Goal: Task Accomplishment & Management: Manage account settings

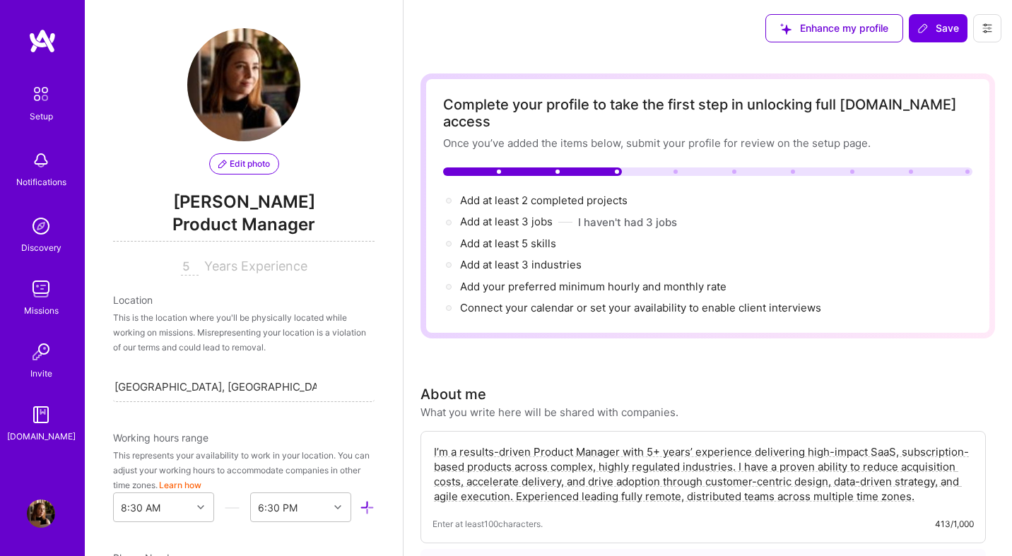
select select "ZA"
select select "Future Date"
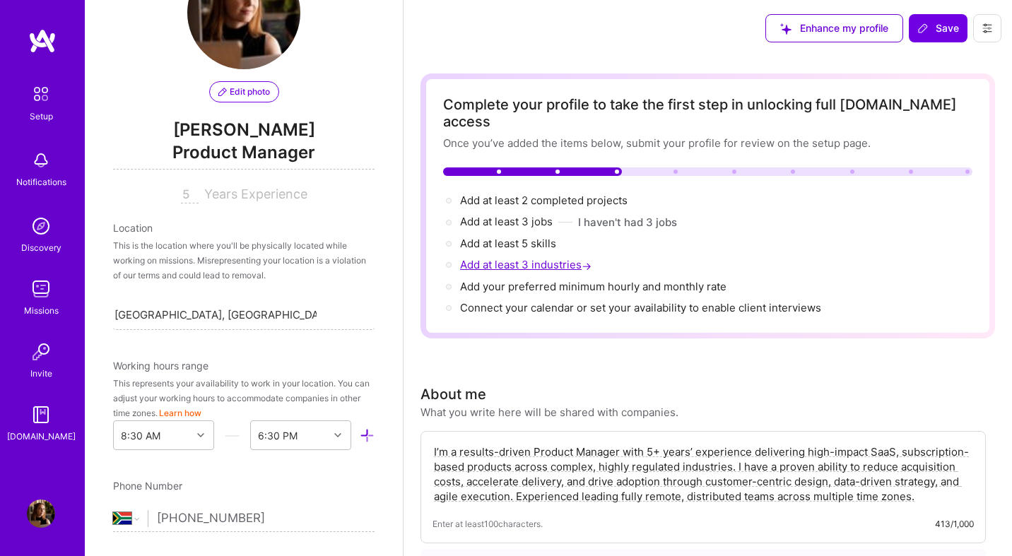
scroll to position [35, 0]
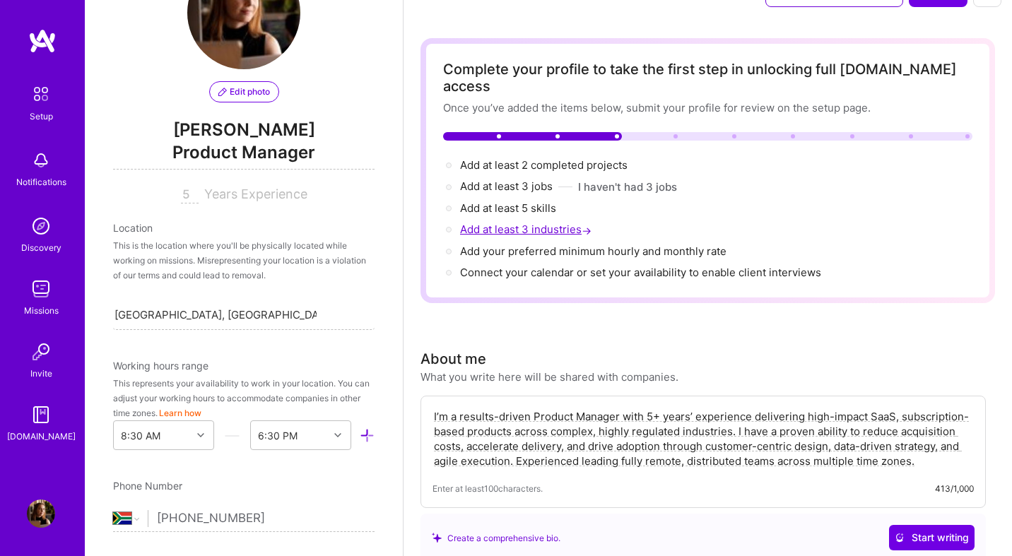
click at [530, 223] on span "Add at least 3 industries →" at bounding box center [527, 229] width 134 height 13
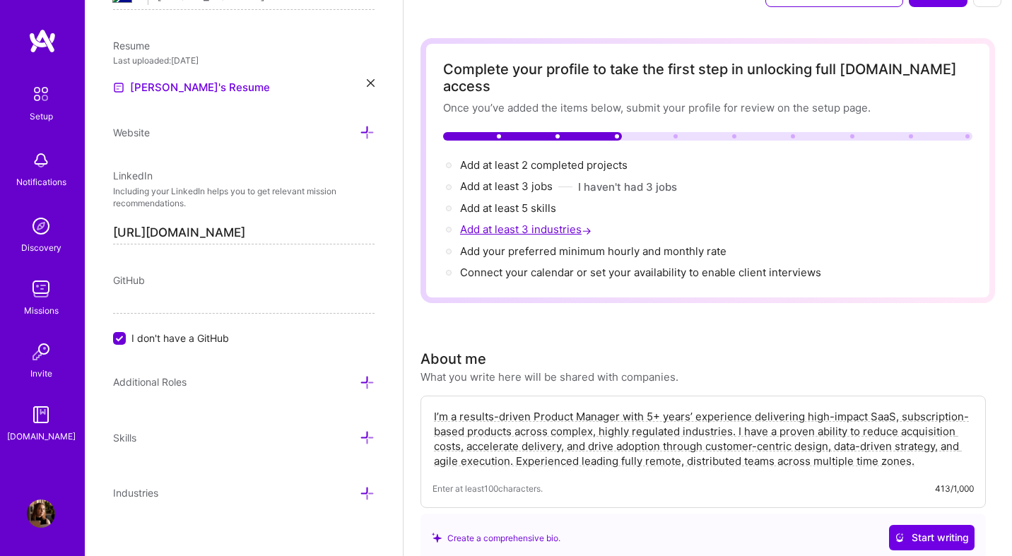
scroll to position [606, 0]
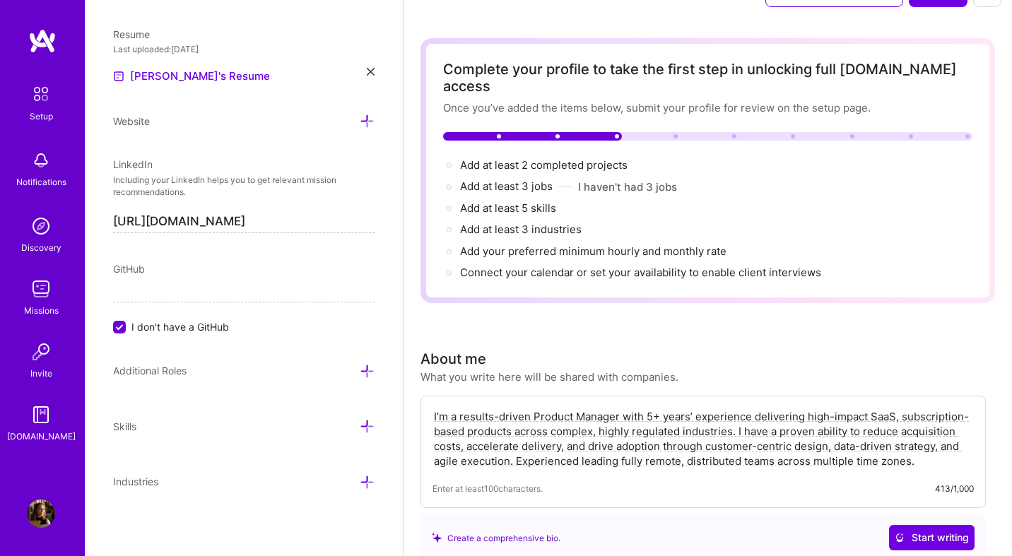
click at [357, 122] on div "Website" at bounding box center [244, 121] width 262 height 16
click at [364, 120] on icon at bounding box center [367, 121] width 15 height 15
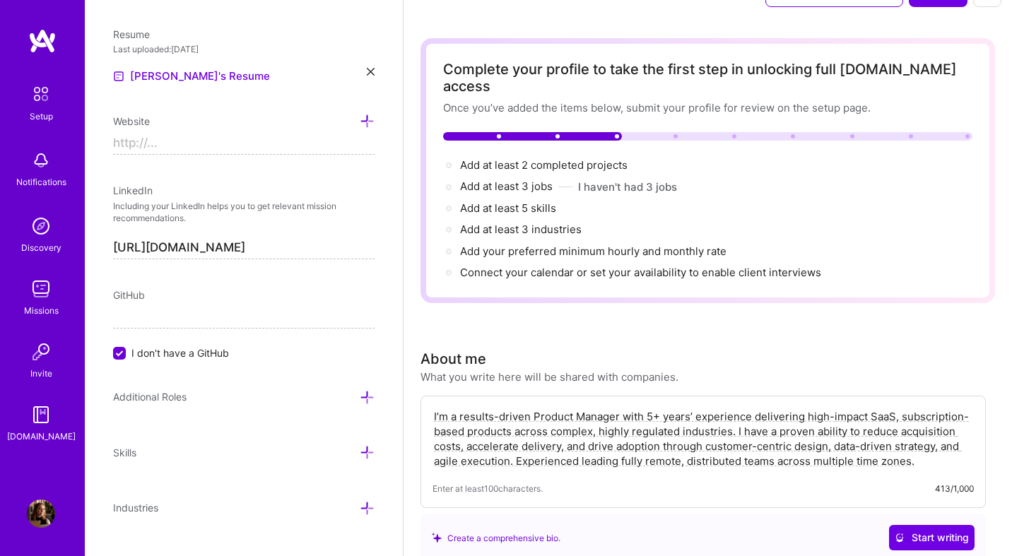
click at [284, 147] on input at bounding box center [244, 143] width 262 height 23
paste input "[URL][DOMAIN_NAME]"
type input "https://[URL][DOMAIN_NAME]"
click at [198, 153] on input "https://[URL][DOMAIN_NAME]" at bounding box center [244, 143] width 262 height 23
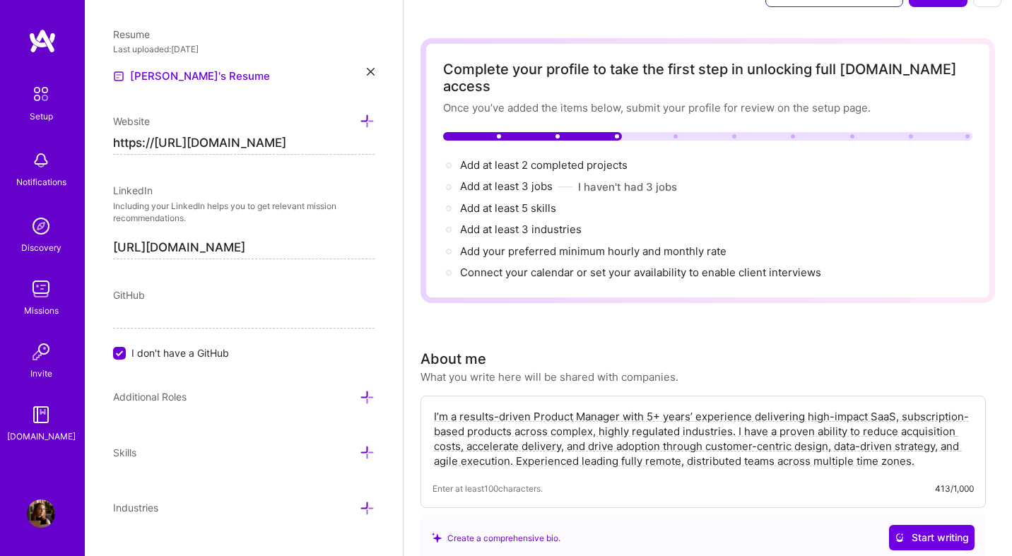
click at [198, 153] on input "https://[URL][DOMAIN_NAME]" at bounding box center [244, 143] width 262 height 23
paste input "[URL][DOMAIN_NAME]"
type input "[URL][DOMAIN_NAME]"
click at [231, 117] on div "Website" at bounding box center [244, 121] width 262 height 16
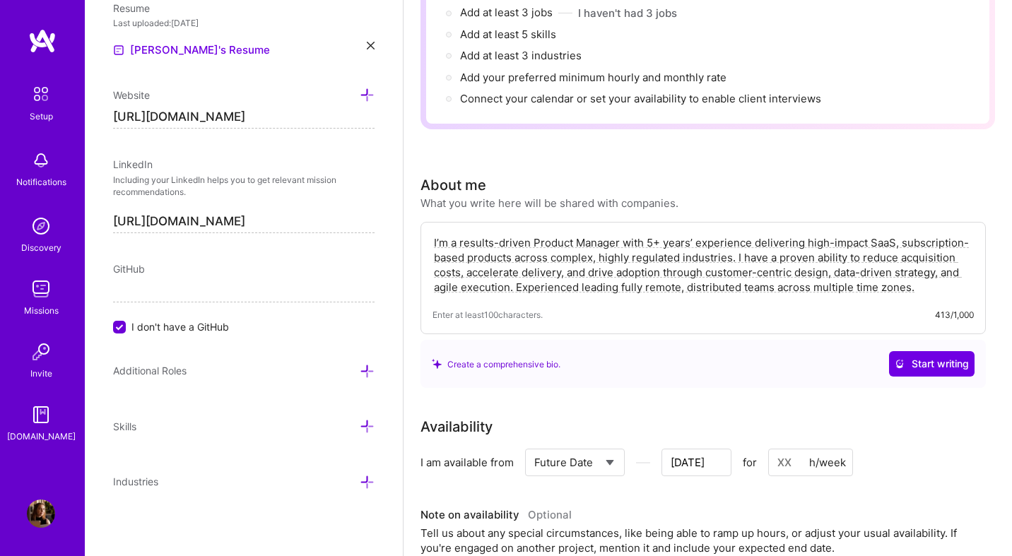
scroll to position [253, 0]
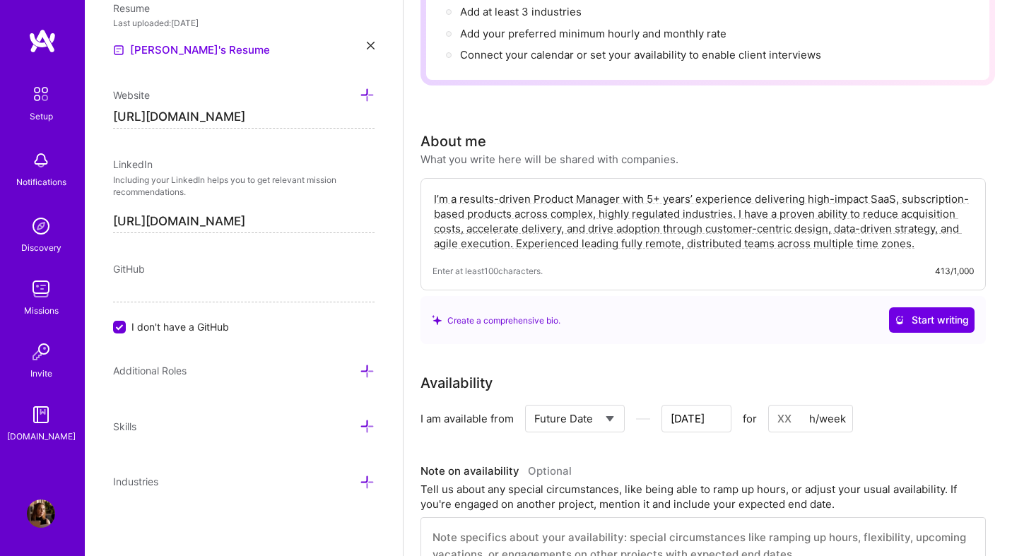
click at [367, 369] on icon at bounding box center [367, 371] width 15 height 15
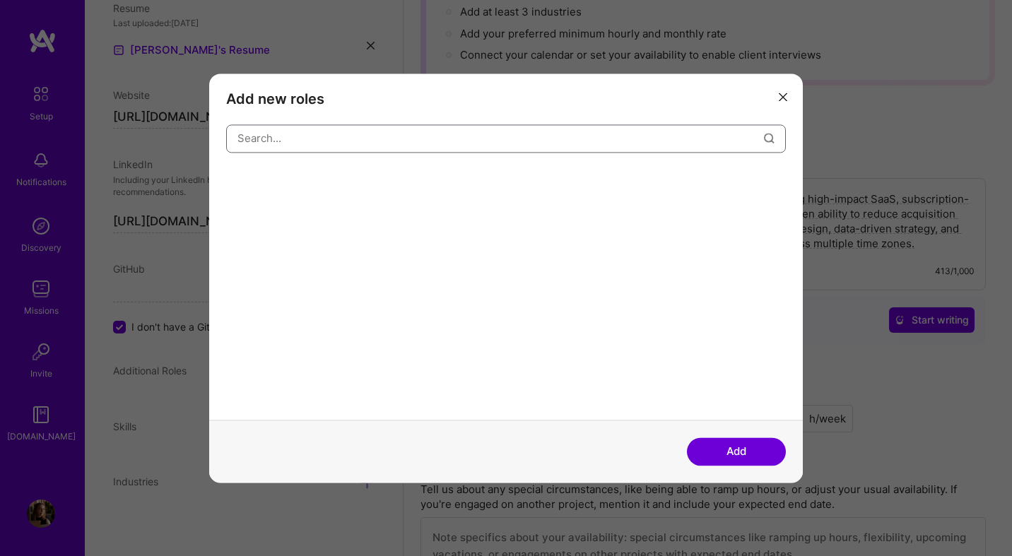
click at [386, 134] on input "modal" at bounding box center [501, 138] width 527 height 36
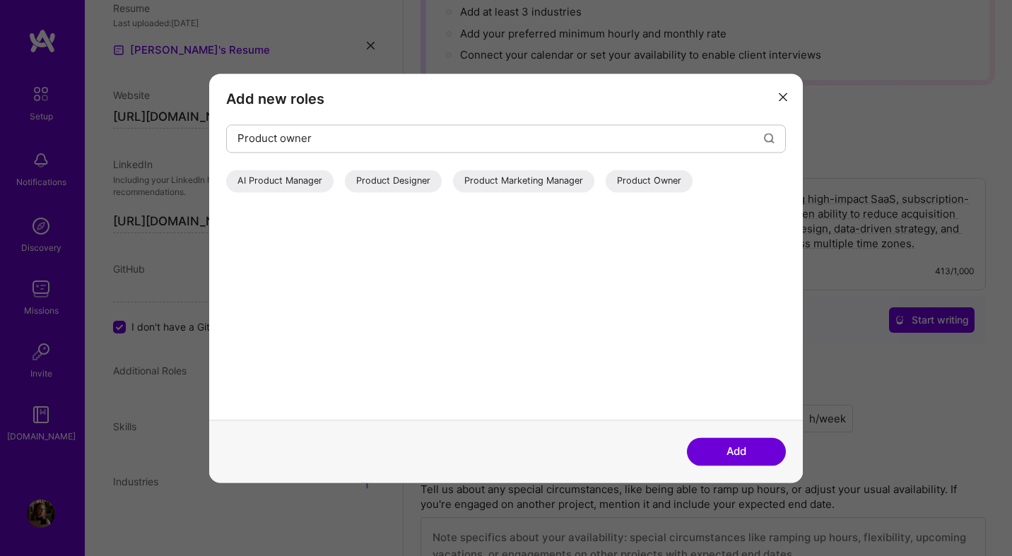
click at [640, 177] on div "Product Owner" at bounding box center [649, 181] width 87 height 23
click at [408, 182] on div "Product Designer" at bounding box center [393, 181] width 97 height 23
click at [322, 181] on div "AI Product Manager" at bounding box center [279, 181] width 107 height 23
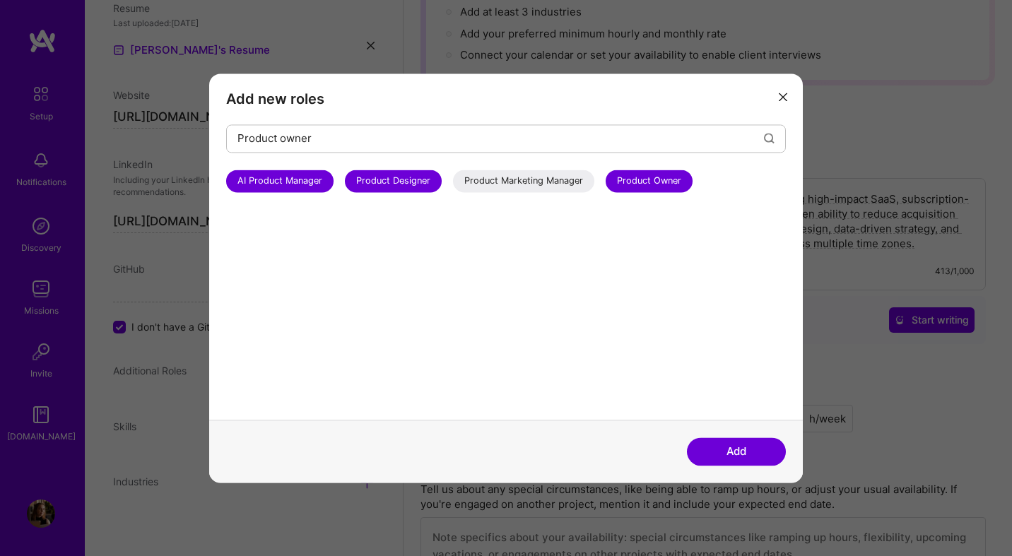
click at [527, 186] on div "Product Marketing Manager" at bounding box center [523, 181] width 141 height 23
click at [503, 146] on input "Product owner" at bounding box center [501, 138] width 527 height 36
type input "p"
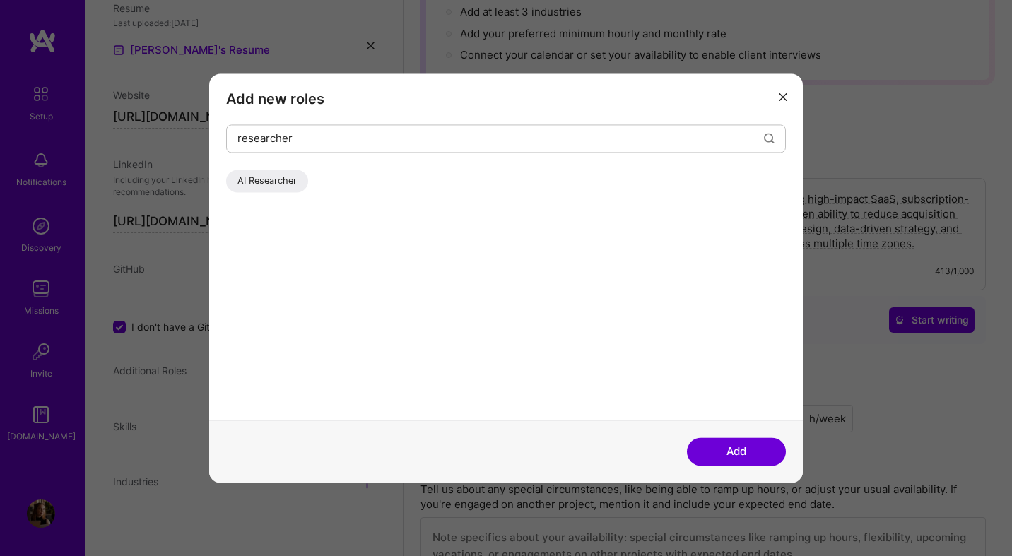
click at [279, 185] on div "AI Researcher" at bounding box center [267, 181] width 82 height 23
click at [259, 141] on input "researcher" at bounding box center [501, 138] width 527 height 36
click at [250, 175] on div "AI Researcher" at bounding box center [267, 181] width 82 height 23
click at [238, 139] on input "researcher" at bounding box center [501, 138] width 527 height 36
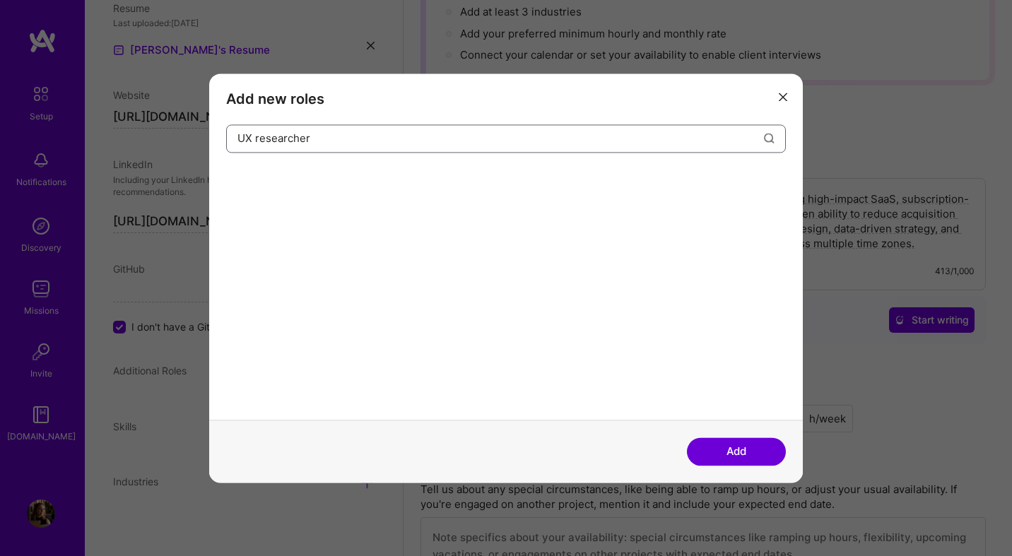
click at [308, 139] on input "UX researcher" at bounding box center [501, 138] width 527 height 36
type input "UX research"
click at [788, 83] on div "Add new roles UX research" at bounding box center [506, 247] width 594 height 346
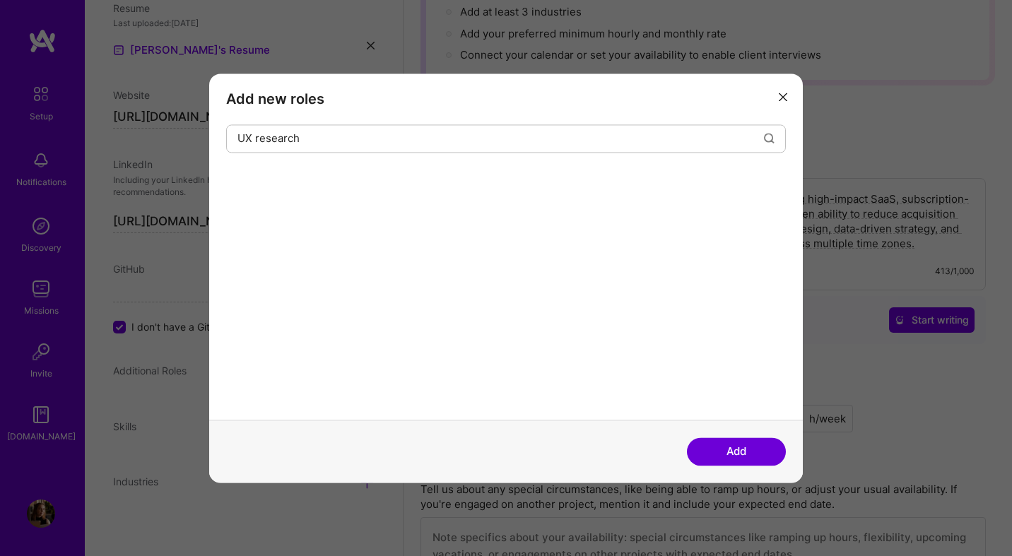
click at [788, 88] on button "modal" at bounding box center [783, 96] width 17 height 23
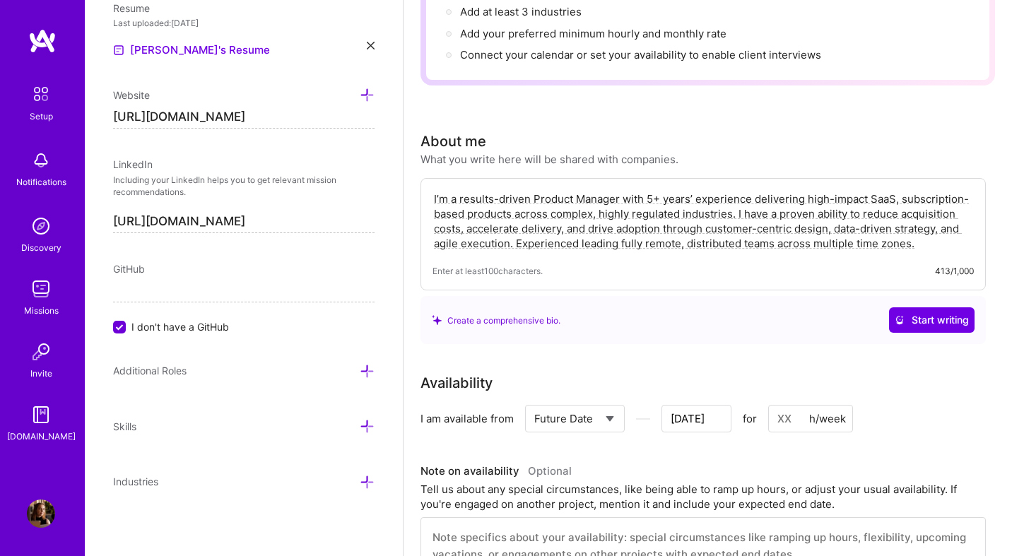
scroll to position [354, 0]
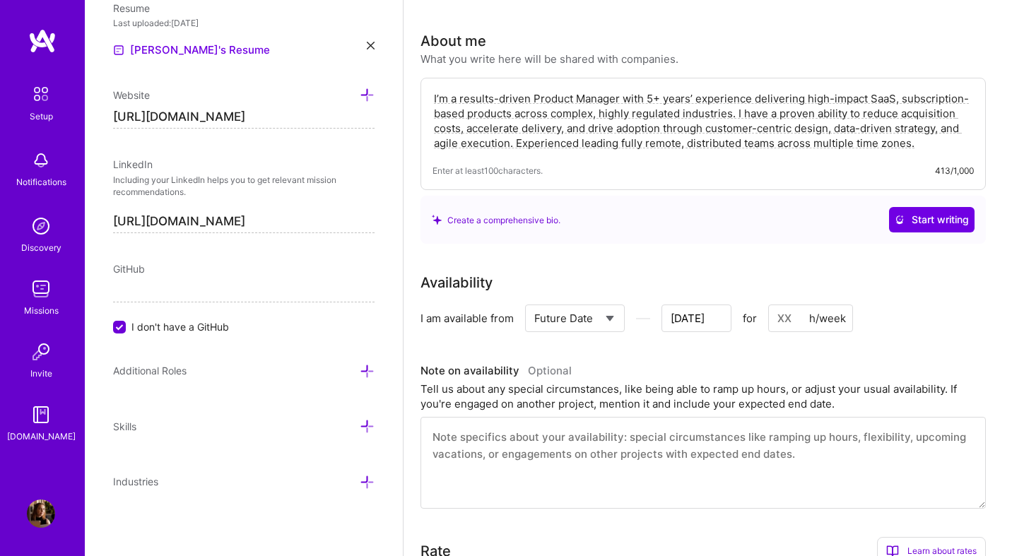
click at [360, 370] on icon at bounding box center [367, 371] width 15 height 15
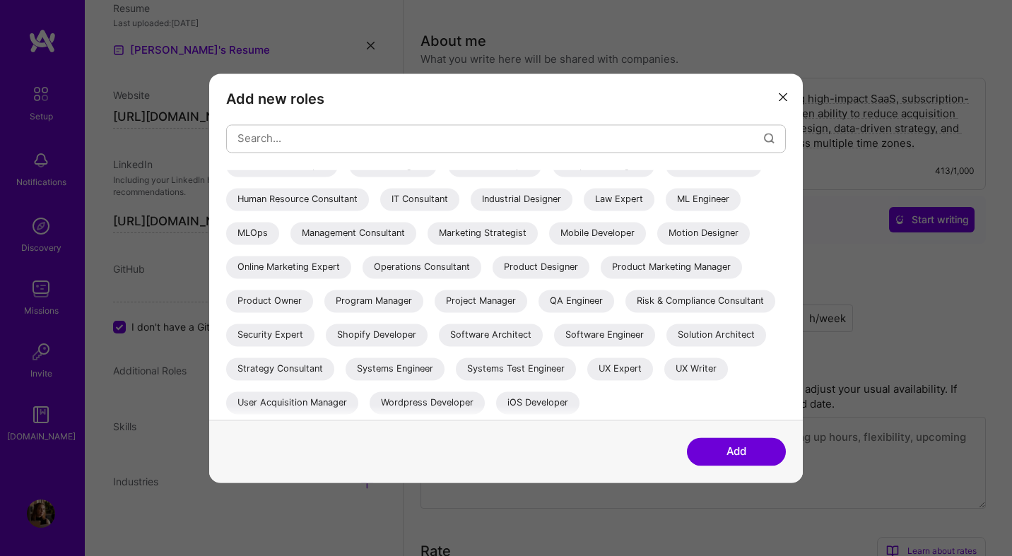
scroll to position [357, 0]
click at [781, 100] on icon "modal" at bounding box center [783, 97] width 8 height 8
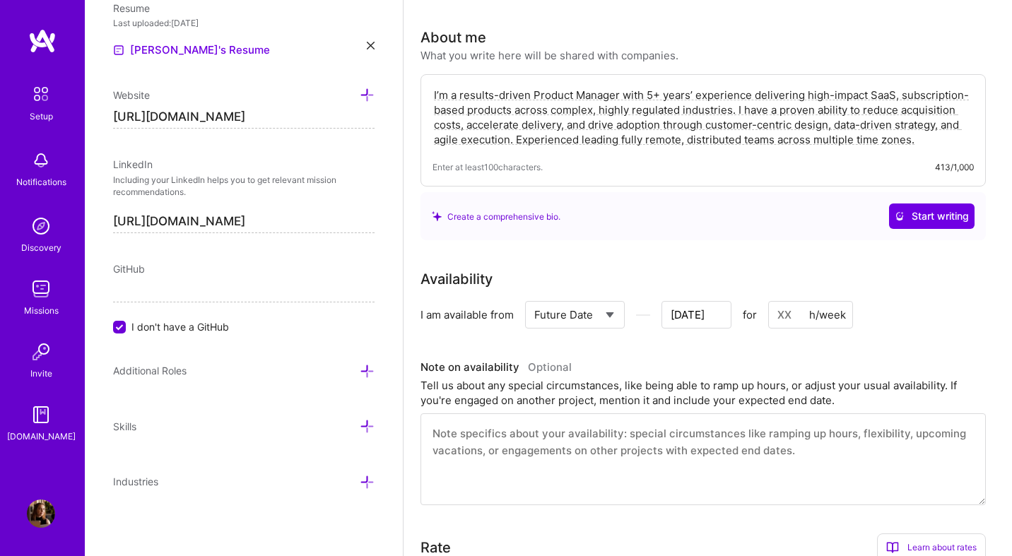
click at [367, 419] on icon at bounding box center [367, 426] width 15 height 15
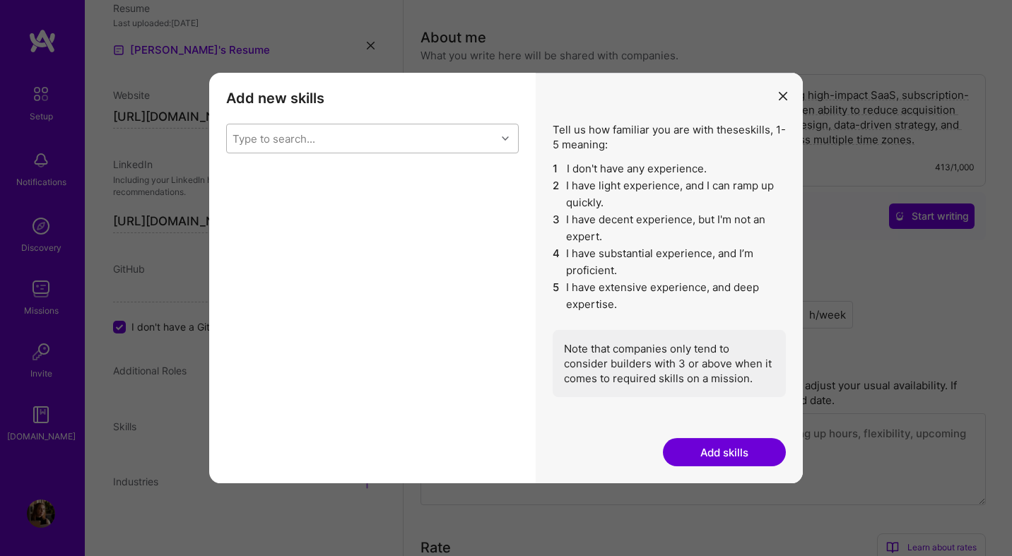
click at [380, 146] on div "Type to search..." at bounding box center [361, 138] width 269 height 28
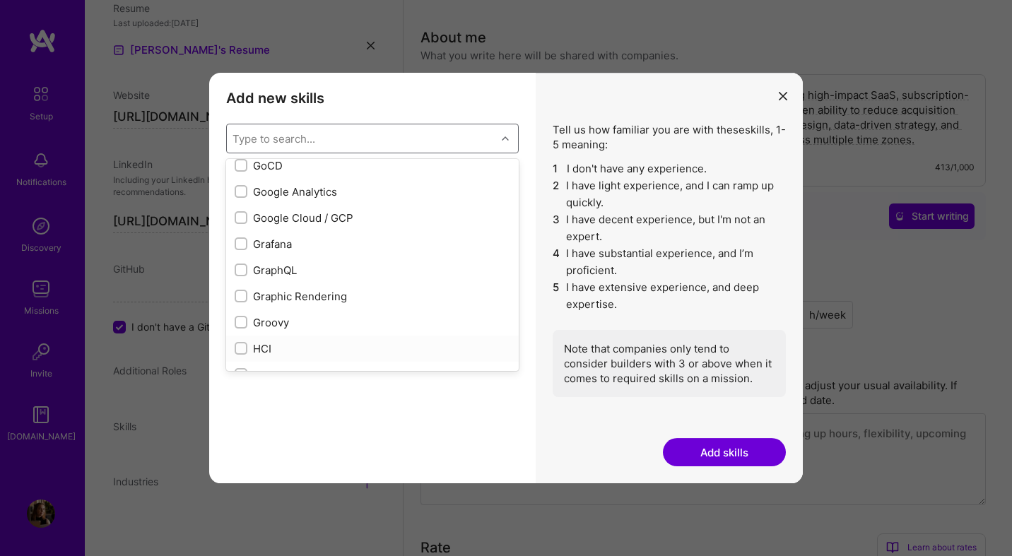
scroll to position [3875, 0]
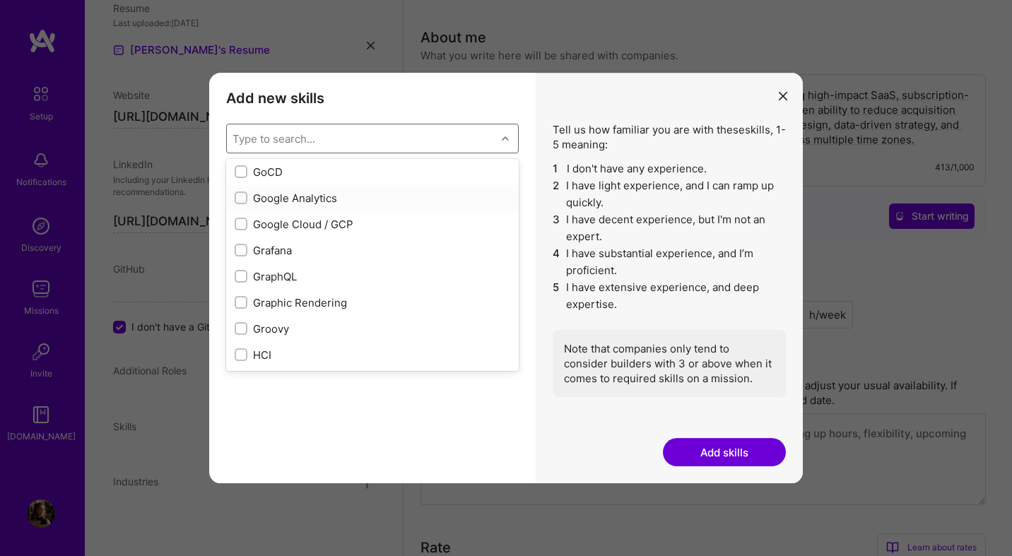
click at [329, 195] on div "Google Analytics" at bounding box center [373, 198] width 276 height 15
checkbox input "true"
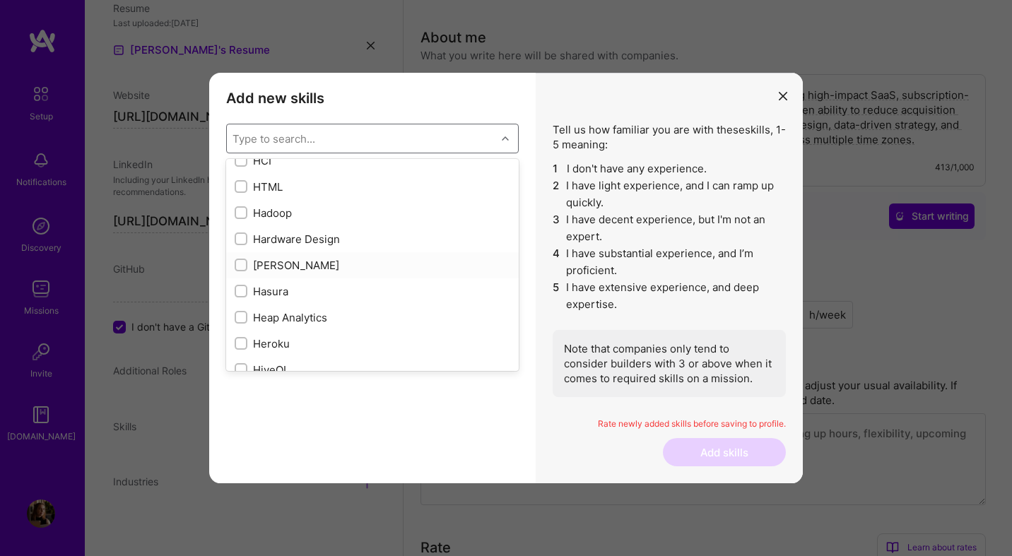
scroll to position [4236, 0]
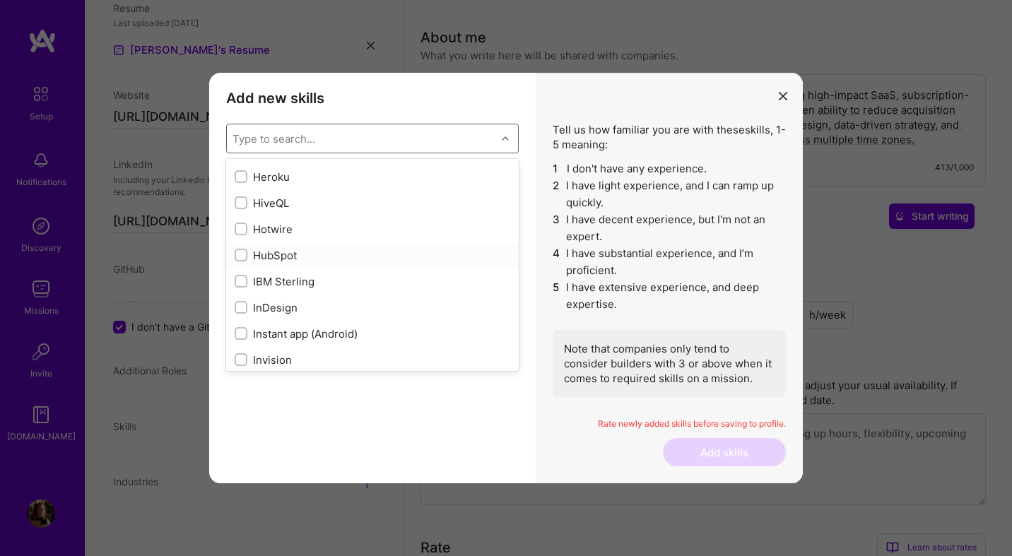
click at [303, 250] on div "HubSpot" at bounding box center [373, 255] width 276 height 15
checkbox input "true"
click at [290, 306] on div "InDesign" at bounding box center [373, 307] width 276 height 15
checkbox input "true"
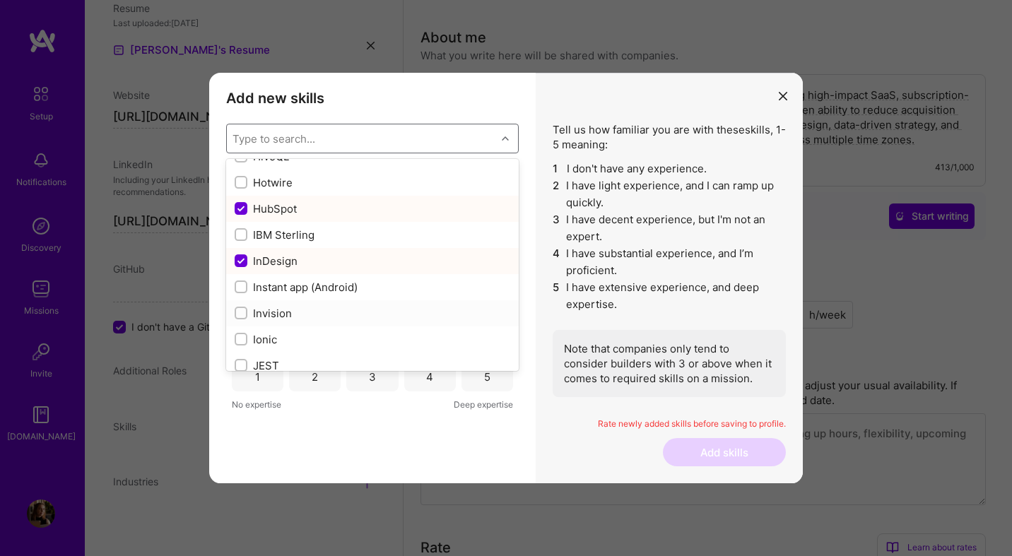
click at [290, 306] on div "Invision" at bounding box center [373, 313] width 276 height 15
checkbox input "true"
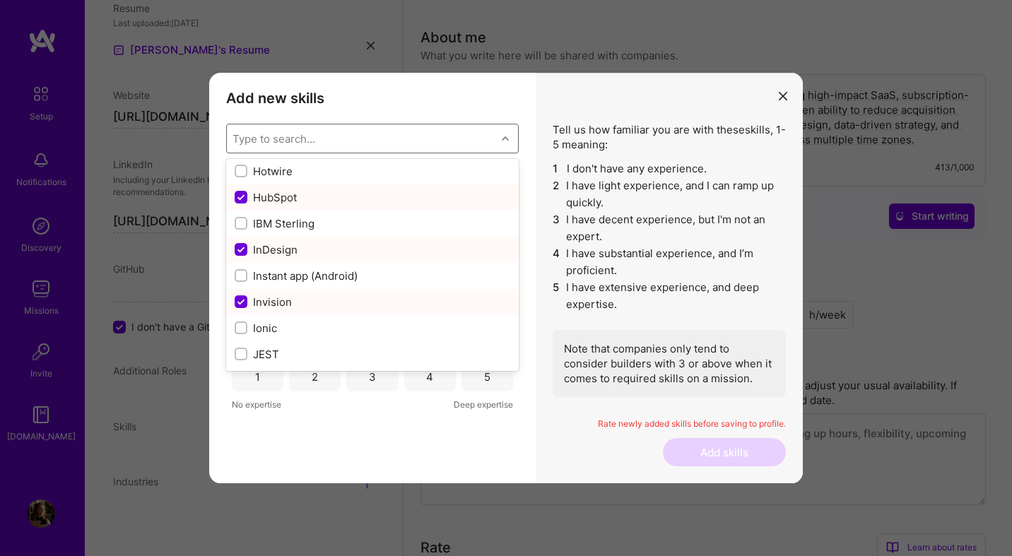
scroll to position [4200, 0]
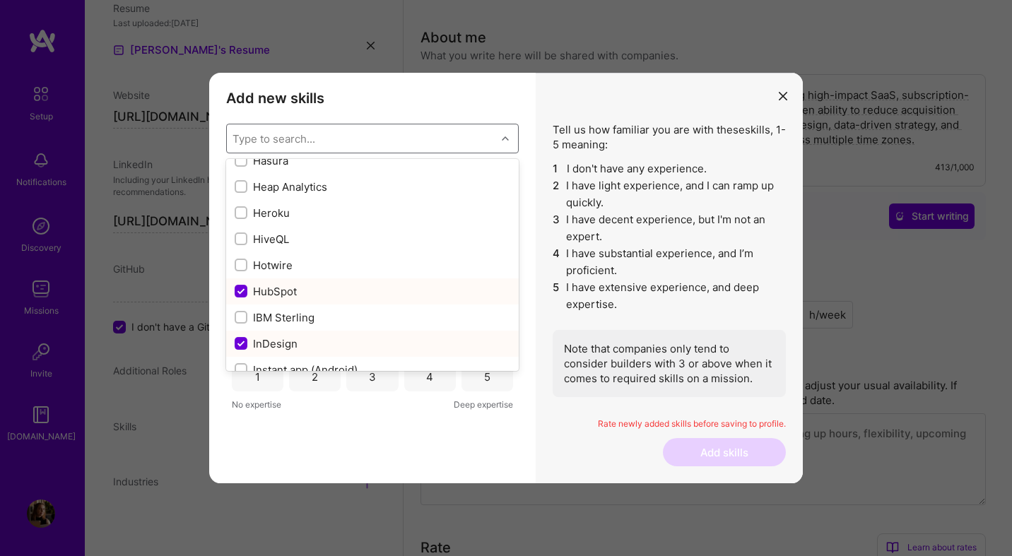
click at [280, 337] on div "InDesign" at bounding box center [373, 344] width 276 height 15
click at [271, 343] on div "InDesign" at bounding box center [373, 344] width 276 height 15
checkbox input "false"
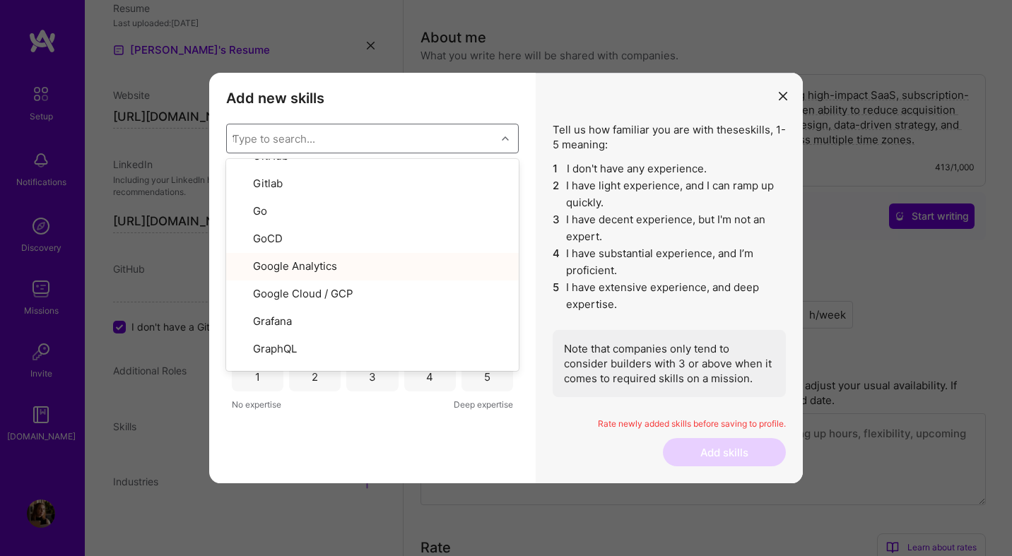
scroll to position [0, 0]
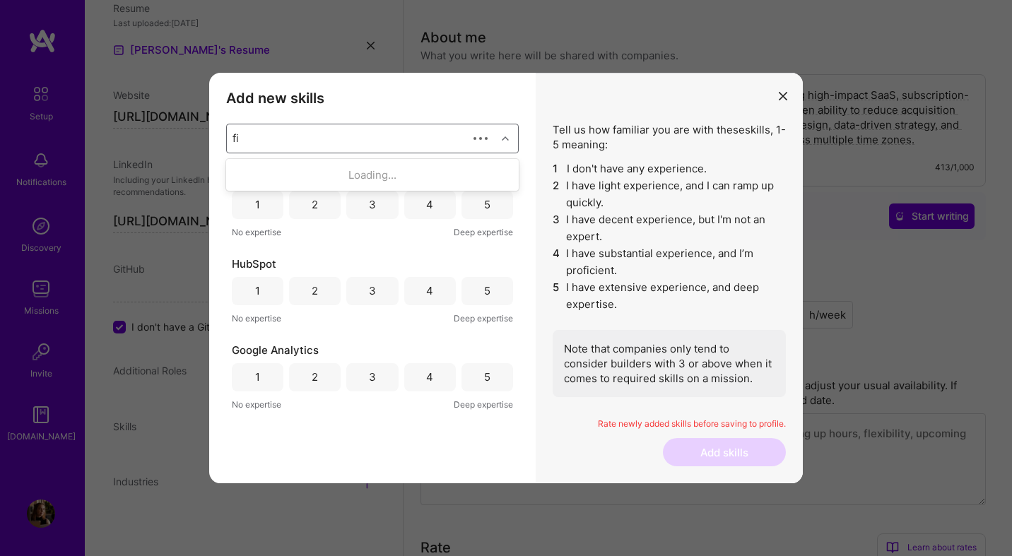
type input "fig"
click at [361, 175] on div "Figma" at bounding box center [373, 175] width 276 height 15
type input "miro"
click at [320, 174] on div "Miro" at bounding box center [373, 175] width 276 height 15
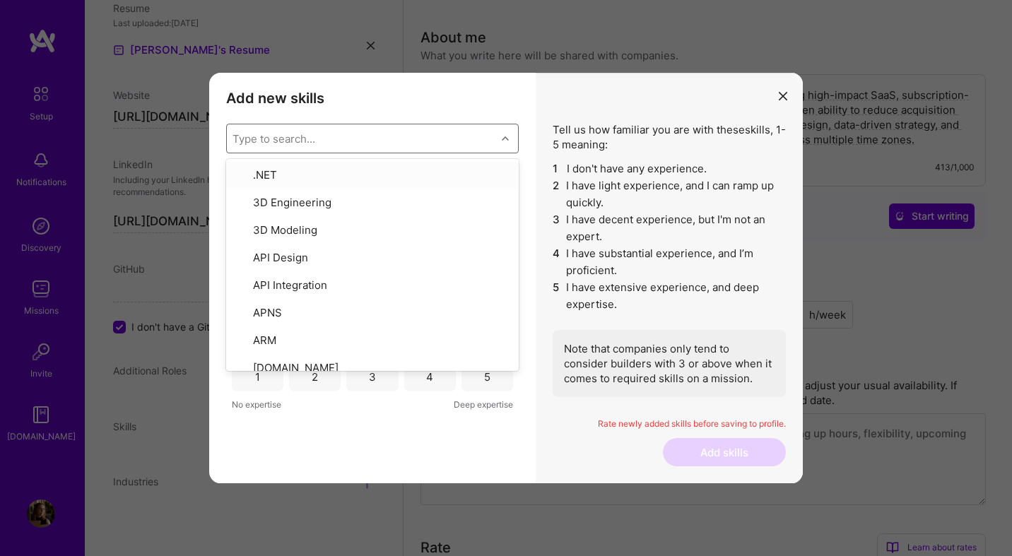
click at [322, 134] on div "Type to search..." at bounding box center [361, 138] width 269 height 28
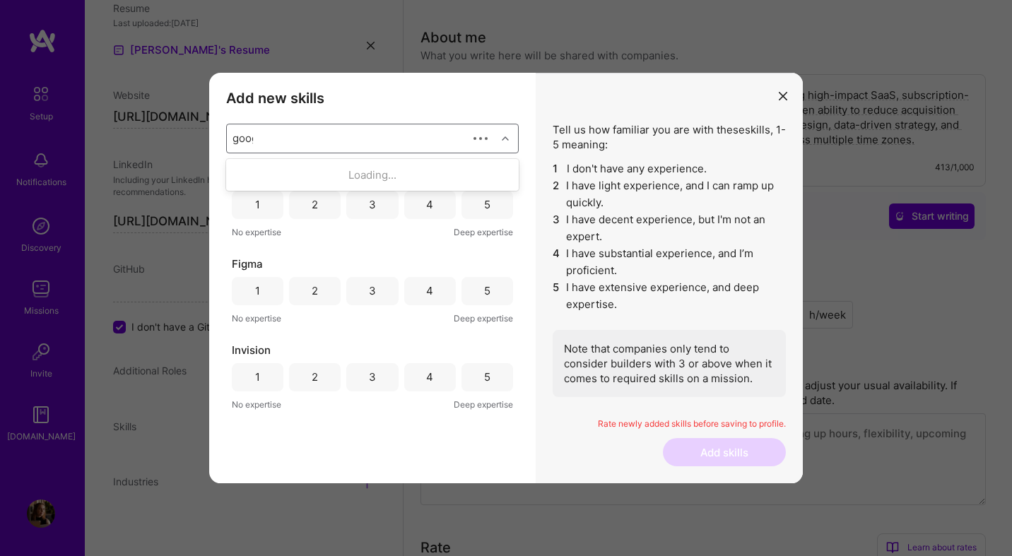
type input "google"
click at [322, 129] on div "google" at bounding box center [361, 138] width 269 height 28
type input "sql"
click at [303, 249] on div "SQL" at bounding box center [373, 253] width 276 height 15
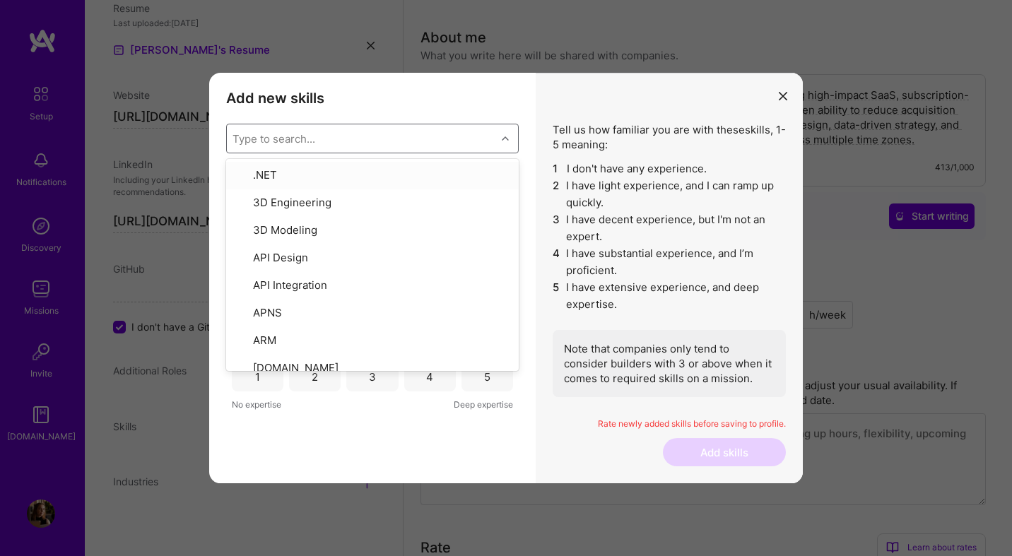
click at [343, 138] on div "Type to search..." at bounding box center [361, 138] width 269 height 28
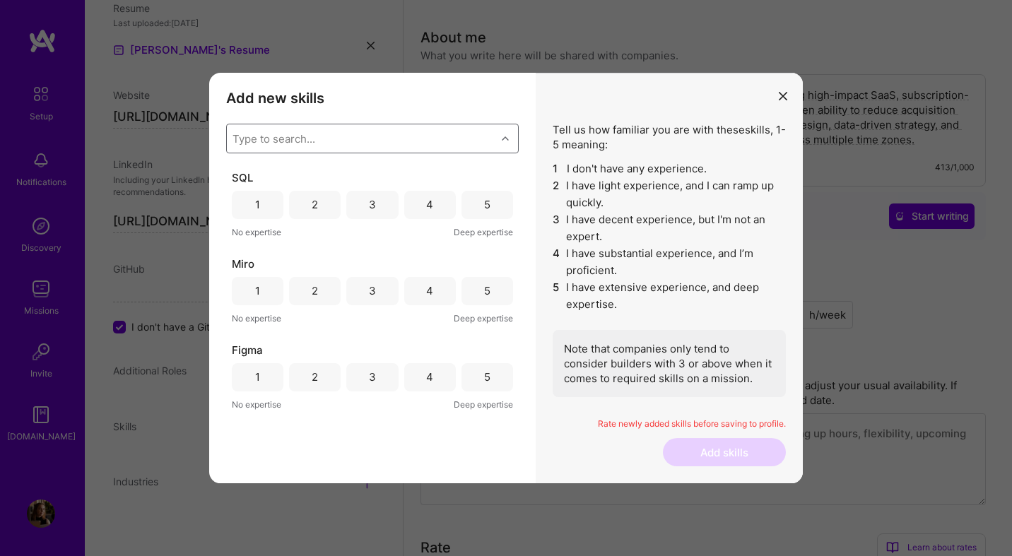
click at [370, 100] on h3 "Add new skills" at bounding box center [372, 98] width 293 height 17
click at [322, 211] on div "2" at bounding box center [315, 205] width 52 height 28
click at [477, 288] on div "5" at bounding box center [488, 291] width 52 height 28
click at [484, 380] on div "5" at bounding box center [487, 377] width 6 height 15
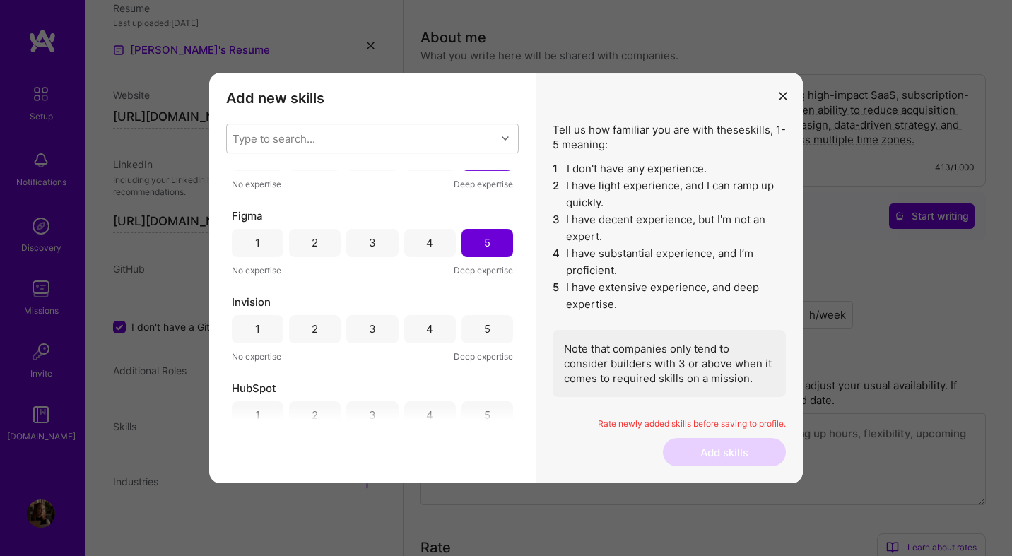
scroll to position [136, 0]
click at [480, 335] on div "5" at bounding box center [488, 328] width 52 height 28
click at [484, 402] on div "5" at bounding box center [488, 414] width 52 height 28
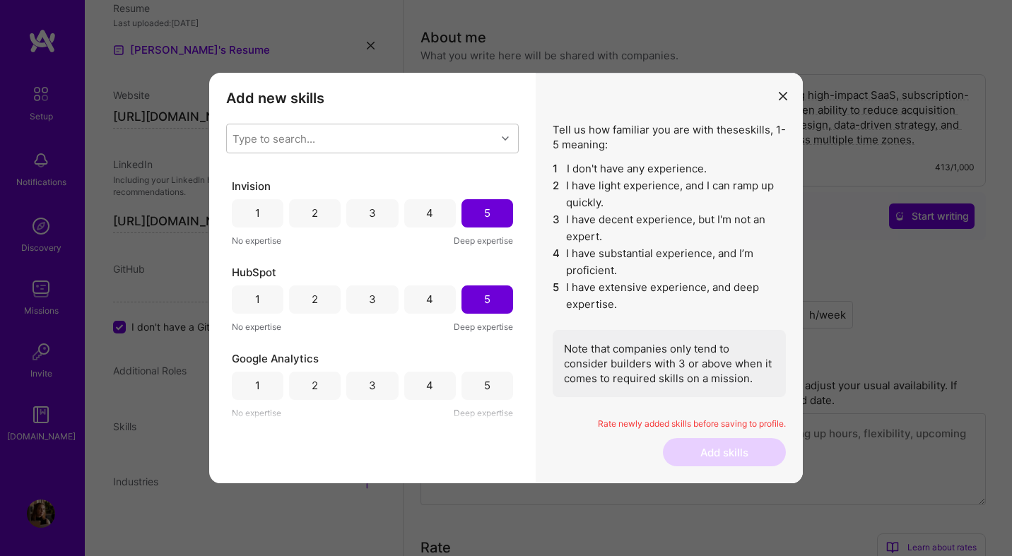
click at [484, 379] on div "5" at bounding box center [487, 385] width 6 height 15
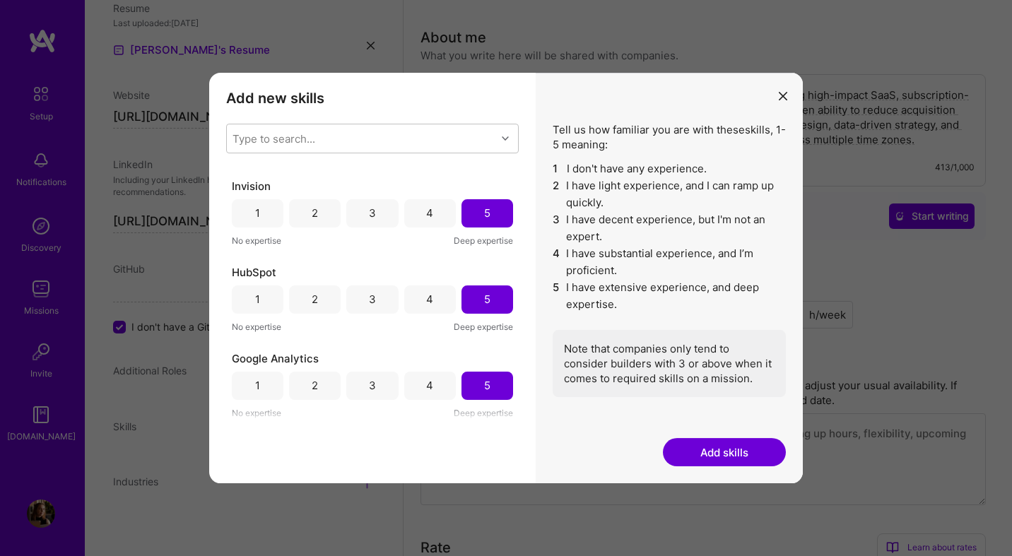
click at [428, 383] on div "4" at bounding box center [429, 385] width 7 height 15
click at [386, 134] on div "Type to search..." at bounding box center [361, 138] width 269 height 28
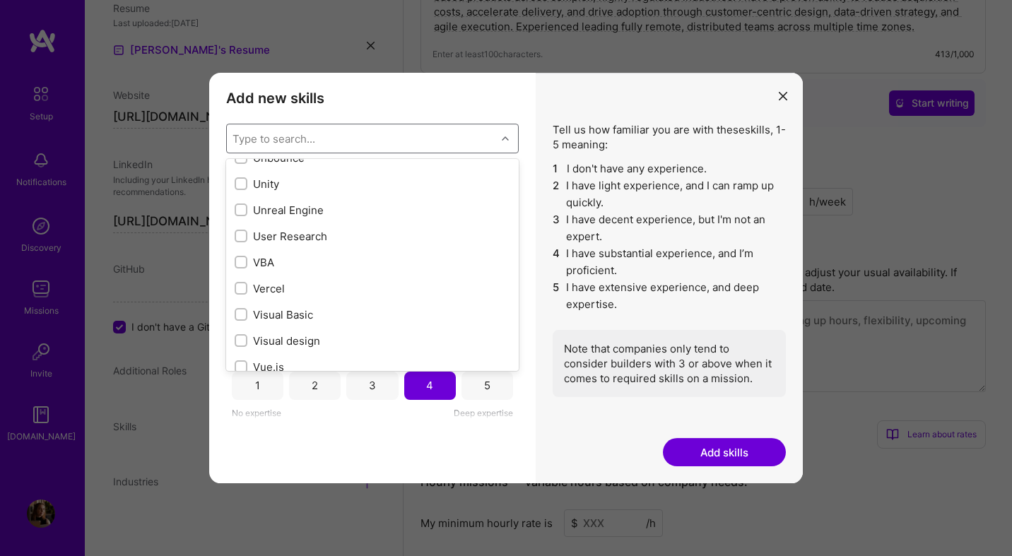
scroll to position [9004, 0]
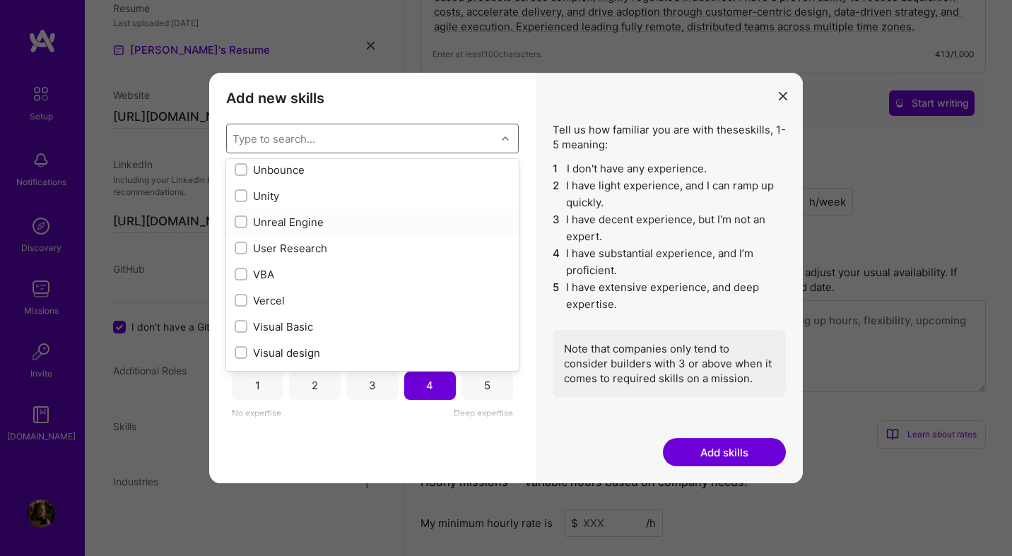
click at [342, 243] on div "User Research" at bounding box center [373, 248] width 276 height 15
checkbox input "true"
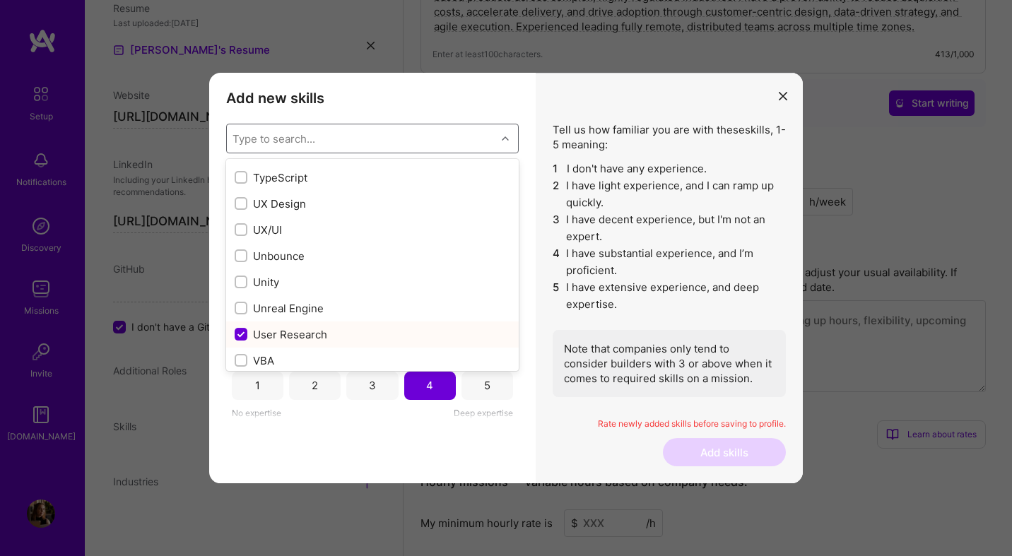
scroll to position [8912, 0]
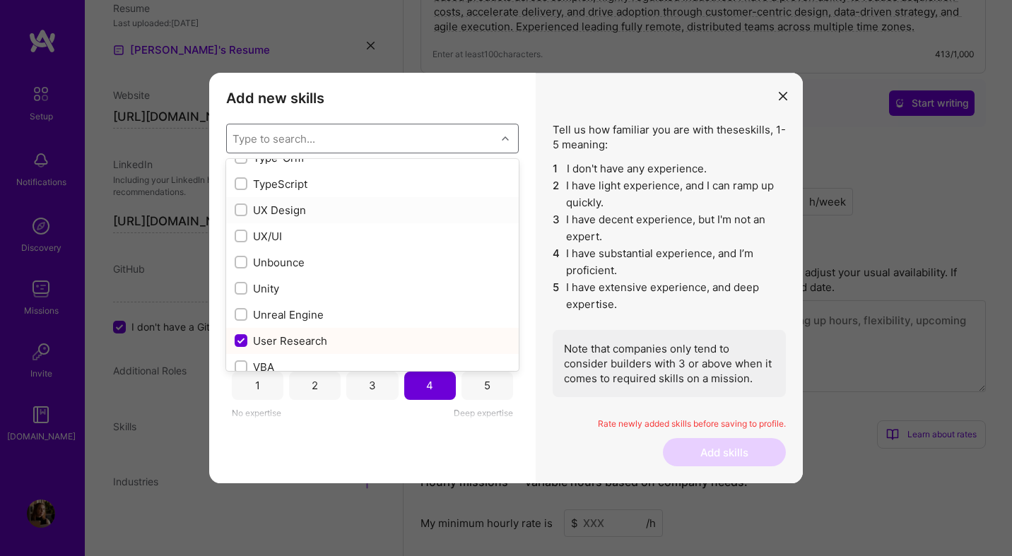
click at [347, 205] on div "UX Design" at bounding box center [373, 210] width 276 height 15
checkbox input "true"
click at [332, 244] on div "UX/UI" at bounding box center [372, 236] width 293 height 26
checkbox input "true"
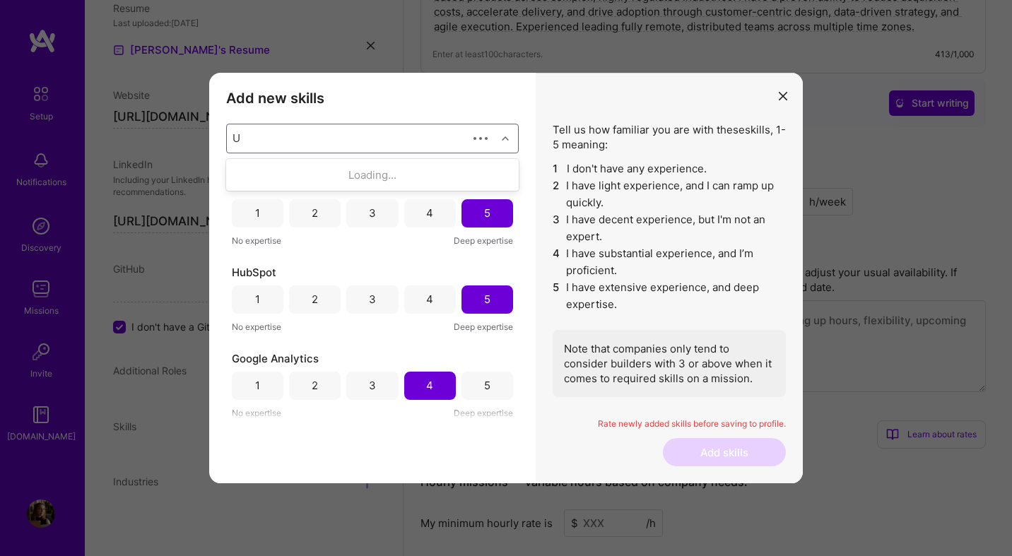
scroll to position [0, 0]
type input "UX"
click at [322, 132] on div "Type to search..." at bounding box center [361, 138] width 269 height 28
type input "Research"
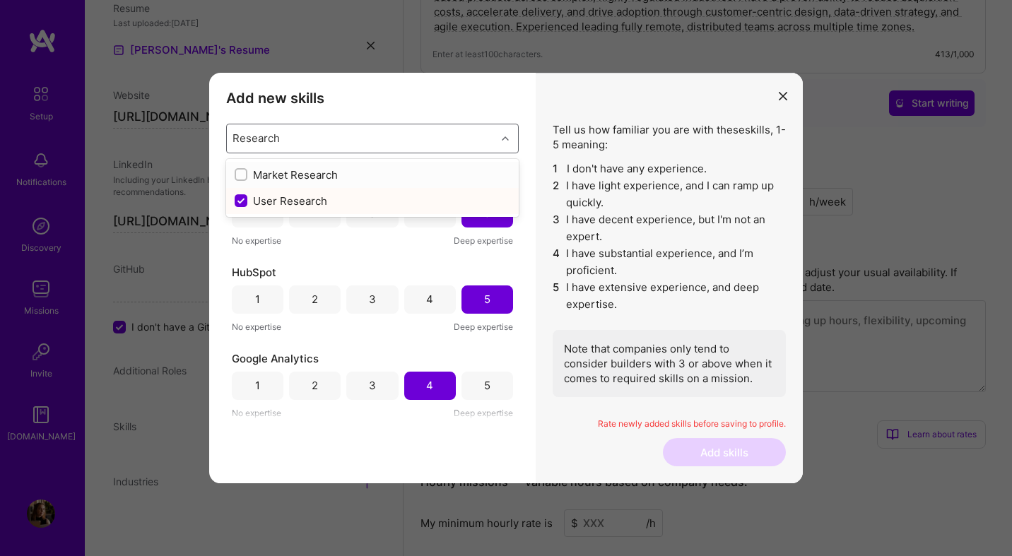
click at [313, 174] on div "Market Research" at bounding box center [373, 175] width 276 height 15
checkbox input "false"
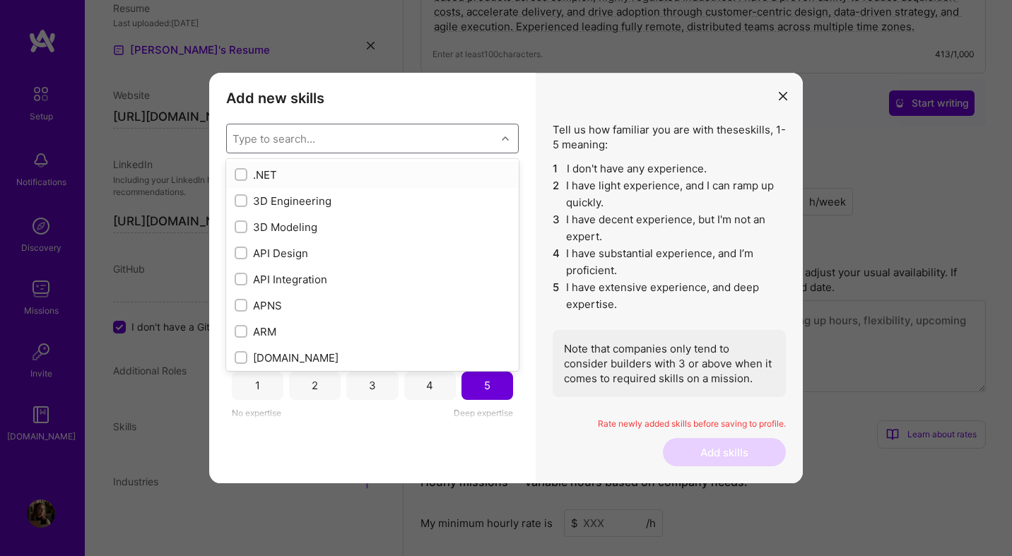
scroll to position [595, 0]
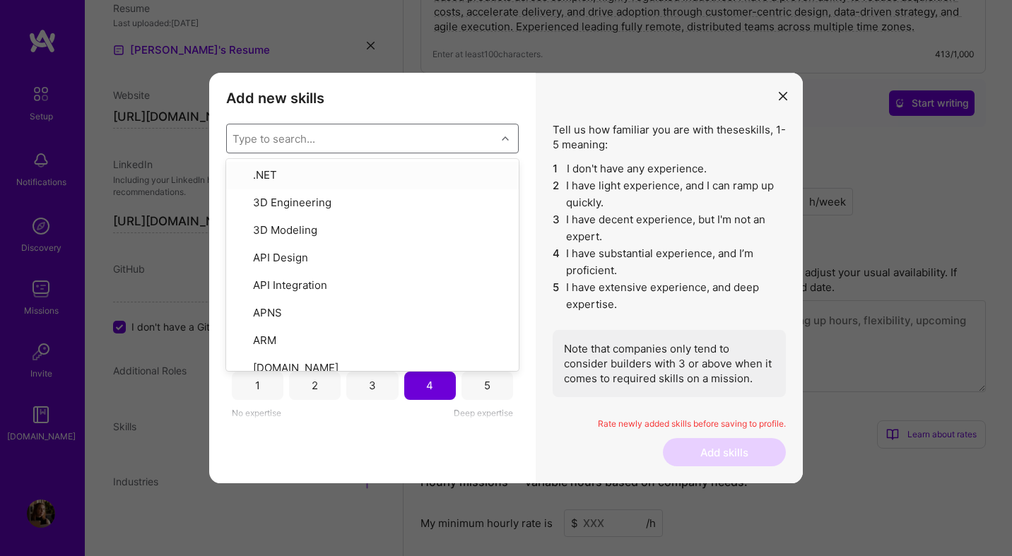
click at [383, 113] on div "Add new skills Tell us how familiar you are with given skills, using between 1 …" at bounding box center [372, 279] width 327 height 412
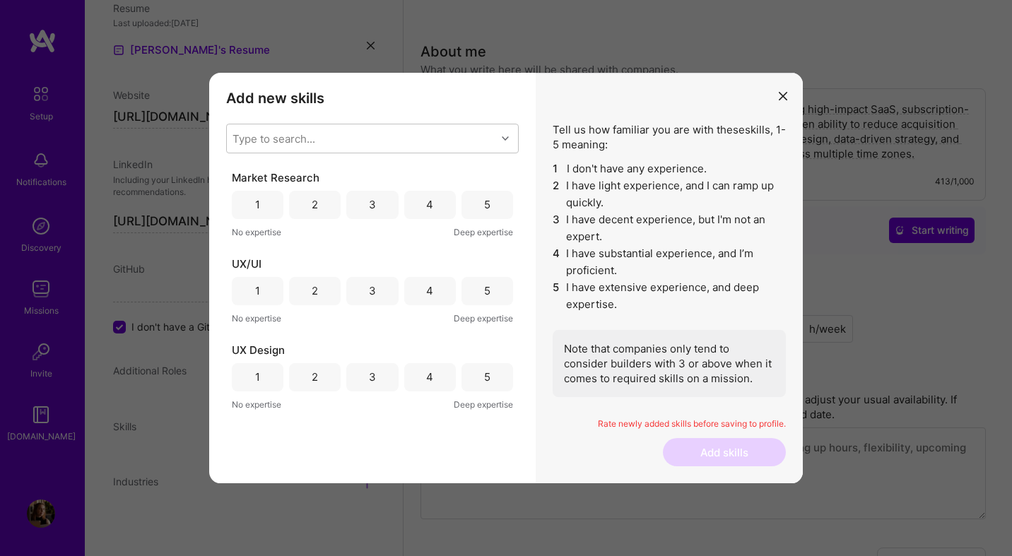
scroll to position [340, 0]
click at [491, 209] on div "5" at bounding box center [488, 205] width 52 height 28
click at [489, 280] on div "5" at bounding box center [488, 291] width 52 height 28
click at [473, 397] on span "Deep expertise" at bounding box center [483, 404] width 59 height 15
click at [473, 381] on div "5" at bounding box center [488, 377] width 52 height 28
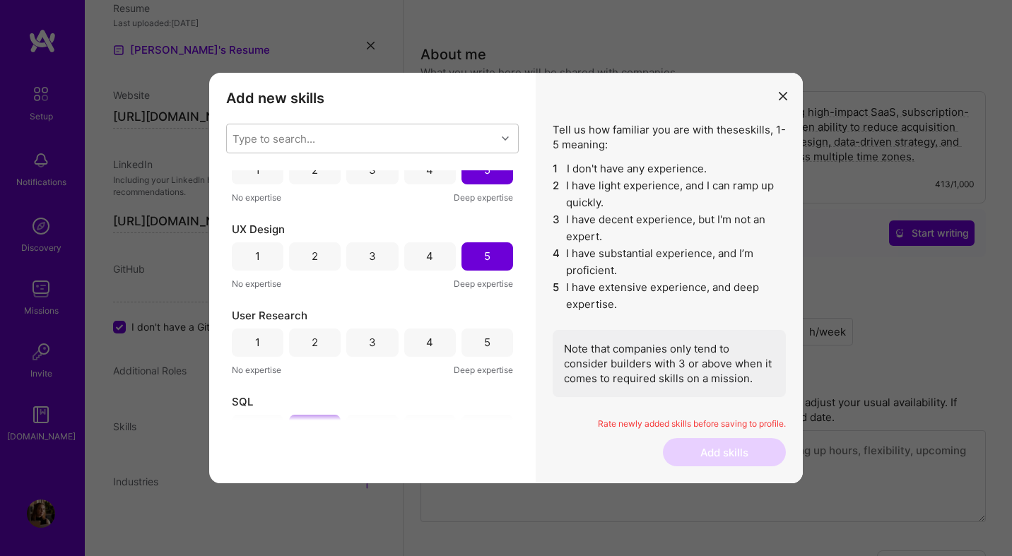
click at [484, 340] on div "5" at bounding box center [487, 342] width 6 height 15
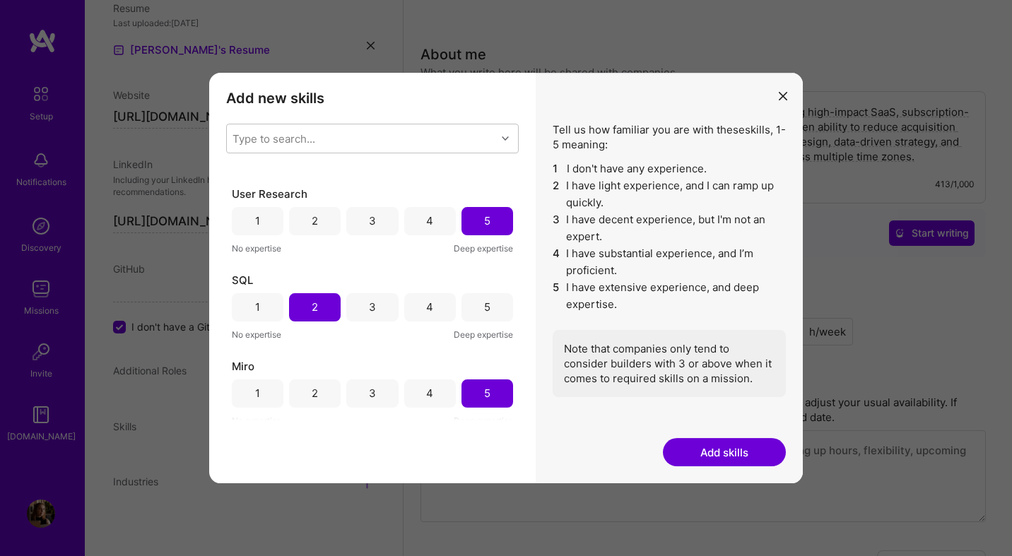
scroll to position [595, 0]
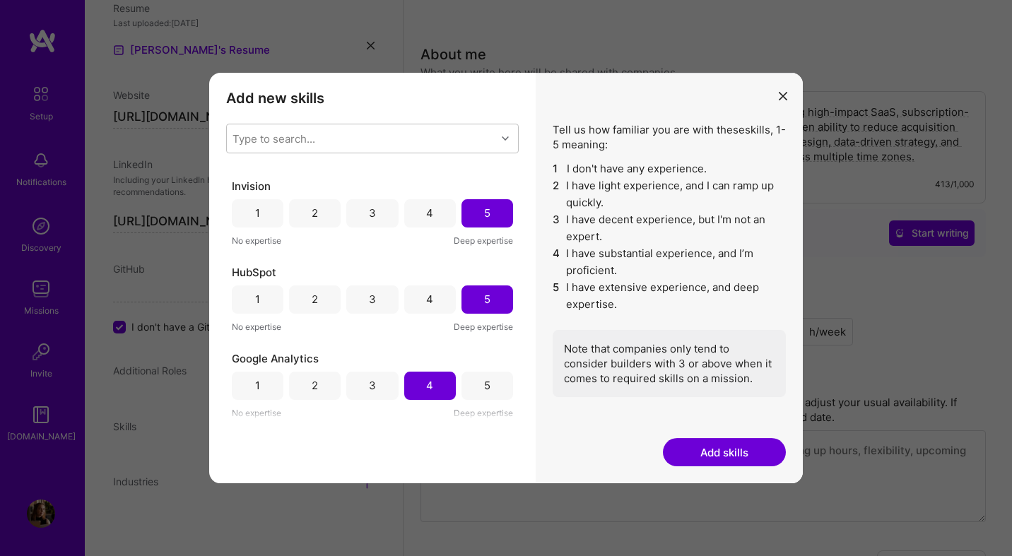
click at [731, 453] on button "Add skills" at bounding box center [724, 452] width 123 height 28
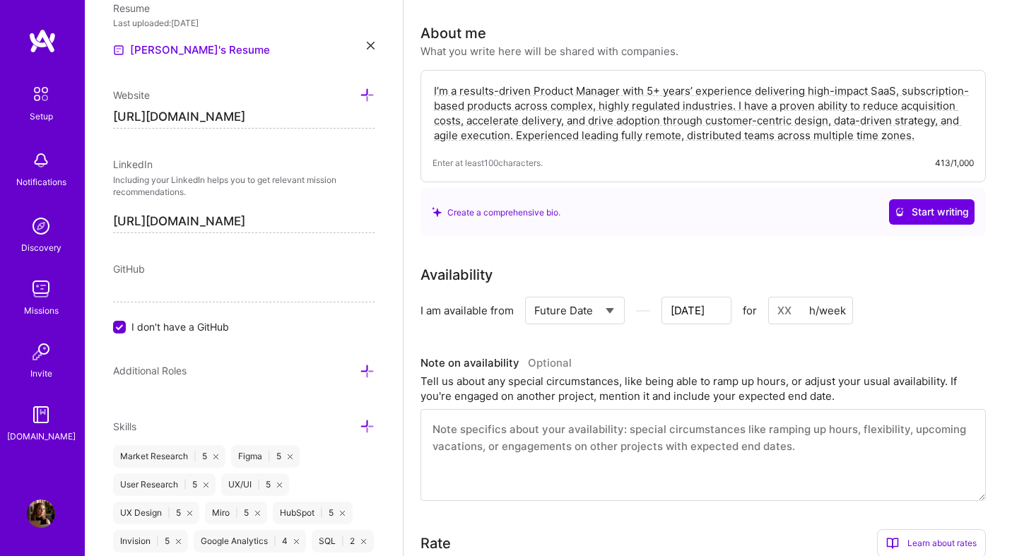
scroll to position [740, 0]
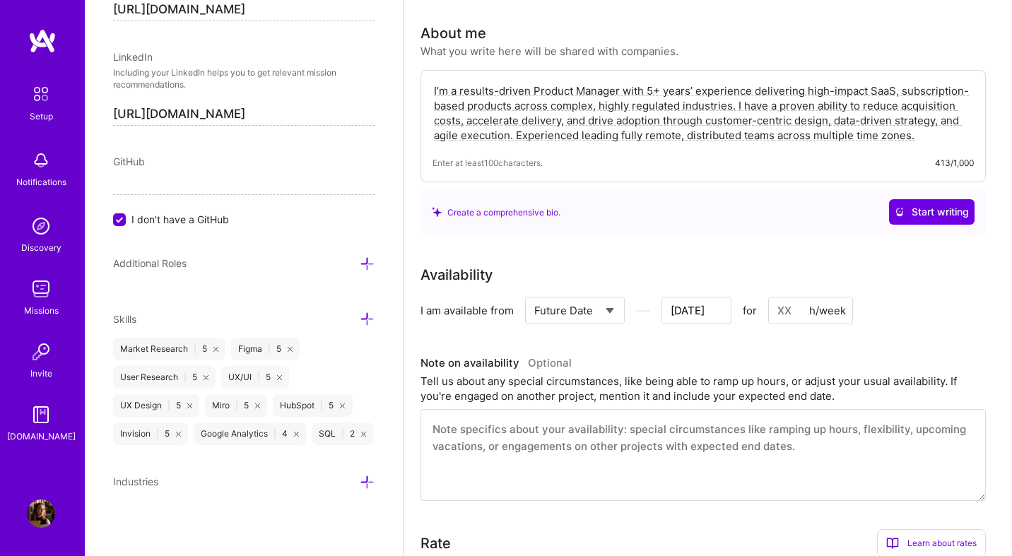
click at [607, 294] on select "Select... Right Now Future Date Not Available" at bounding box center [575, 311] width 81 height 36
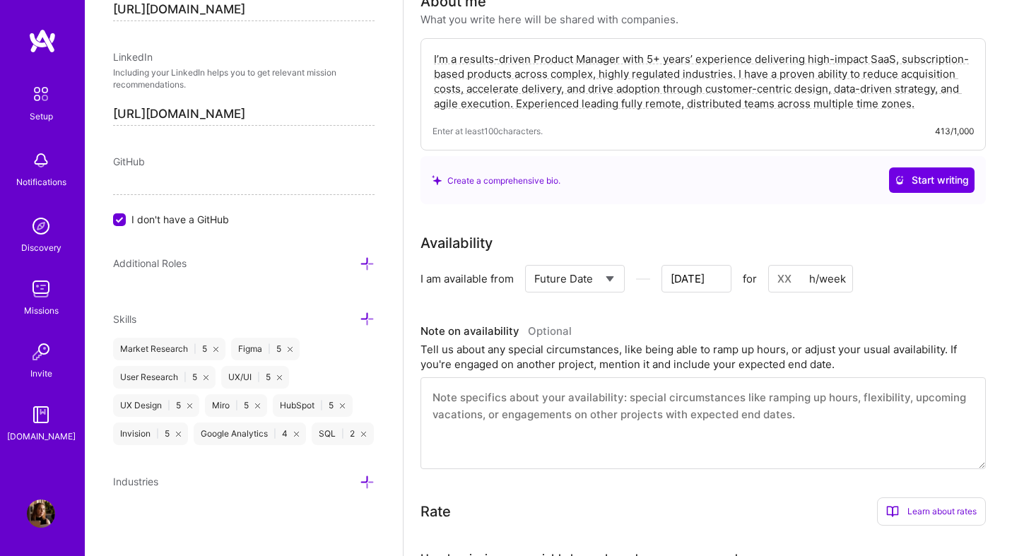
scroll to position [383, 0]
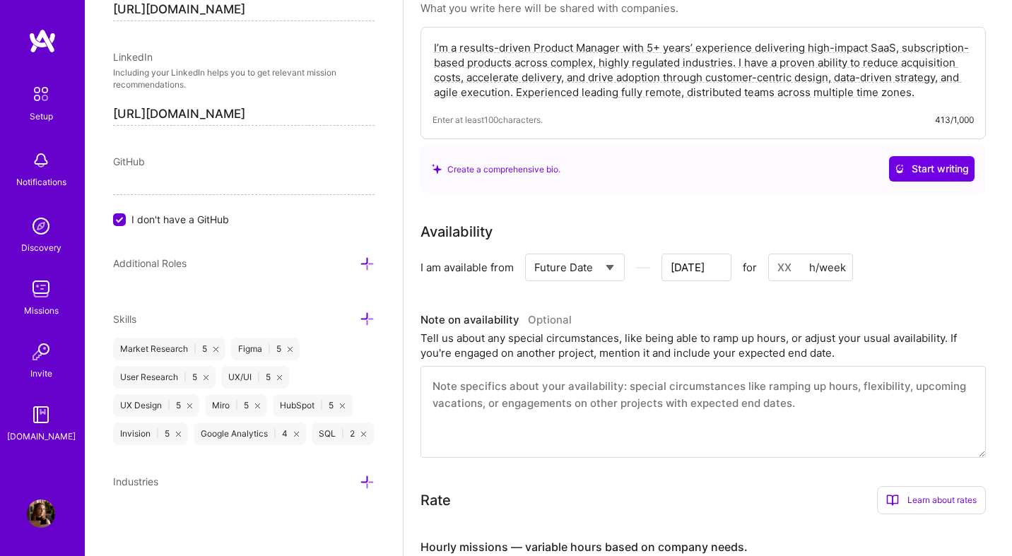
click at [574, 408] on textarea at bounding box center [704, 412] width 566 height 92
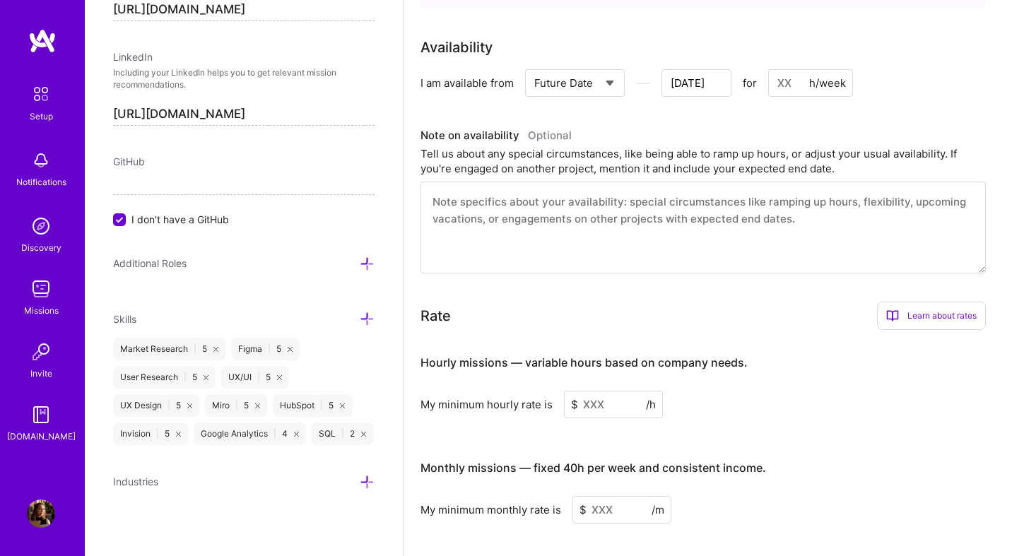
scroll to position [545, 0]
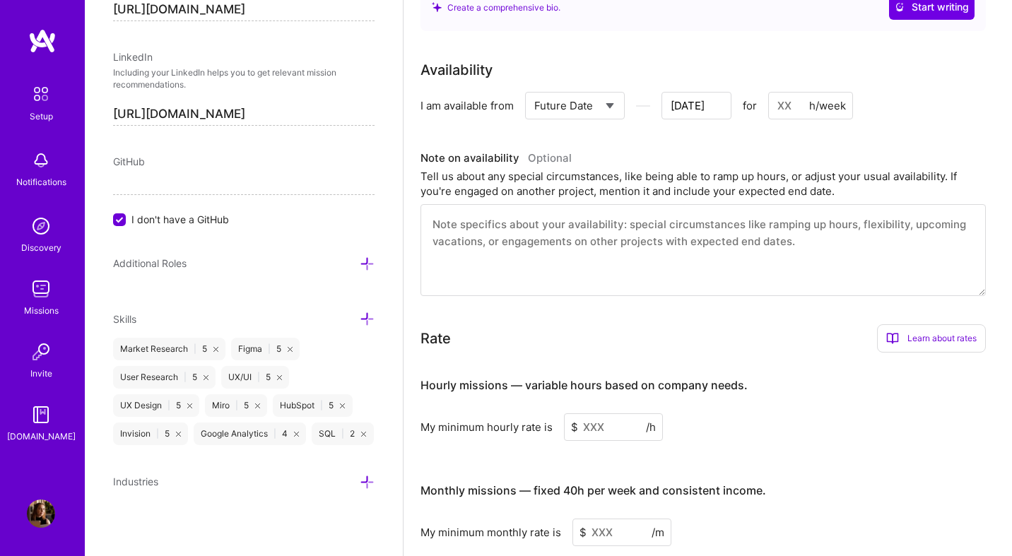
type input "[DATE]"
type textarea "C"
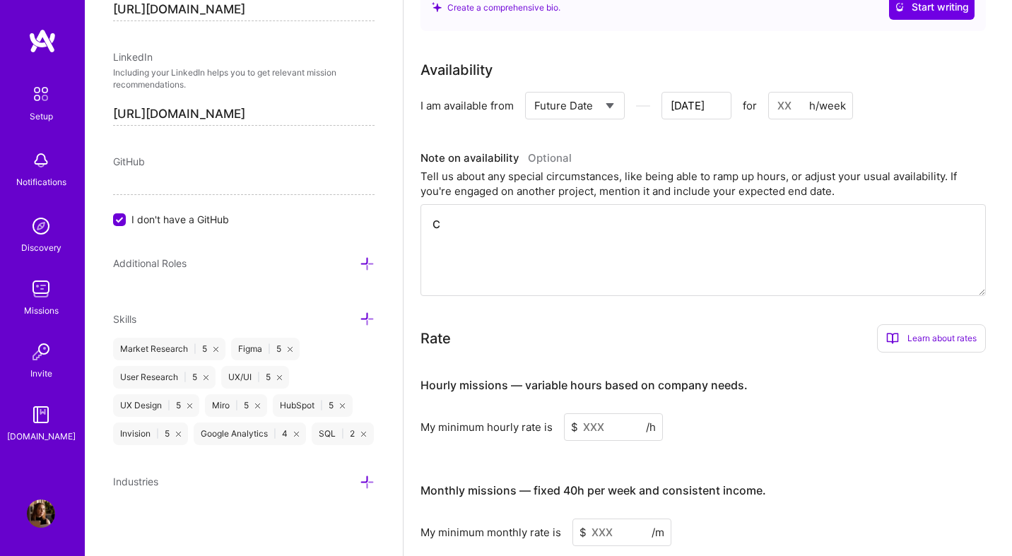
type input "[DATE]"
type textarea "Cu"
type input "[DATE]"
type textarea "Cur"
type input "[DATE]"
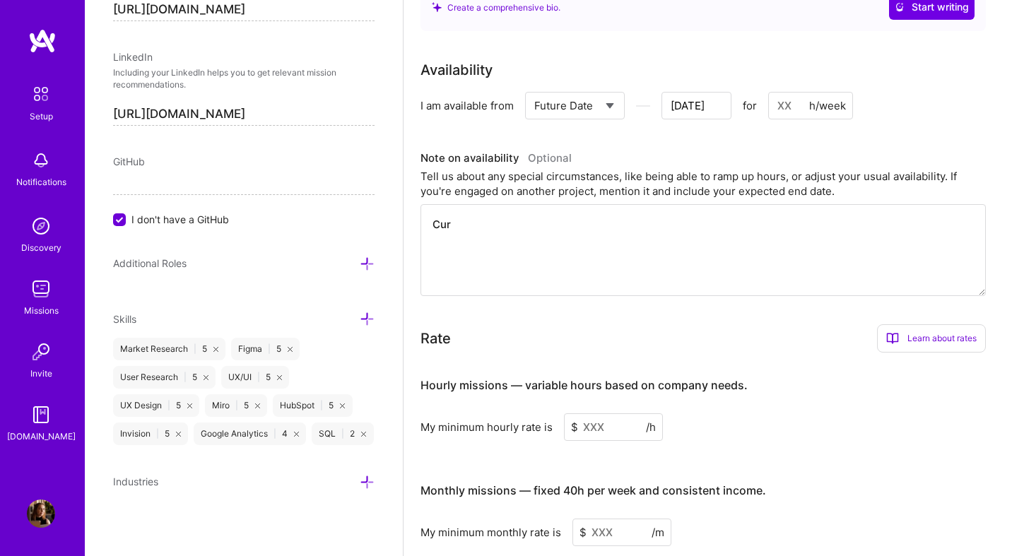
type textarea "Curr"
type input "[DATE]"
type textarea "Curren"
type input "[DATE]"
type textarea "Current"
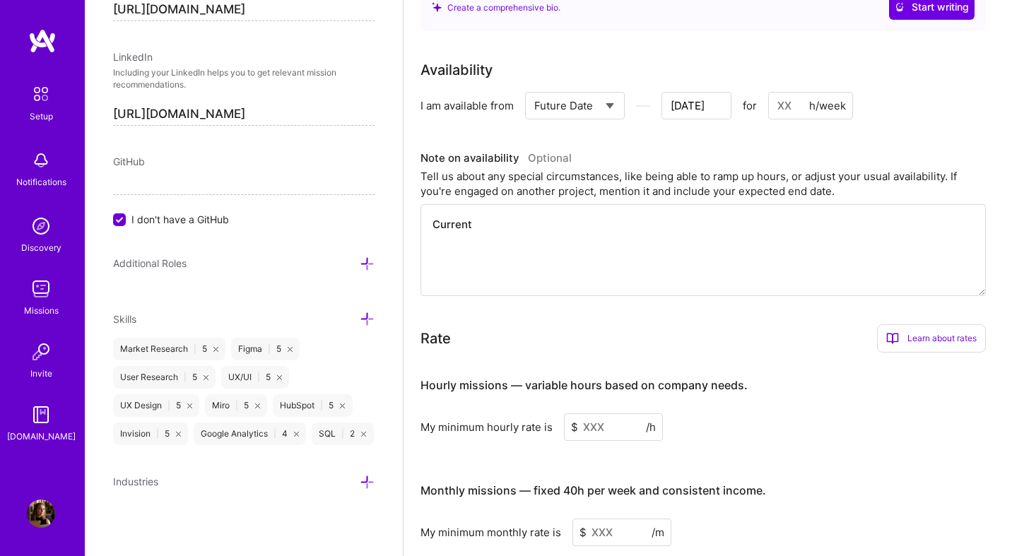
type input "[DATE]"
type textarea "Currentl"
type input "[DATE]"
type textarea "Currently"
type input "[DATE]"
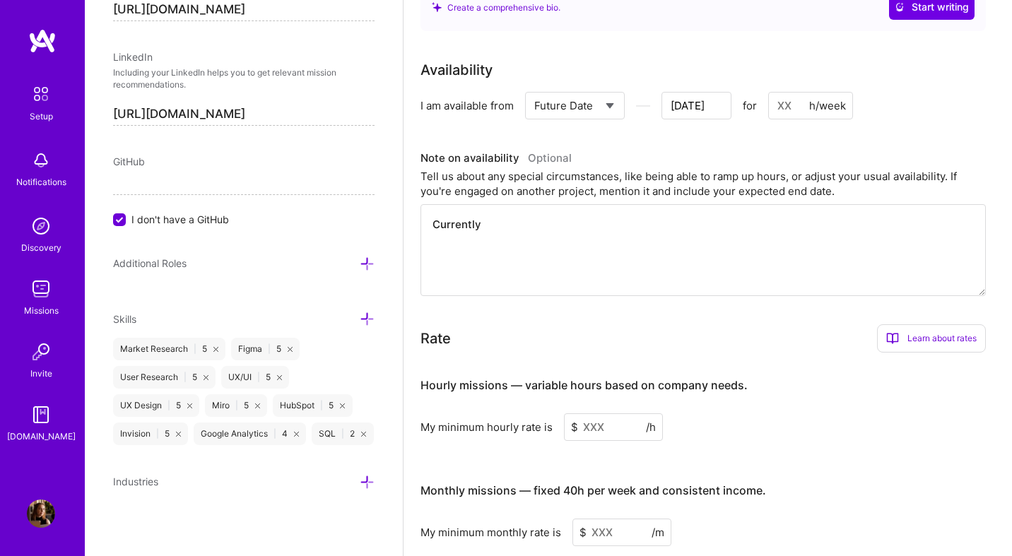
type textarea "Currently"
type input "[DATE]"
type textarea "Currently f"
type input "[DATE]"
type textarea "Currently fu"
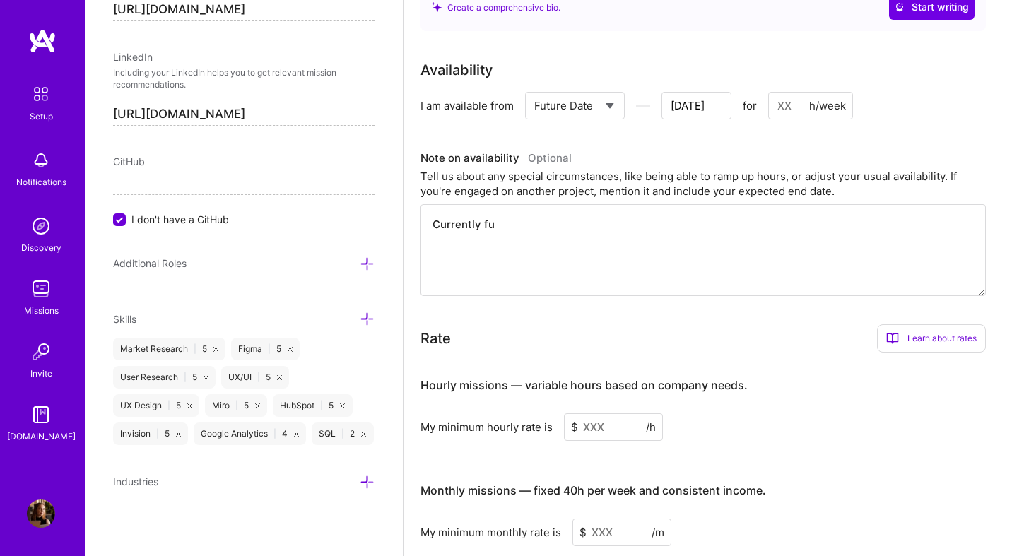
type input "[DATE]"
type textarea "Currently ful"
type input "[DATE]"
type textarea "Currently full"
type input "[DATE]"
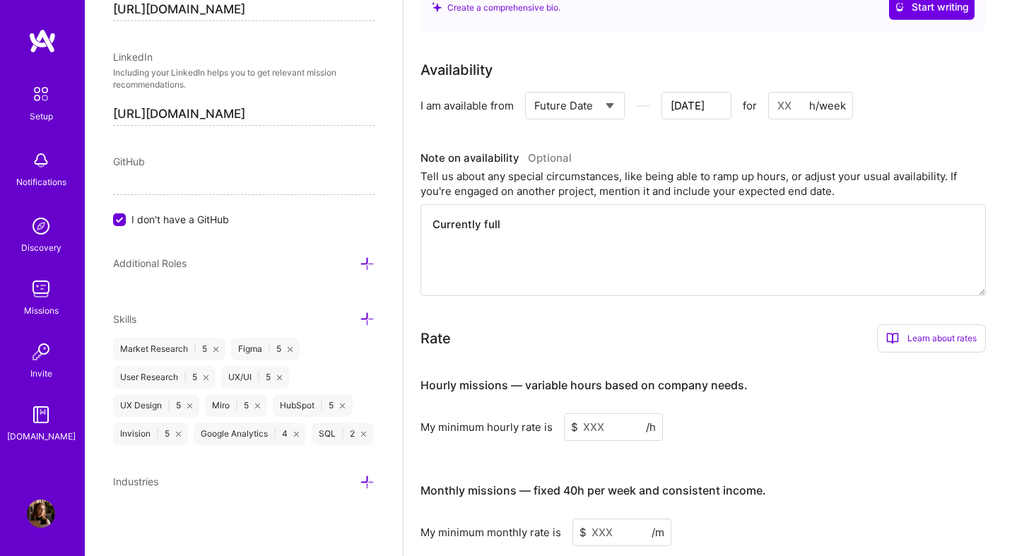
type textarea "Currently full-"
type input "[DATE]"
type textarea "Currently full-t"
type input "[DATE]"
type textarea "Currently full-ti"
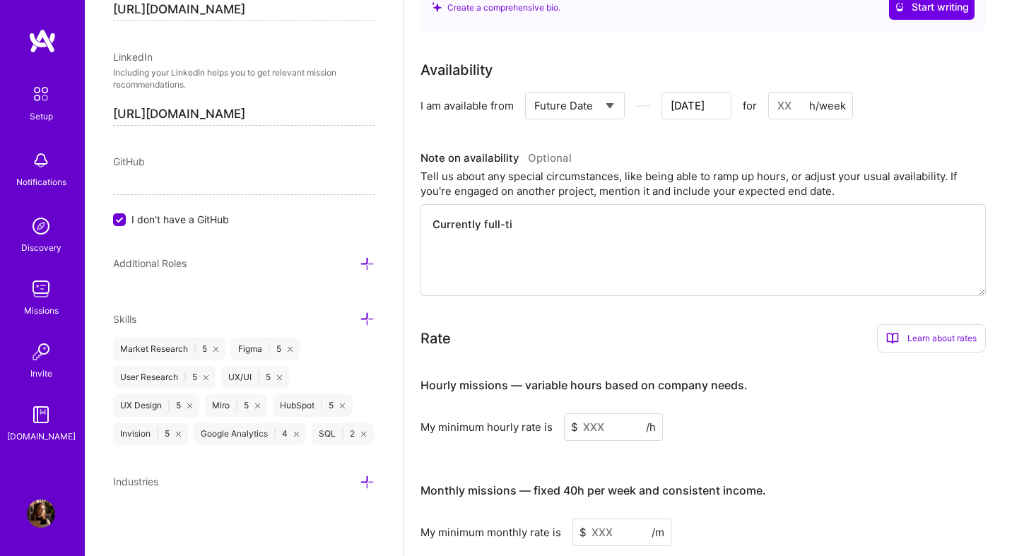
type input "[DATE]"
type textarea "Currently full-[PERSON_NAME]"
type input "[DATE]"
type textarea "Currently full-time"
type input "[DATE]"
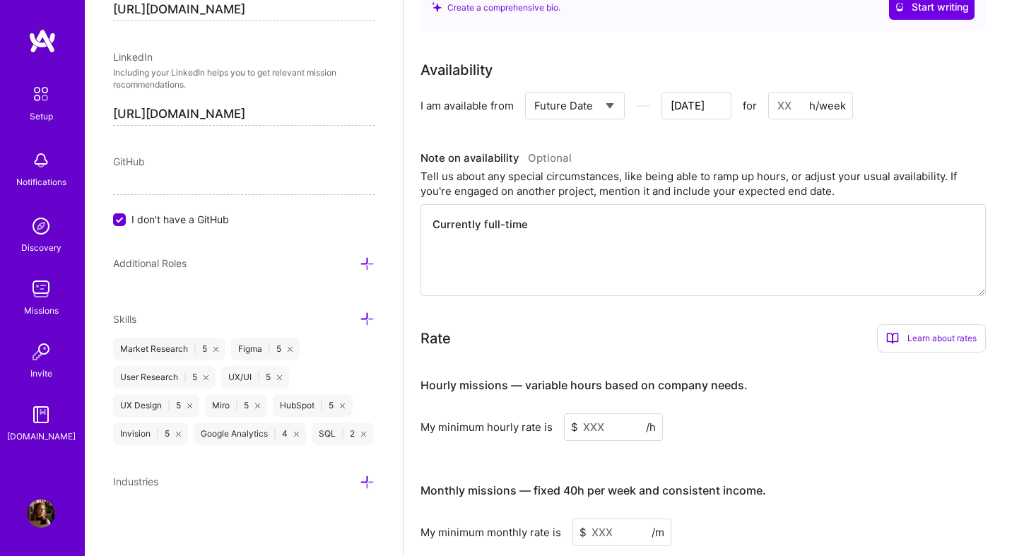
type textarea "Currently full-time"
type input "[DATE]"
type textarea "Currently full-time em"
type input "[DATE]"
type textarea "Currently full-time emp"
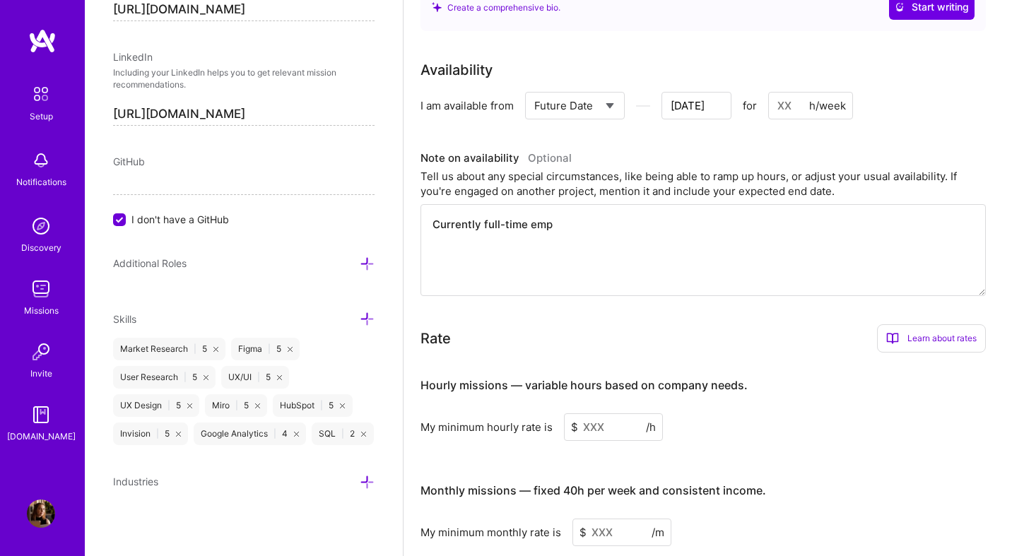
type input "[DATE]"
type textarea "Currently full-time empl"
type input "[DATE]"
type textarea "Currently full-time emplo"
type input "[DATE]"
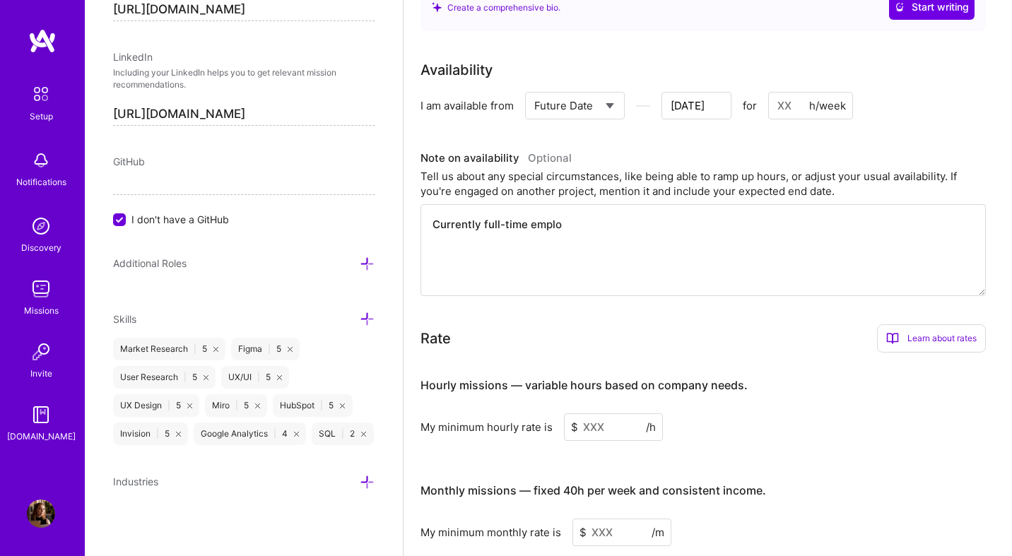
type textarea "Currently full-time employ"
type input "[DATE]"
type textarea "Currently full-time employw"
type input "[DATE]"
type textarea "Currently full-time employ"
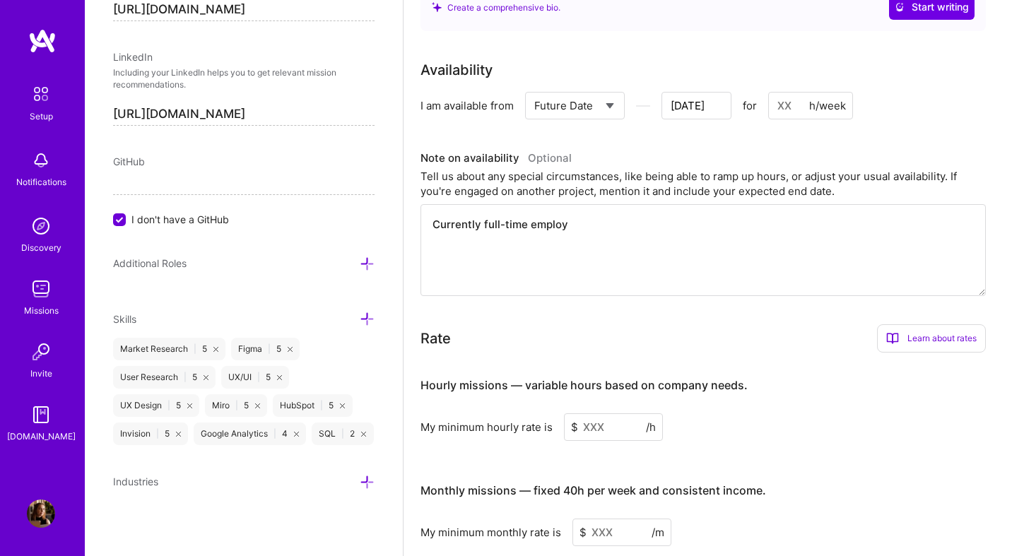
type input "[DATE]"
type textarea "Currently full-time employe"
type input "[DATE]"
type textarea "Currently full-time employed"
type input "[DATE]"
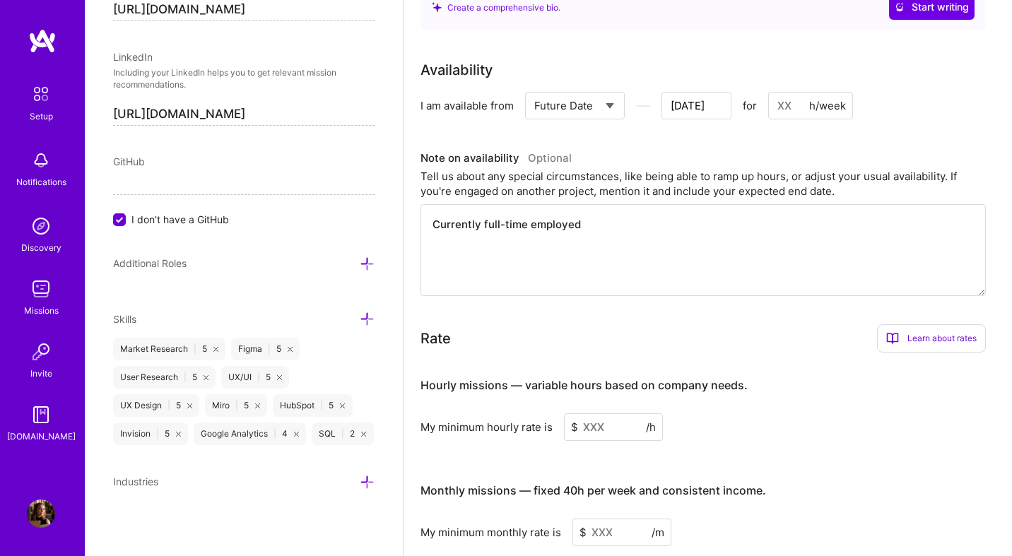
type textarea "Currently full-time employed,"
type input "[DATE]"
type textarea "Currently full-time employed,"
type input "[DATE]"
type textarea "Currently full-time employed, l"
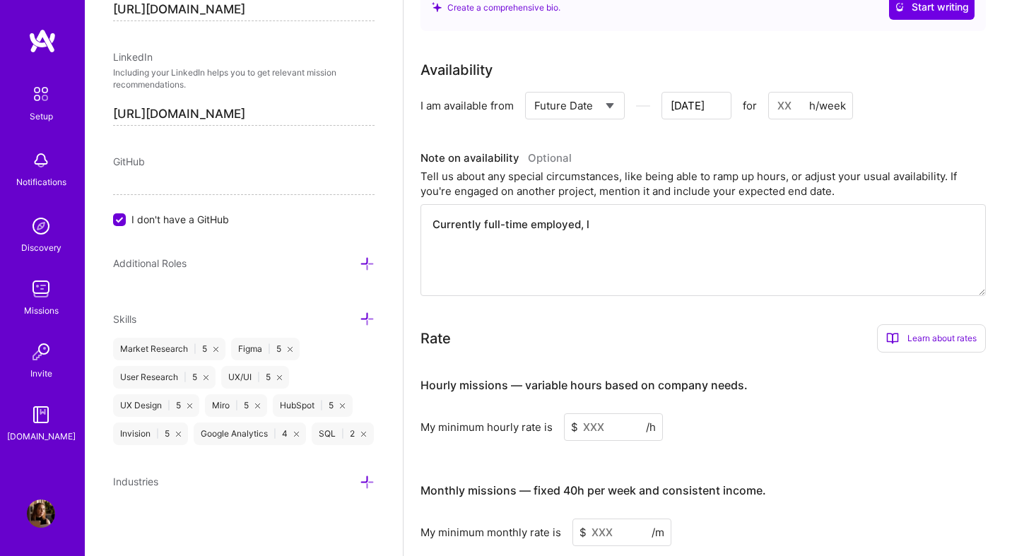
type input "[DATE]"
type textarea "Currently full-time employed, lo"
type input "[DATE]"
type textarea "Currently full-time employed, loo"
type input "[DATE]"
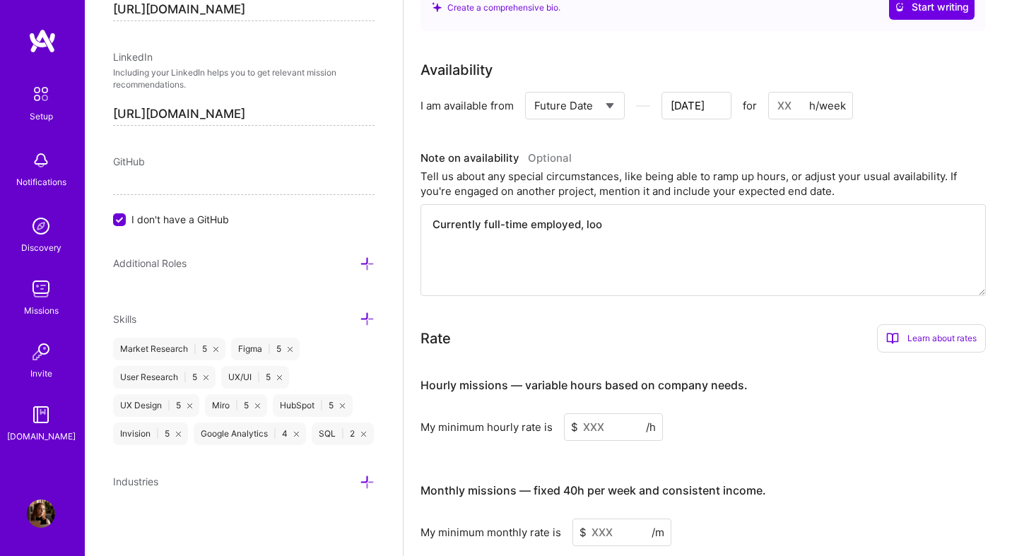
type textarea "Currently full-time employed, look"
type input "[DATE]"
type textarea "Currently full-time employed, looki"
type input "[DATE]"
type textarea "Currently full-time employed, looking"
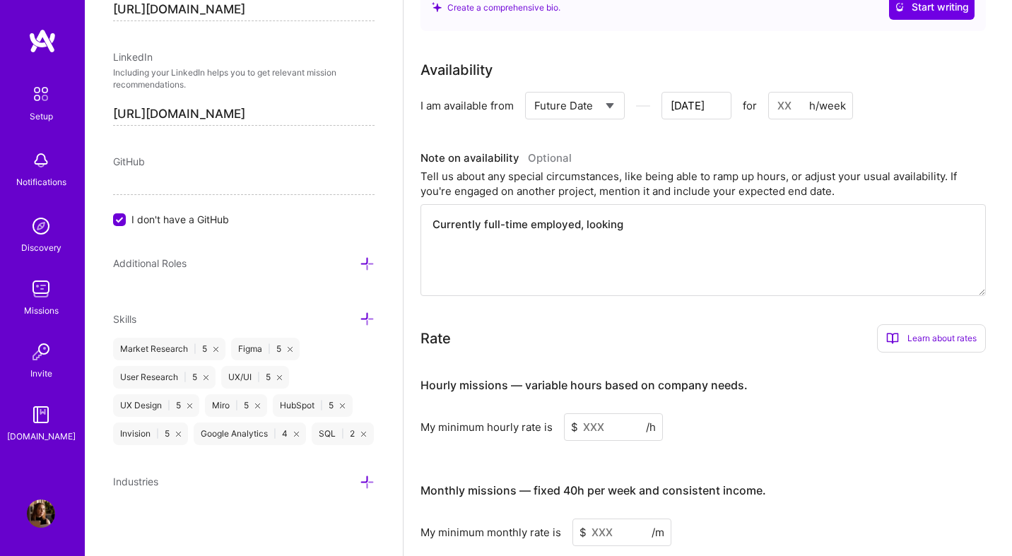
type input "[DATE]"
type textarea "Currently full-time employed, looking"
type input "[DATE]"
type textarea "Currently full-time employed, looking t"
type input "[DATE]"
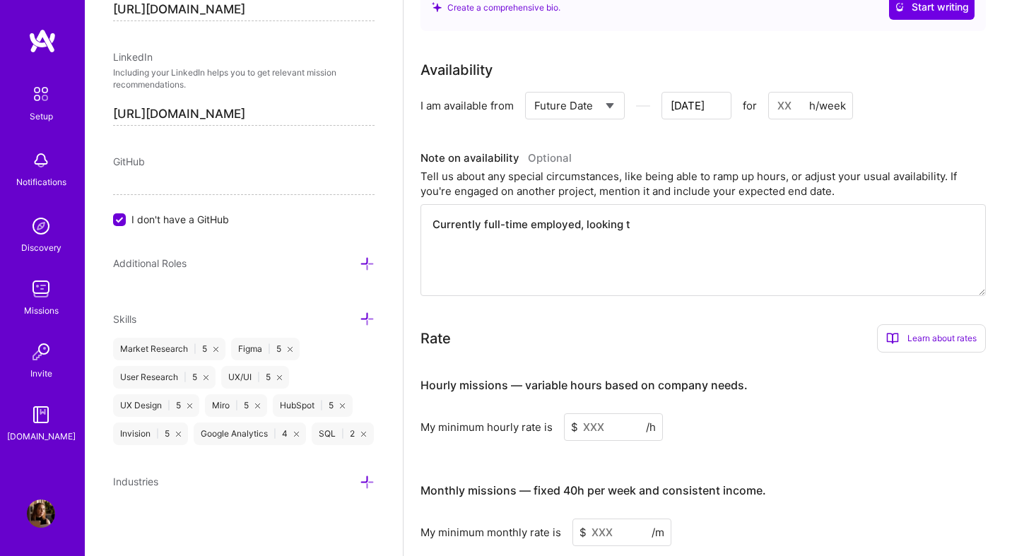
type textarea "Currently full-time employed, looking to"
type input "[DATE]"
type textarea "Currently full-time employed, looking to"
type input "[DATE]"
type textarea "Currently full-time employed, looking to t"
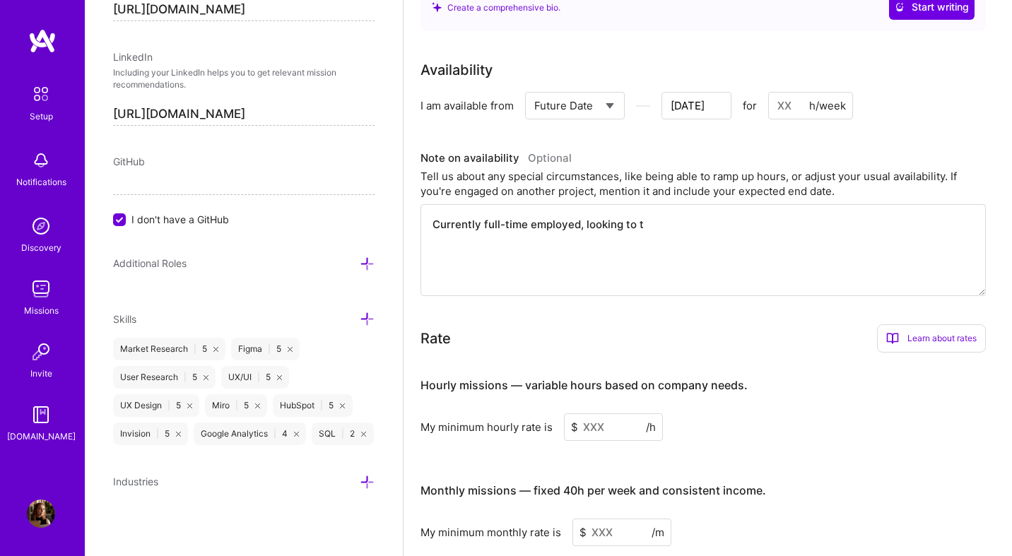
type input "[DATE]"
type textarea "Currently full-time employed, looking to tr"
type input "[DATE]"
type textarea "Currently full-time employed, looking to tra"
type input "[DATE]"
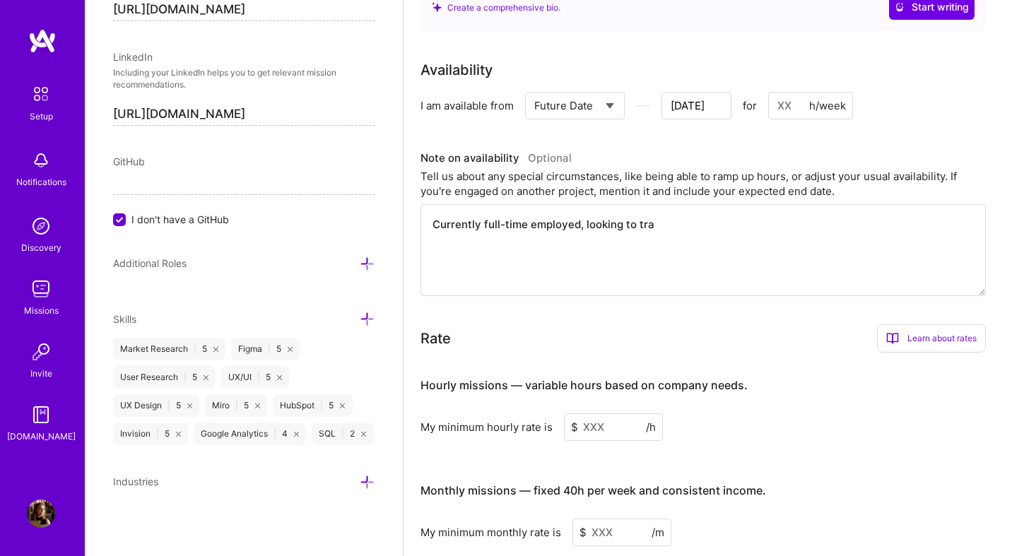
type textarea "Currently full-time employed, looking to [PERSON_NAME]"
type input "[DATE]"
type textarea "Currently full-time employed, looking to trans"
type input "[DATE]"
type textarea "Currently full-time employed, looking to transi"
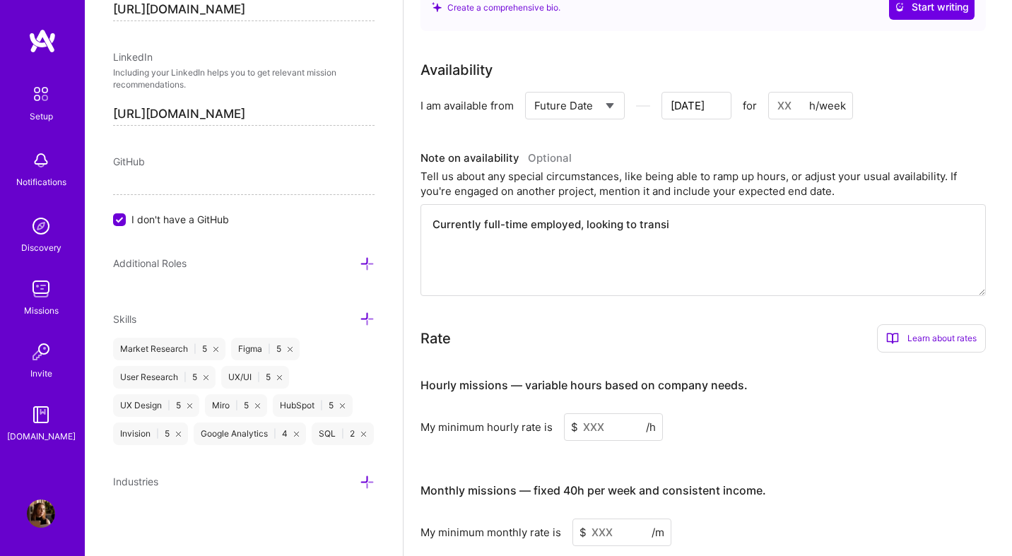
type input "[DATE]"
type textarea "Currently full-time employed, looking to transit"
type input "[DATE]"
type textarea "Currently full-time employed, looking to transiti"
type input "[DATE]"
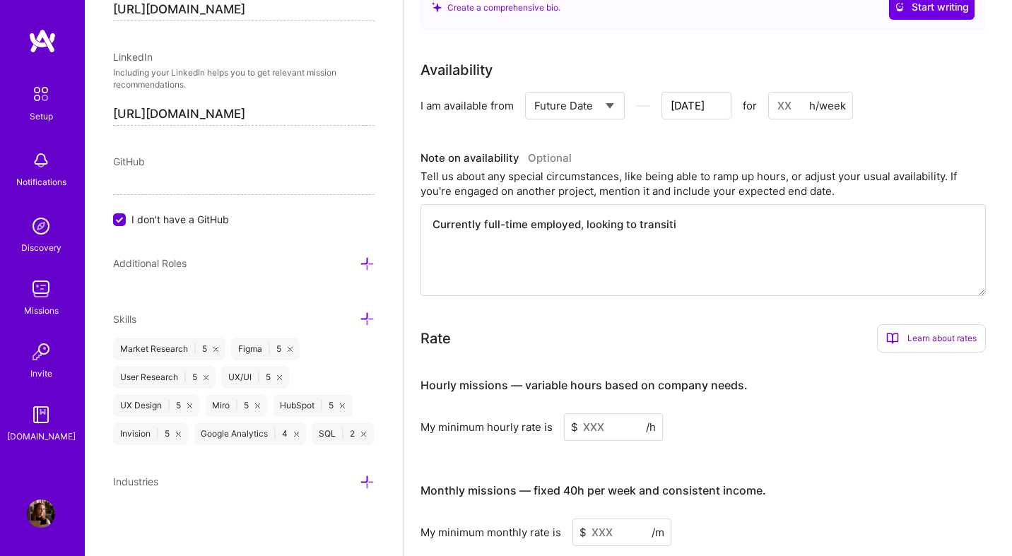
type textarea "Currently full-time employed, looking to transitio"
type input "[DATE]"
type textarea "Currently full-time employed, looking to transition"
type input "[DATE]"
type textarea "Currently full-time employed, looking to transition"
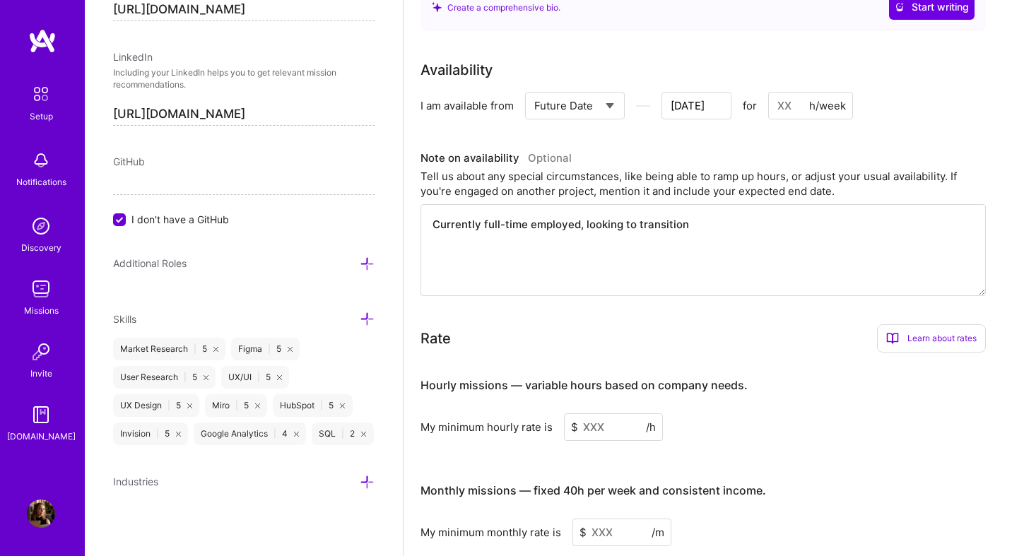
type input "[DATE]"
type textarea "Currently full-time employed, looking to transition t"
type input "[DATE]"
type textarea "Currently full-time employed, looking to transition to"
type input "[DATE]"
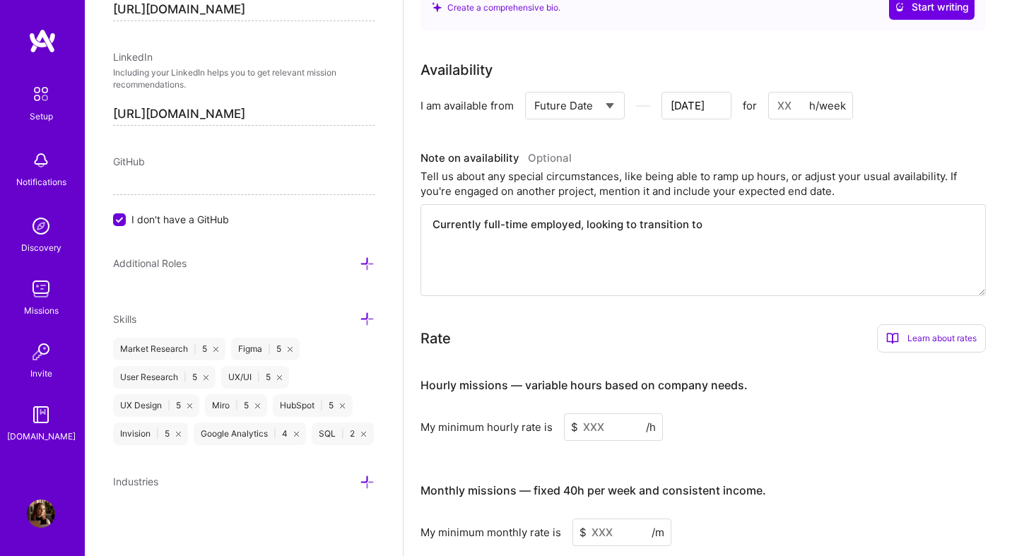
type textarea "Currently full-time employed, looking to transition to"
type input "[DATE]"
type textarea "Currently full-time employed, looking to transition to f"
type input "[DATE]"
type textarea "Currently full-time employed, looking to transition to fr"
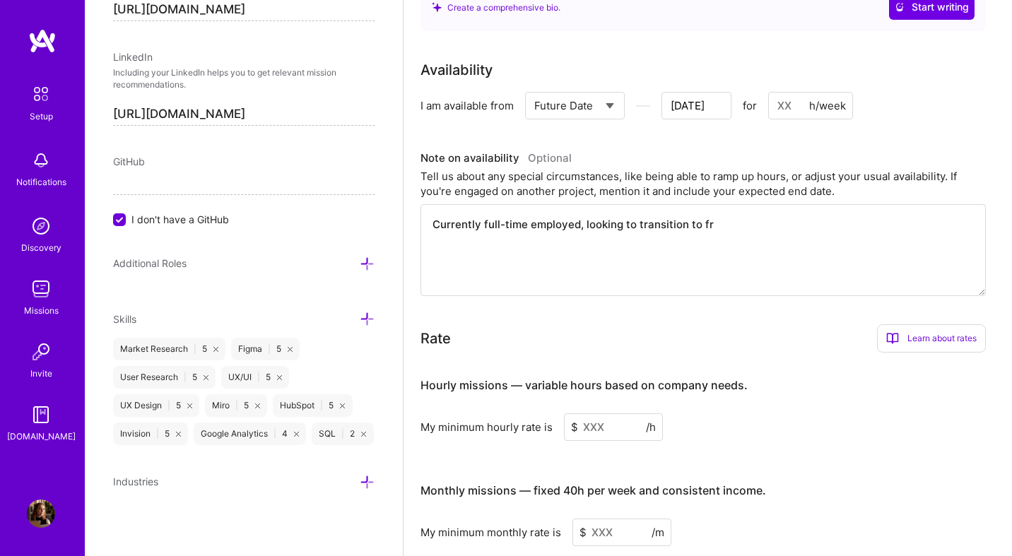
type input "[DATE]"
type textarea "Currently full-time employed, looking to transition to fre"
type input "[DATE]"
type textarea "Currently full-time employed, looking to transition to free"
type input "[DATE]"
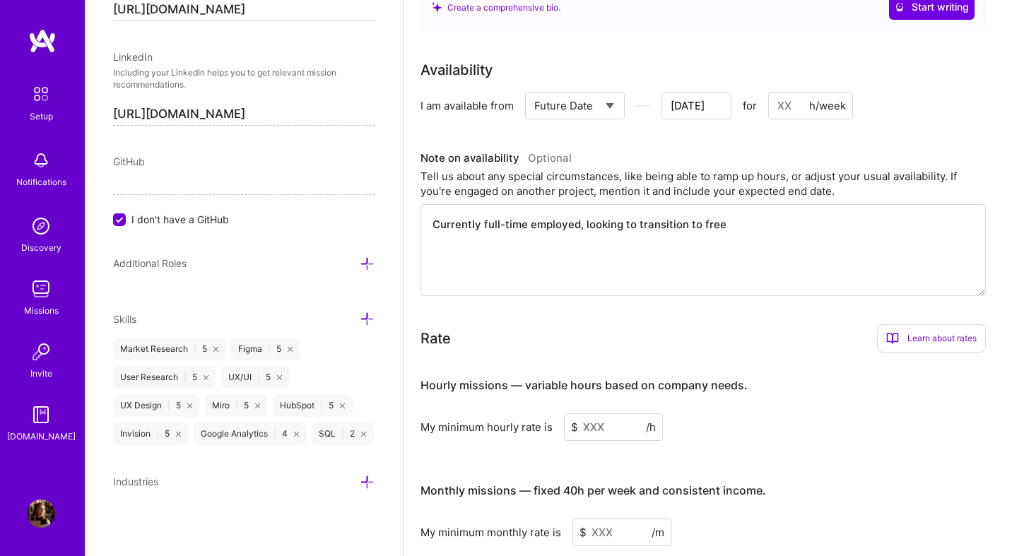
type textarea "Currently full-time employed, looking to transition to [PERSON_NAME]"
type input "[DATE]"
type textarea "Currently full-time employed, looking to transition to freela"
type input "[DATE]"
type textarea "Currently full-time employed, looking to transition to freelan"
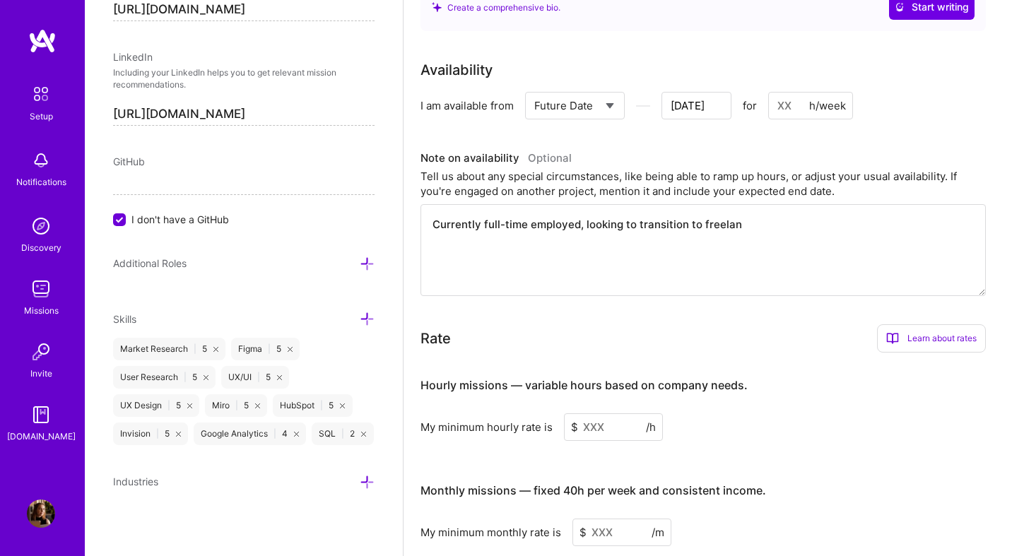
type input "[DATE]"
type textarea "Currently full-time employed, looking to transition to freelanc"
type input "[DATE]"
type textarea "Currently full-time employed, looking to transition to freelance"
type input "[DATE]"
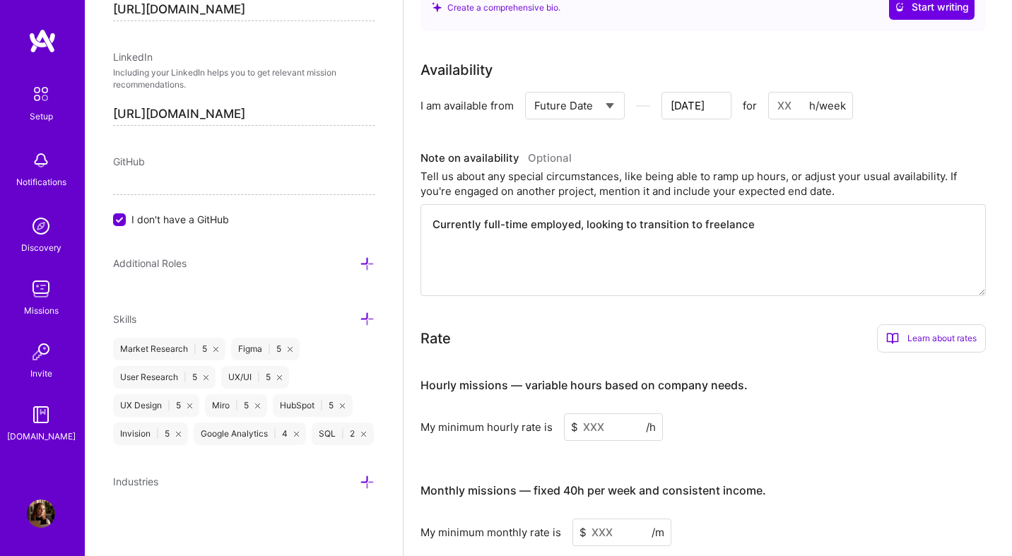
type textarea "Currently full-time employed, looking to transition to freelance."
type input "[DATE]"
type textarea "Currently full-time employed, looking to transition to freelance."
type input "[DATE]"
type textarea "Currently full-time employed, looking to transition to freelance. A"
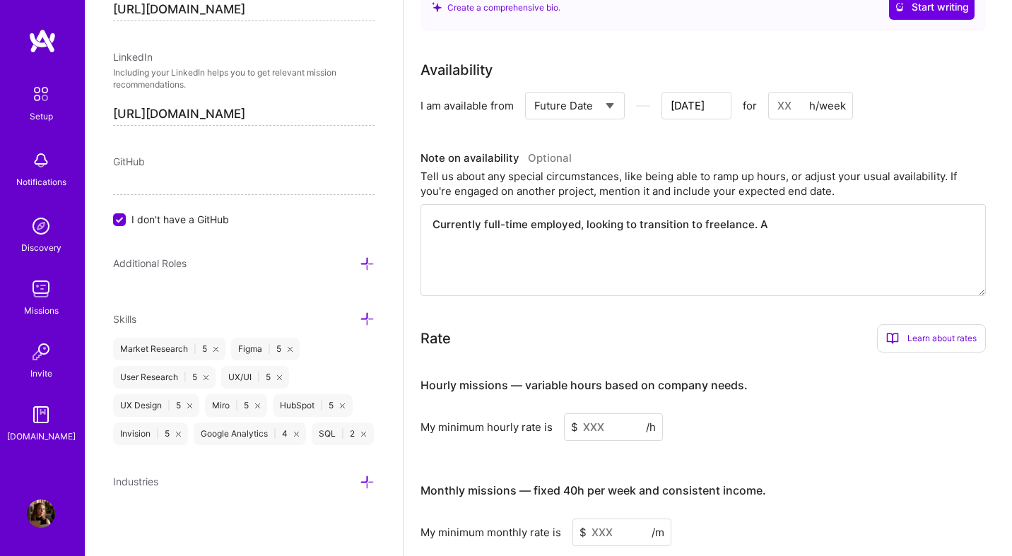
type input "[DATE]"
type textarea "Currently full-time employed, looking to transition to freelance. Ava"
type input "[DATE]"
type textarea "Currently full-time employed, looking to transition to freelance. [GEOGRAPHIC_D…"
type input "[DATE]"
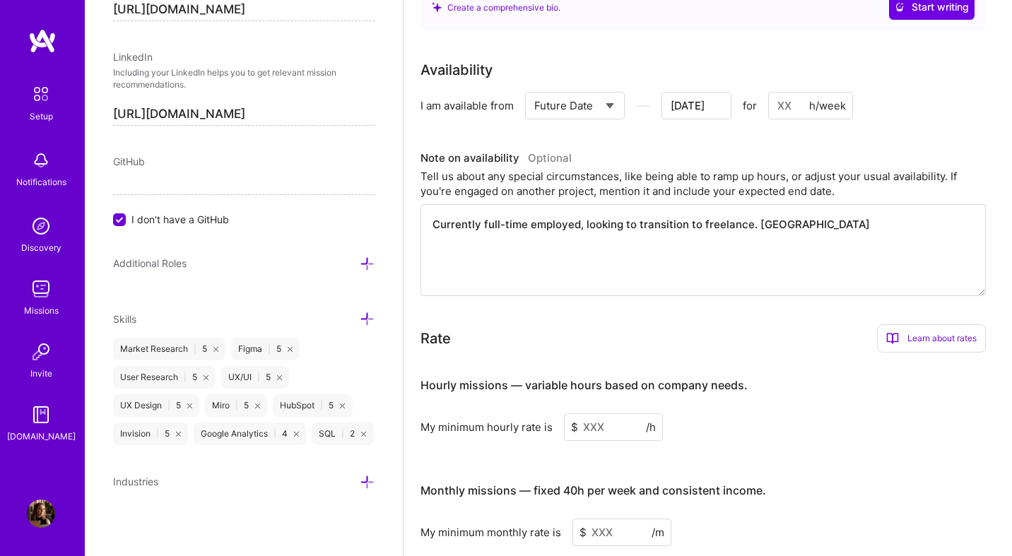
type textarea "Currently full-time employed, looking to transition to freelance. [GEOGRAPHIC_D…"
type input "[DATE]"
type textarea "Currently full-time employed, looking to transition to freelance. [GEOGRAPHIC_D…"
type input "[DATE]"
type textarea "Currently full-time employed, looking to transition to freelance. [GEOGRAPHIC_D…"
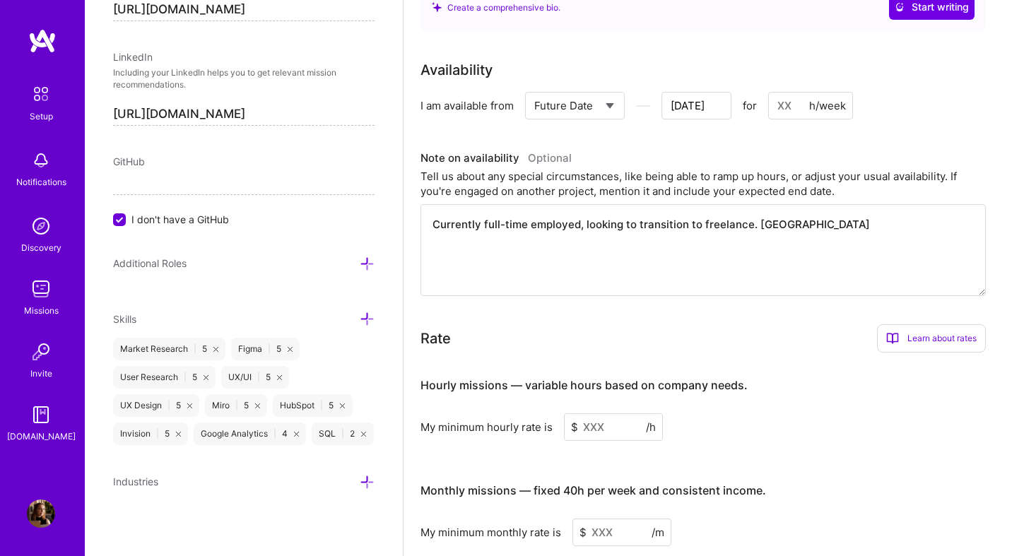
type input "[DATE]"
type textarea "Currently full-time employed, looking to transition to freelance. [GEOGRAPHIC_D…"
type input "[DATE]"
type textarea "Currently full-time employed, looking to transition to freelance. Ava"
type input "[DATE]"
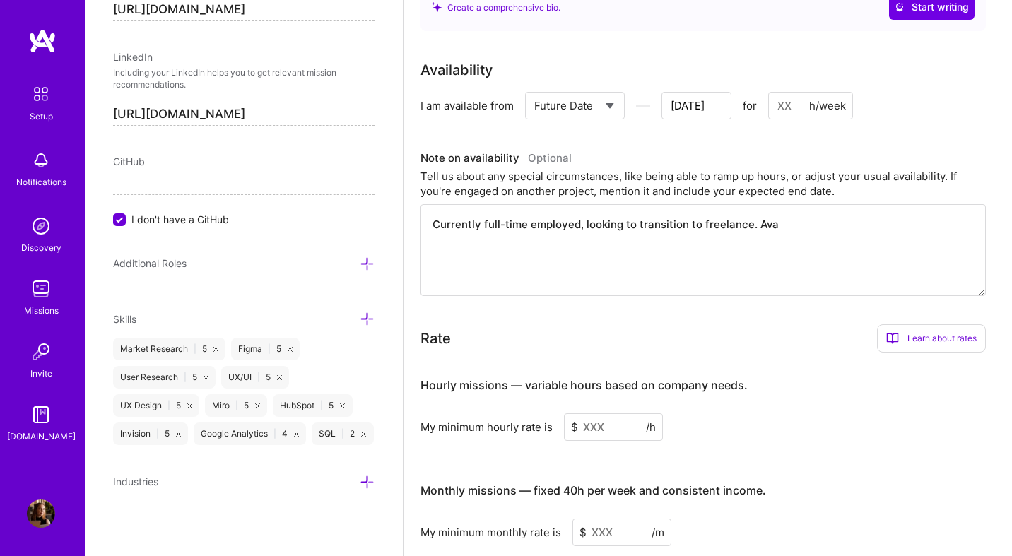
type textarea "Currently full-time employed, looking to transition to freelance. [GEOGRAPHIC_D…"
type input "[DATE]"
type textarea "Currently full-time employed, looking to transition to freelance. Avail"
type input "[DATE]"
type textarea "Currently full-time employed, looking to transition to freelance. Availa"
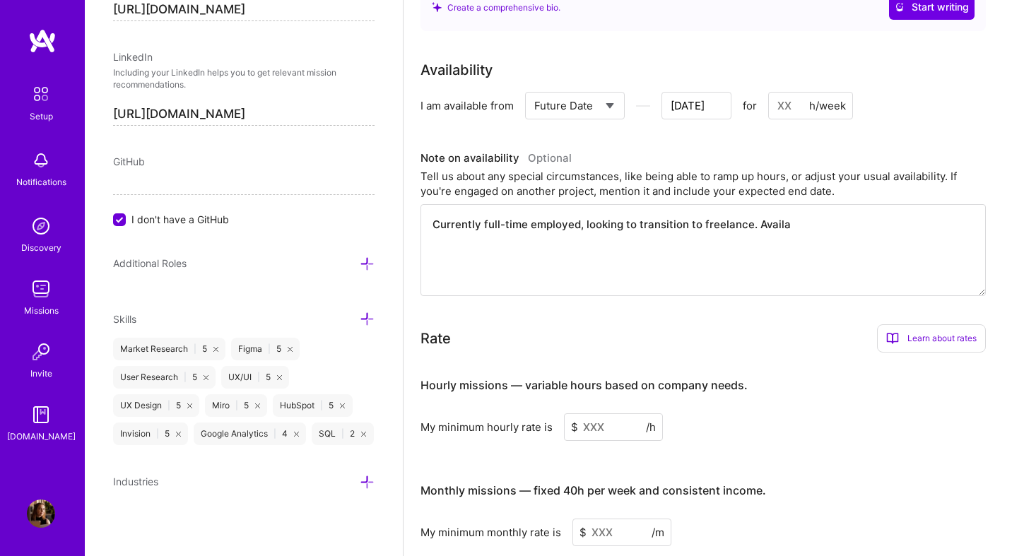
type input "[DATE]"
type textarea "Currently full-time employed, looking to transition to freelance. Availab"
type input "[DATE]"
type textarea "Currently full-time employed, looking to transition to freelance. Availabe"
type input "[DATE]"
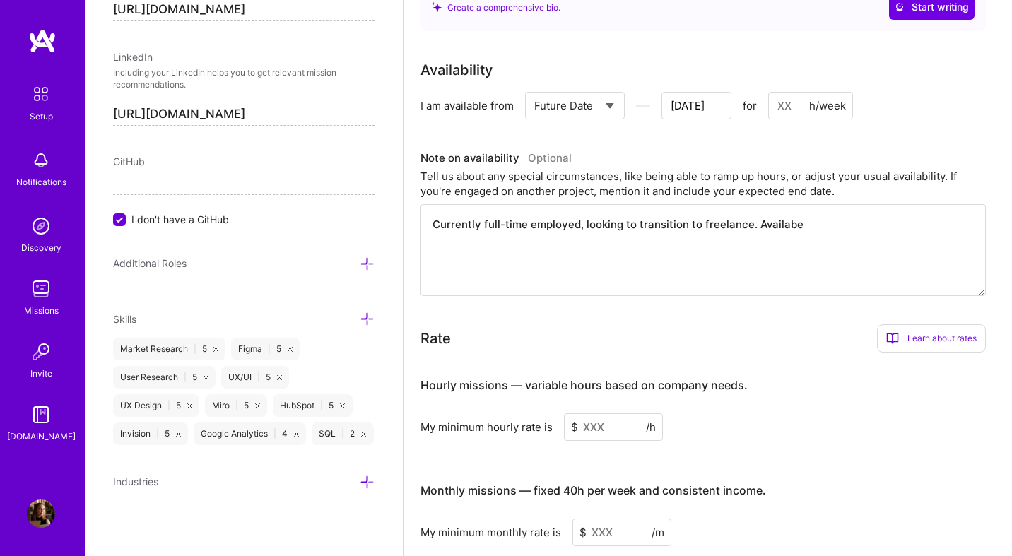
type textarea "Currently full-time employed, looking to transition to freelance. Availab"
type input "[DATE]"
type textarea "Currently full-time employed, looking to transition to freelance. Availabl"
type input "[DATE]"
type textarea "Currently full-time employed, looking to transition to freelance. Available"
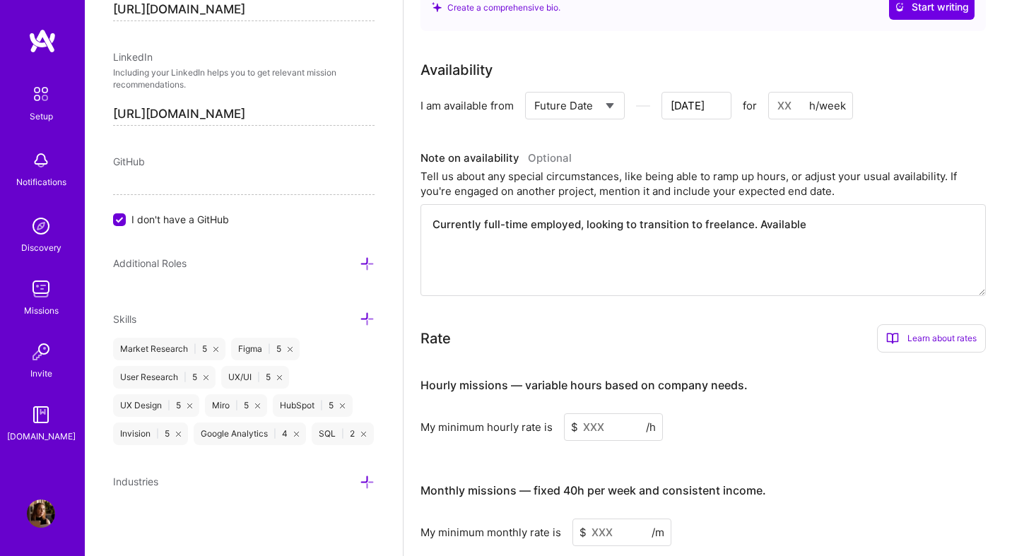
type input "[DATE]"
type textarea "Currently full-time employed, looking to transition to freelance. Available f"
type input "[DATE]"
type textarea "Currently full-time employed, looking to transition to freelance. Available fo"
type input "[DATE]"
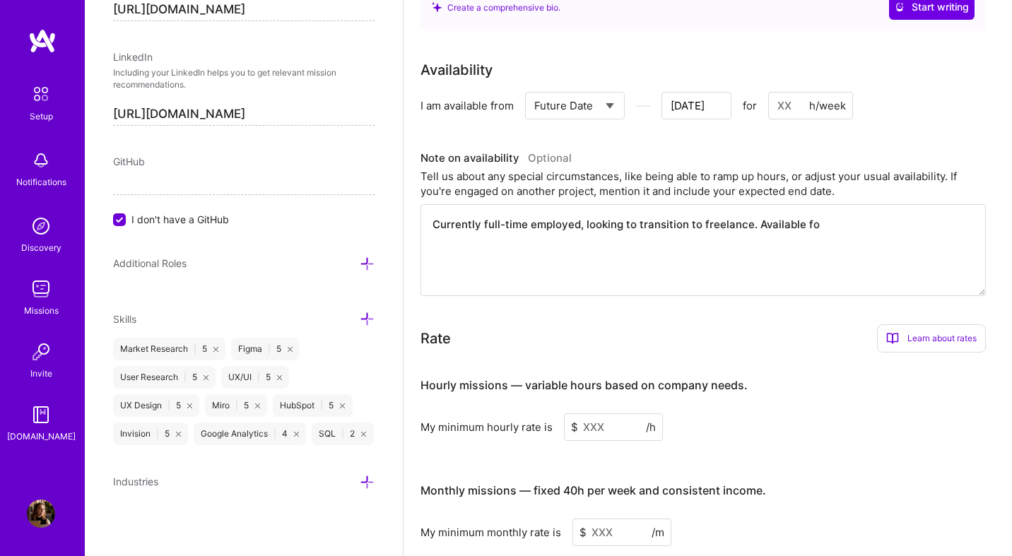
type textarea "Currently full-time employed, looking to transition to freelance. Available for"
type input "[DATE]"
type textarea "Currently full-time employed, looking to transition to freelance. Available for"
type input "[DATE]"
type textarea "Currently full-time employed, looking to transition to freelance. Available for…"
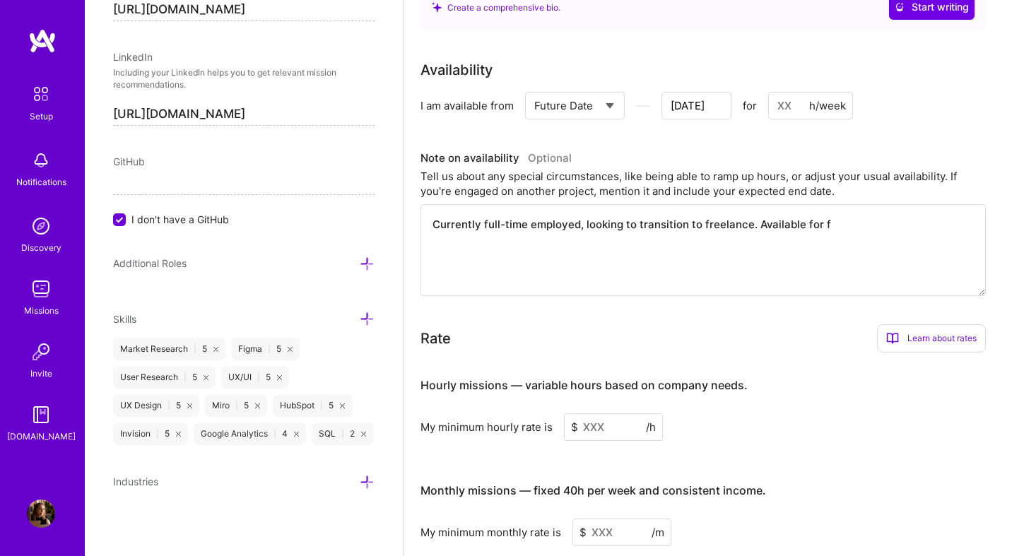
type input "[DATE]"
type textarea "Currently full-time employed, looking to transition to freelance. Available for…"
type input "[DATE]"
type textarea "Currently full-time employed, looking to transition to freelance. Available for…"
type input "[DATE]"
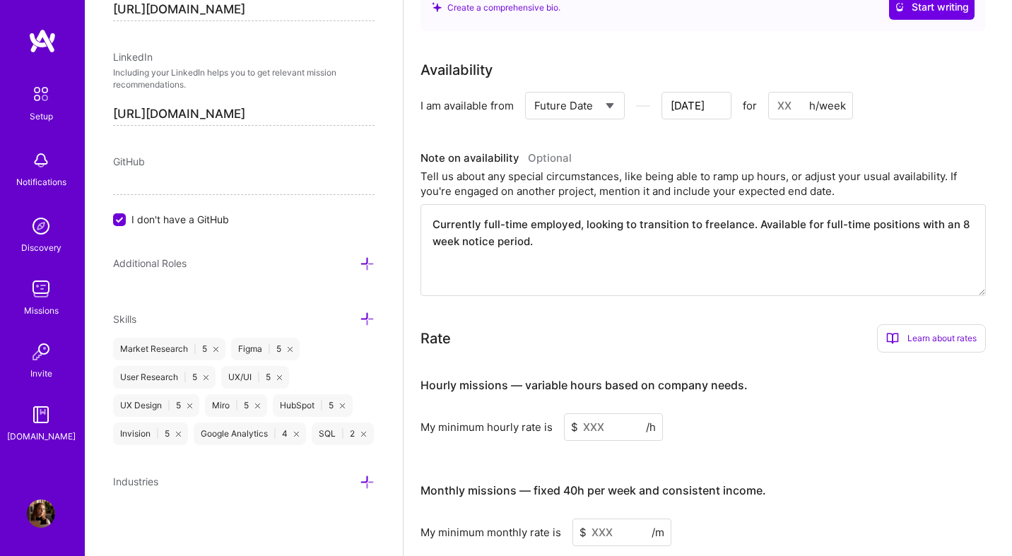
click at [653, 169] on div "Tell us about any special circumstances, like being able to ramp up hours, or a…" at bounding box center [704, 184] width 566 height 30
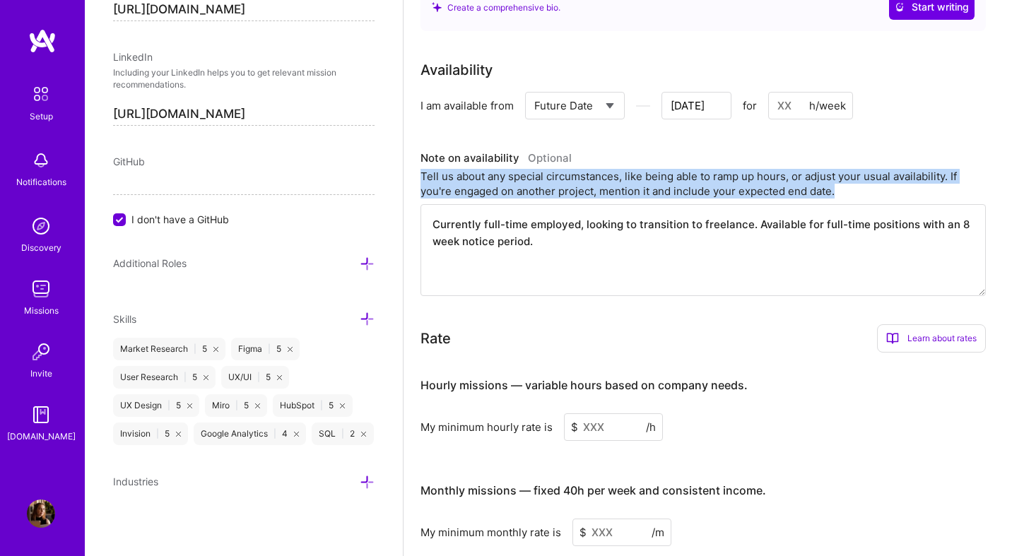
click at [653, 169] on div "Tell us about any special circumstances, like being able to ramp up hours, or a…" at bounding box center [704, 184] width 566 height 30
click at [621, 169] on div "Tell us about any special circumstances, like being able to ramp up hours, or a…" at bounding box center [704, 184] width 566 height 30
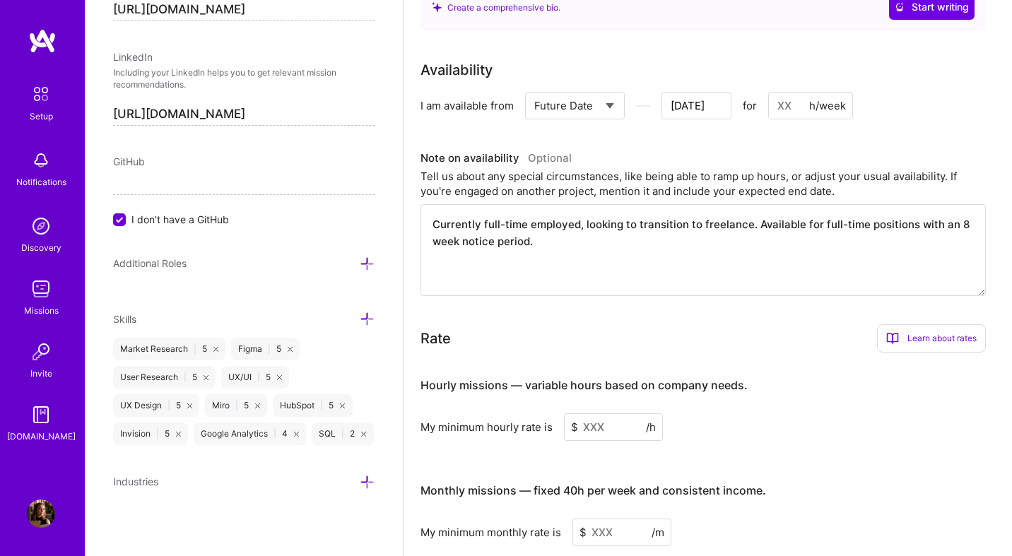
click at [577, 204] on textarea "Currently full-time employed, looking to transition to freelance. Available for…" at bounding box center [704, 250] width 566 height 92
click at [564, 219] on textarea "Currently full-time employed, looking to transition to freelance. Available for…" at bounding box center [704, 250] width 566 height 92
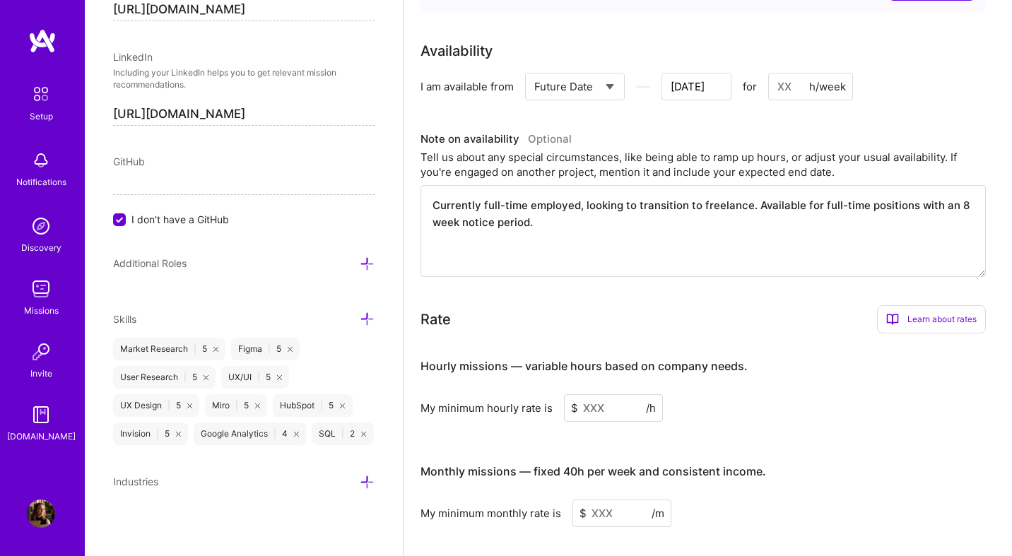
click at [560, 210] on textarea "Currently full-time employed, looking to transition to freelance. Available for…" at bounding box center [704, 231] width 566 height 92
click at [564, 210] on textarea "Currently full-time employed, looking to transition to freelance. Available for…" at bounding box center [704, 231] width 566 height 92
click at [563, 194] on textarea "Currently full-time employed, looking to transition to freelance. Available for…" at bounding box center [704, 231] width 566 height 92
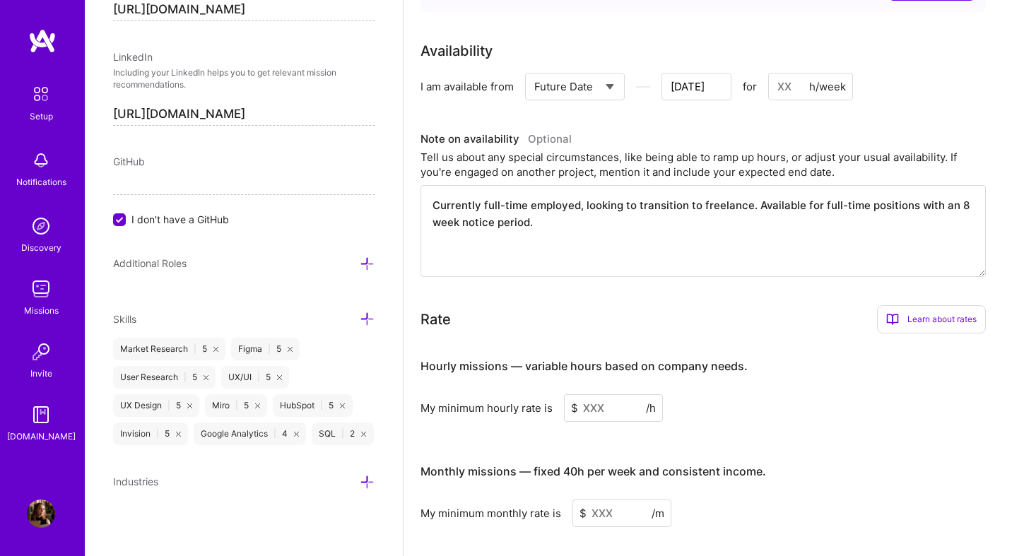
click at [563, 194] on textarea "Currently full-time employed, looking to transition to freelance. Available for…" at bounding box center [704, 231] width 566 height 92
click at [577, 186] on textarea "Currently full-time employed, looking to transition to freelance. Available for…" at bounding box center [704, 231] width 566 height 92
click at [577, 216] on textarea "Currently full-time employed, looking to transition to freelance. Available for…" at bounding box center [704, 231] width 566 height 92
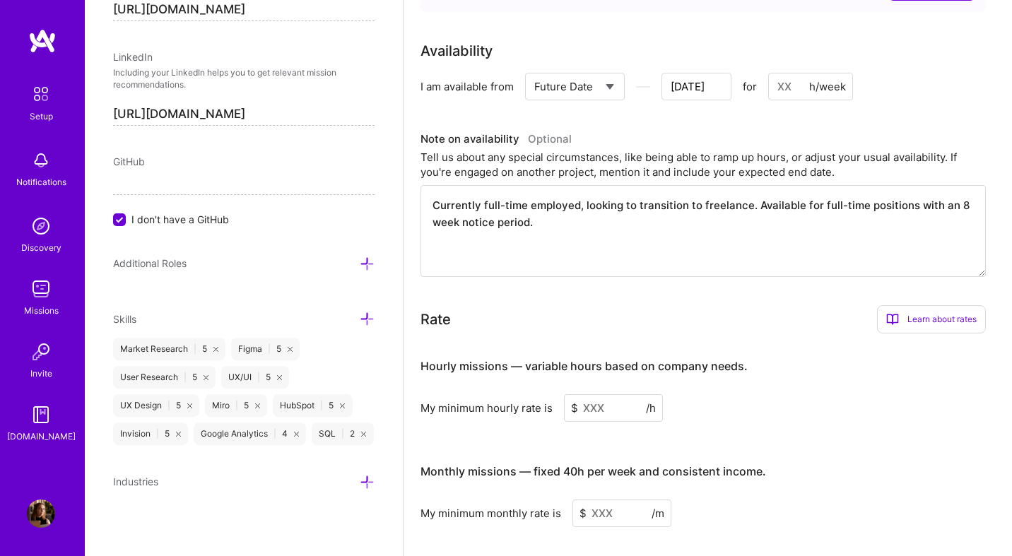
click at [694, 310] on div "Rate Learn about rates Hourly Rate What is hourly rate? This model involves pay…" at bounding box center [704, 319] width 566 height 28
click at [596, 216] on textarea "Currently full-time employed, looking to transition to freelance. Available for…" at bounding box center [704, 231] width 566 height 92
drag, startPoint x: 605, startPoint y: 204, endPoint x: 530, endPoint y: 200, distance: 75.7
click at [530, 200] on textarea "Currently full-time employed, looking to transition to freelance. Available for…" at bounding box center [704, 231] width 566 height 92
click at [554, 287] on div "Complete your profile to take the first step in unlocking full [DOMAIN_NAME] ac…" at bounding box center [708, 161] width 575 height 1304
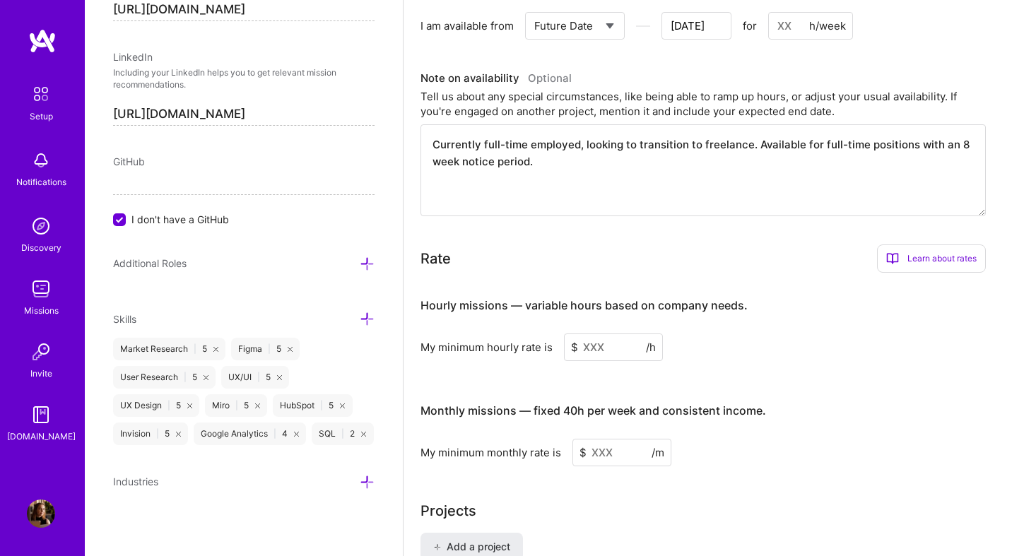
scroll to position [636, 0]
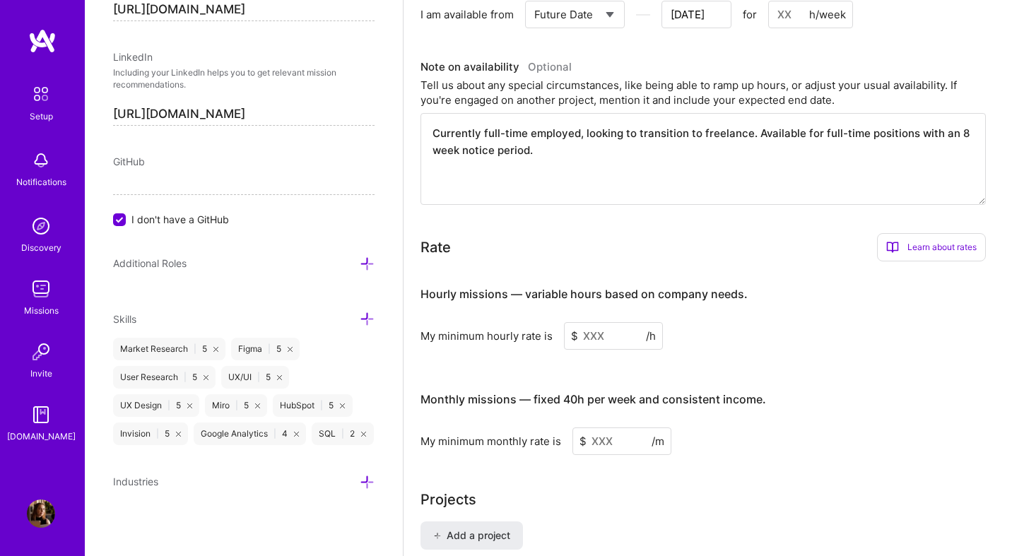
click at [927, 233] on div "Learn about rates" at bounding box center [931, 247] width 109 height 28
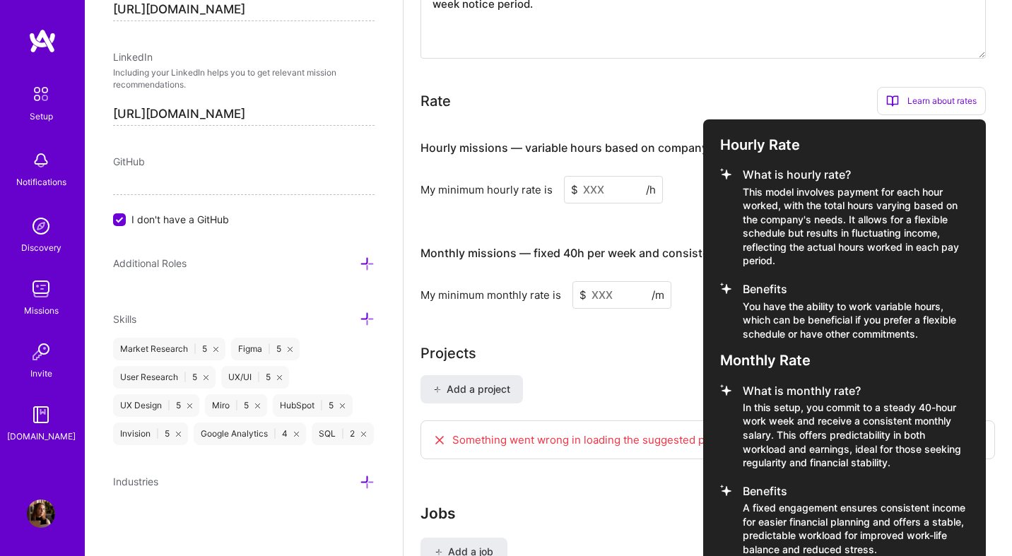
scroll to position [810, 0]
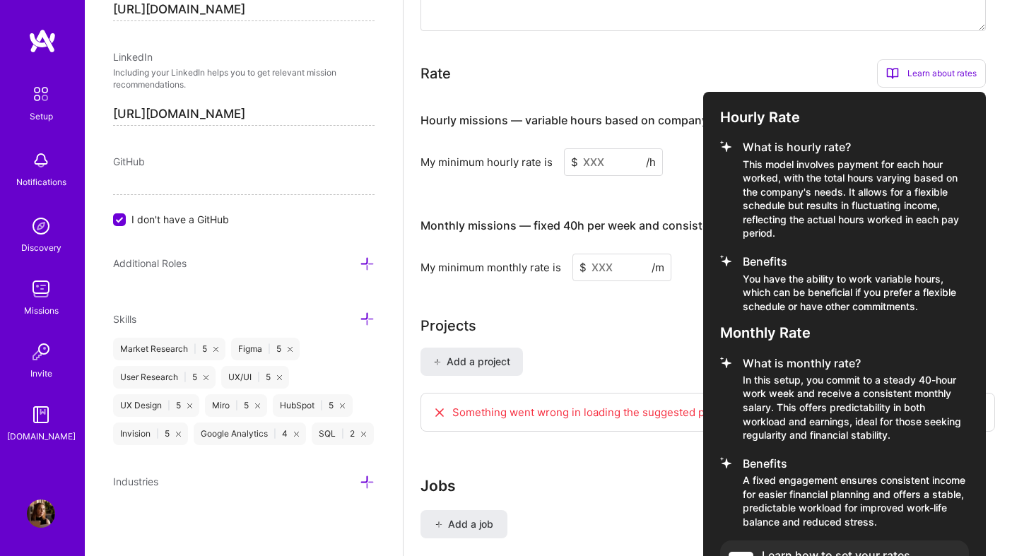
click at [818, 272] on p "You have the ability to work variable hours, which can be beneficial if you pre…" at bounding box center [856, 293] width 226 height 42
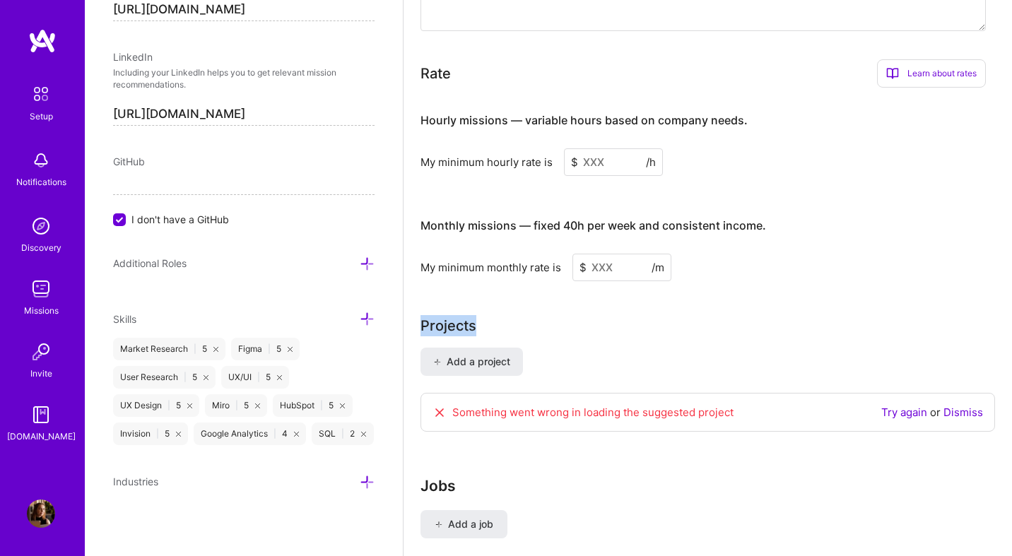
click at [918, 59] on div "Learn about rates" at bounding box center [931, 73] width 109 height 28
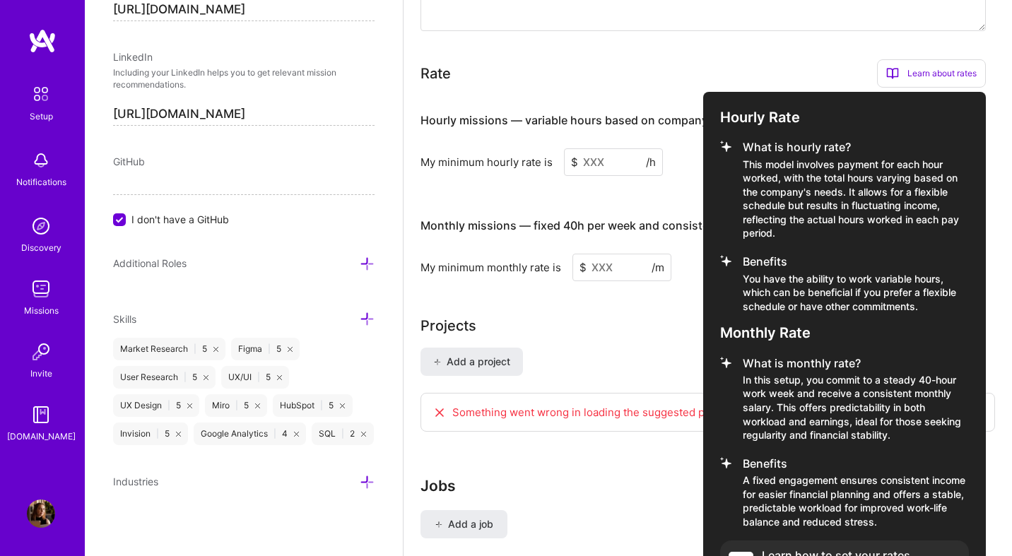
scroll to position [844, 0]
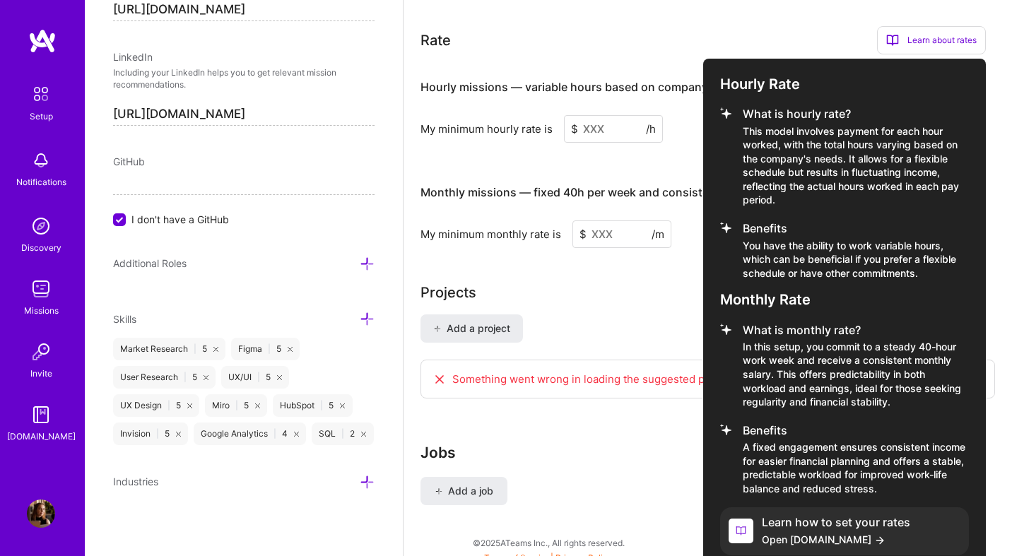
click at [805, 516] on h4 "Learn how to set your rates" at bounding box center [836, 522] width 148 height 13
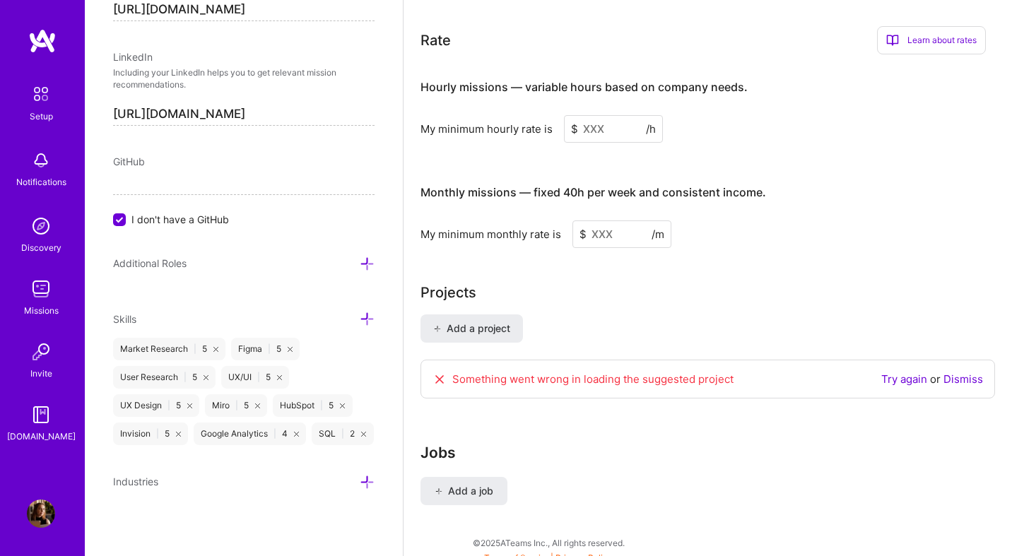
click at [612, 221] on input at bounding box center [622, 235] width 99 height 28
click at [596, 115] on input at bounding box center [613, 129] width 99 height 28
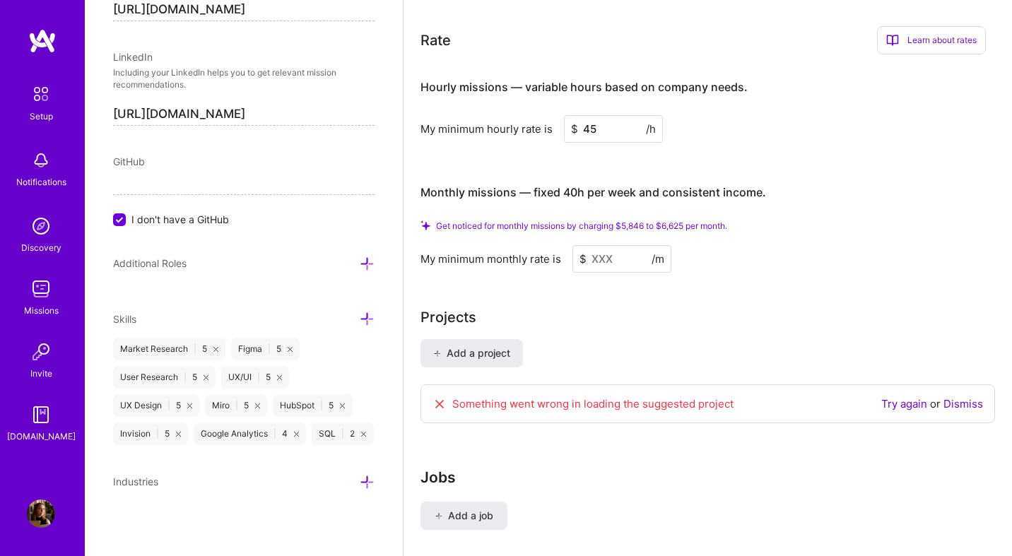
click at [596, 115] on input "45" at bounding box center [613, 129] width 99 height 28
click at [751, 137] on div "Hourly missions — variable hours based on company needs. My minimum hourly rate…" at bounding box center [704, 169] width 566 height 206
click at [605, 221] on span "Get noticed for monthly missions by charging $6,495 to $7,361 per month." at bounding box center [581, 226] width 291 height 11
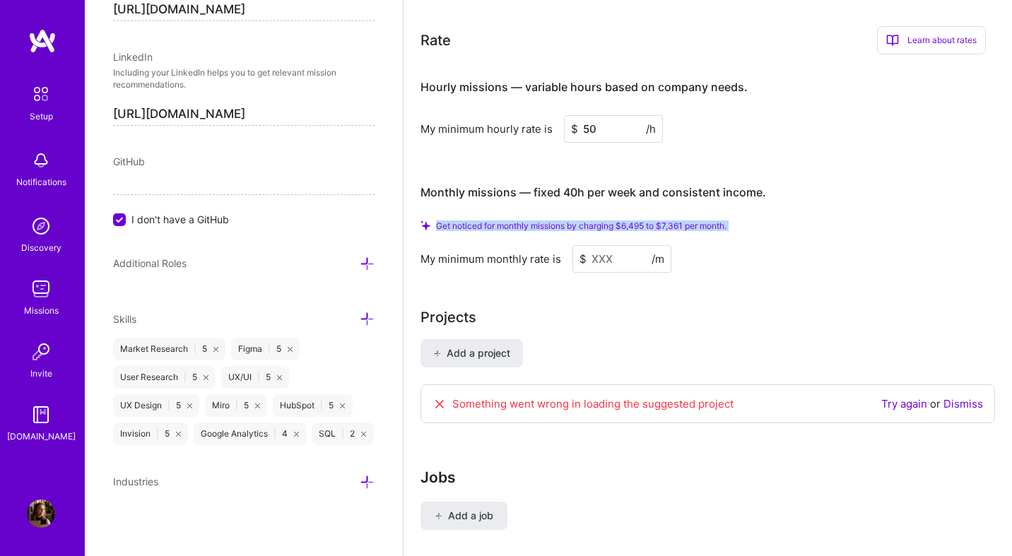
click at [605, 221] on span "Get noticed for monthly missions by charging $6,495 to $7,361 per month." at bounding box center [581, 226] width 291 height 11
click at [605, 245] on input at bounding box center [622, 259] width 99 height 28
click at [600, 221] on span "Get noticed for monthly missions by charging $6,495 to $7,361 per month." at bounding box center [581, 226] width 291 height 11
click at [629, 245] on input at bounding box center [622, 259] width 99 height 28
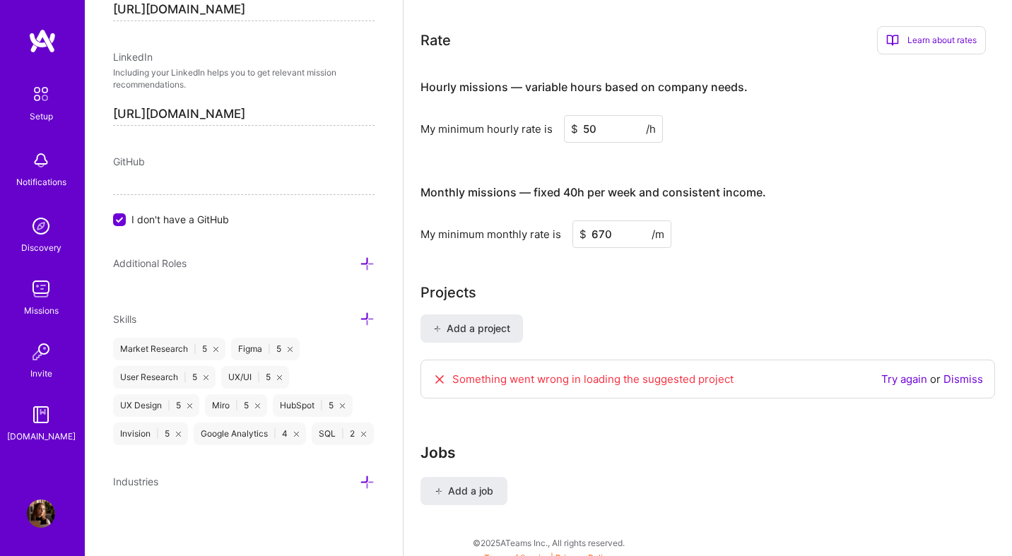
scroll to position [822, 0]
click at [623, 221] on input "6700" at bounding box center [622, 235] width 99 height 28
click at [617, 95] on div "Hourly missions — variable hours based on company needs. My minimum hourly rate…" at bounding box center [704, 104] width 566 height 77
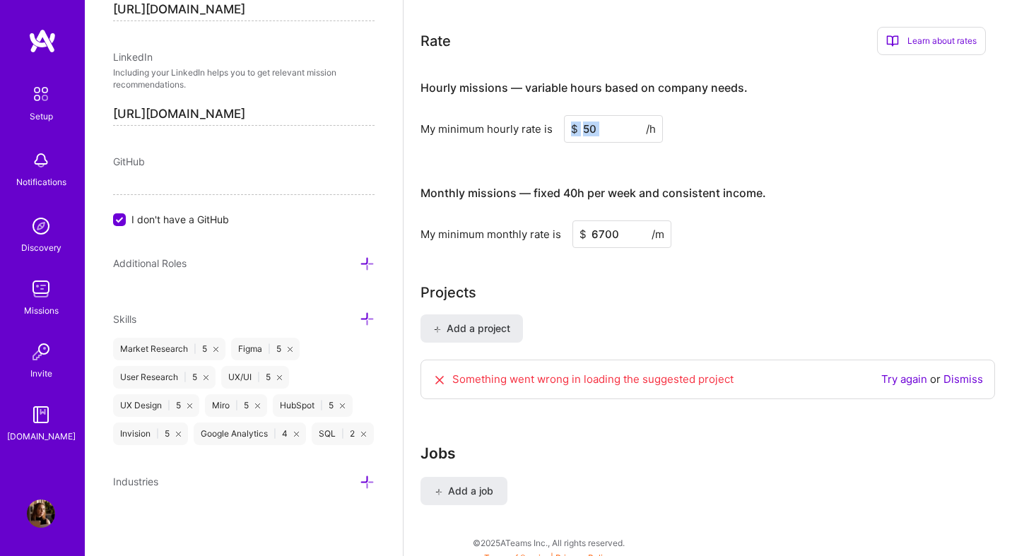
click at [617, 95] on div "Hourly missions — variable hours based on company needs. My minimum hourly rate…" at bounding box center [704, 104] width 566 height 77
click at [709, 125] on div "My minimum hourly rate is $ 50 /h" at bounding box center [704, 129] width 566 height 28
click at [609, 221] on input "6700" at bounding box center [622, 235] width 99 height 28
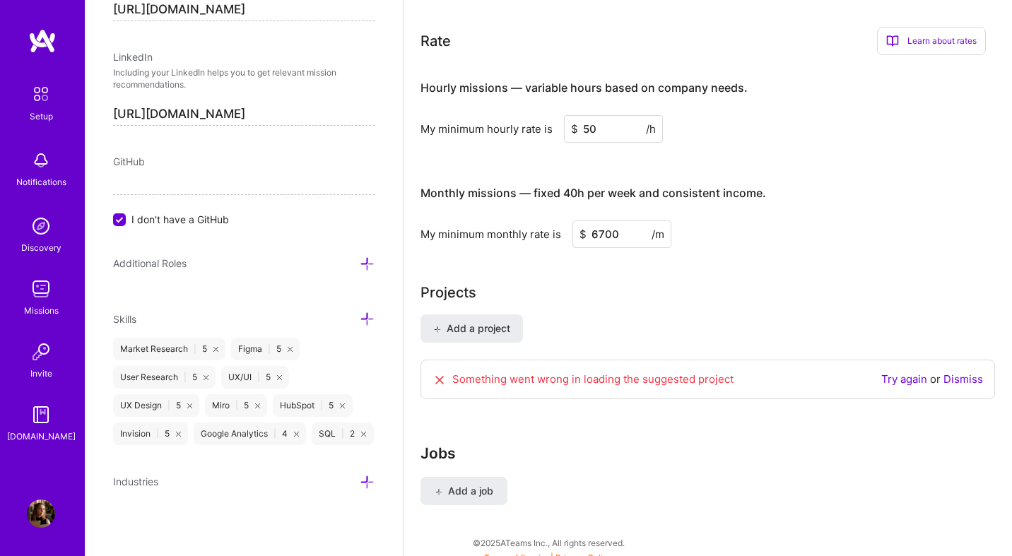
click at [609, 221] on input "6700" at bounding box center [622, 235] width 99 height 28
click at [605, 221] on input "6700" at bounding box center [622, 235] width 99 height 28
click at [599, 221] on input "6700" at bounding box center [622, 235] width 99 height 28
click at [583, 115] on input "50" at bounding box center [613, 129] width 99 height 28
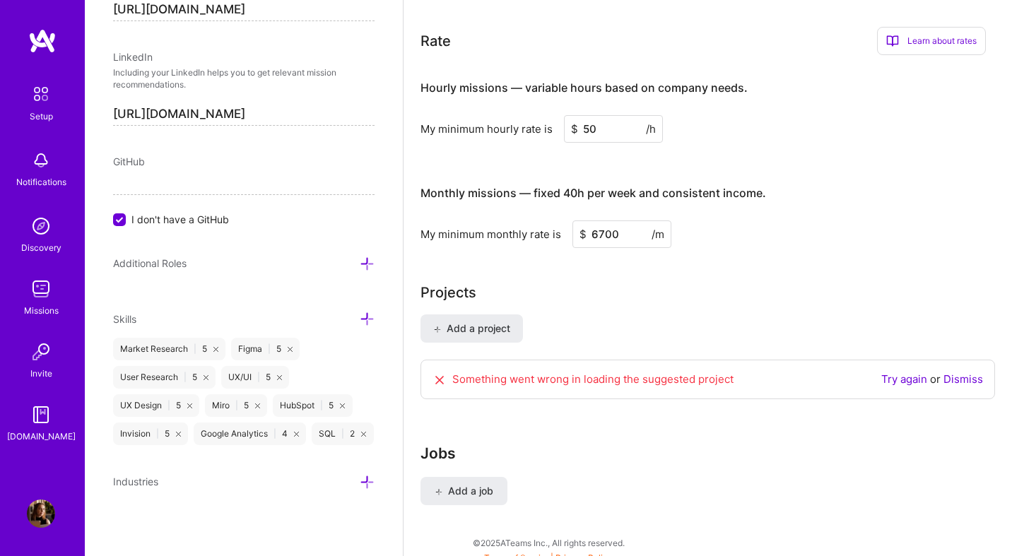
click at [583, 115] on input "50" at bounding box center [613, 129] width 99 height 28
click at [742, 115] on div "My minimum hourly rate is $ 65 /h" at bounding box center [704, 129] width 566 height 28
click at [602, 221] on input "6700" at bounding box center [622, 235] width 99 height 28
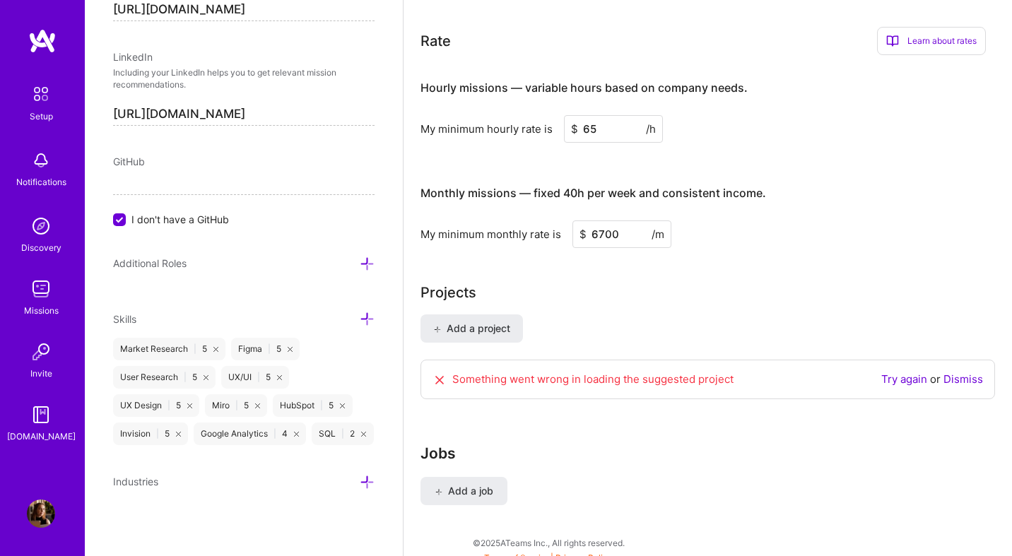
click at [556, 315] on div "Add a project Something went wrong in loading the suggested project Try again o…" at bounding box center [708, 366] width 575 height 102
click at [469, 322] on span "Add a project" at bounding box center [471, 329] width 77 height 14
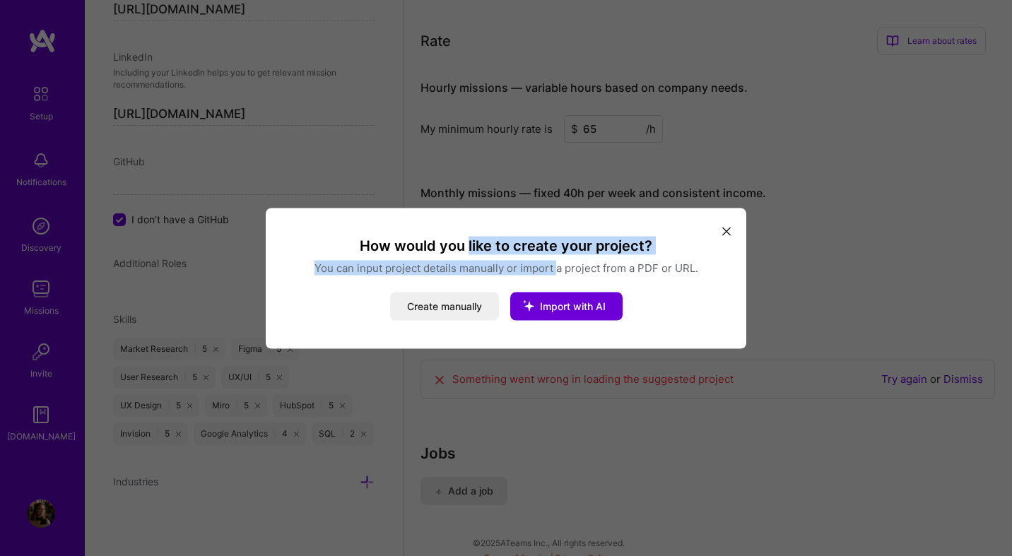
drag, startPoint x: 470, startPoint y: 241, endPoint x: 554, endPoint y: 262, distance: 86.6
click at [556, 262] on div "How would you like to create your project? You can input project details manual…" at bounding box center [506, 278] width 447 height 84
click at [554, 262] on p "You can input project details manually or import a project from a PDF or URL." at bounding box center [506, 267] width 447 height 15
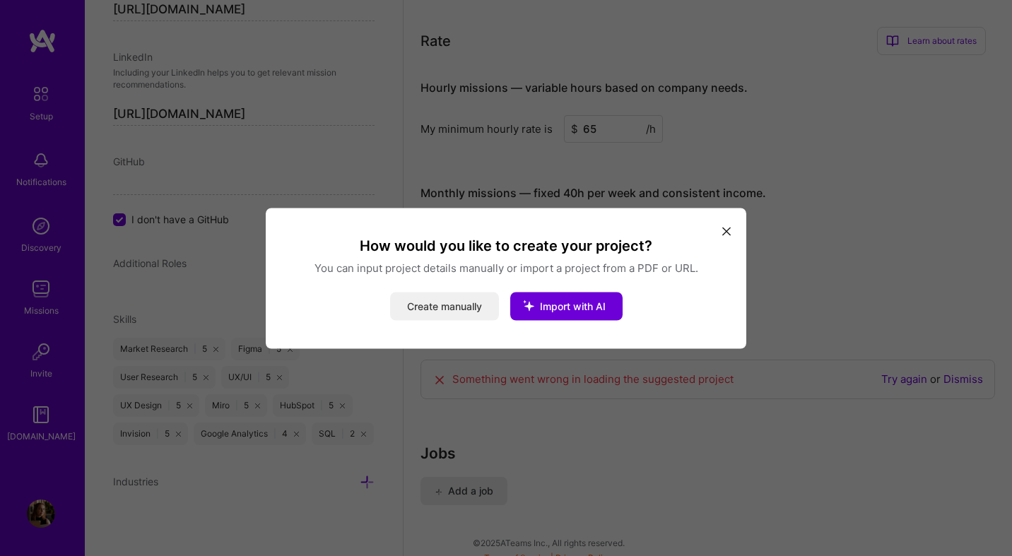
click at [450, 305] on button "Create manually" at bounding box center [444, 306] width 109 height 28
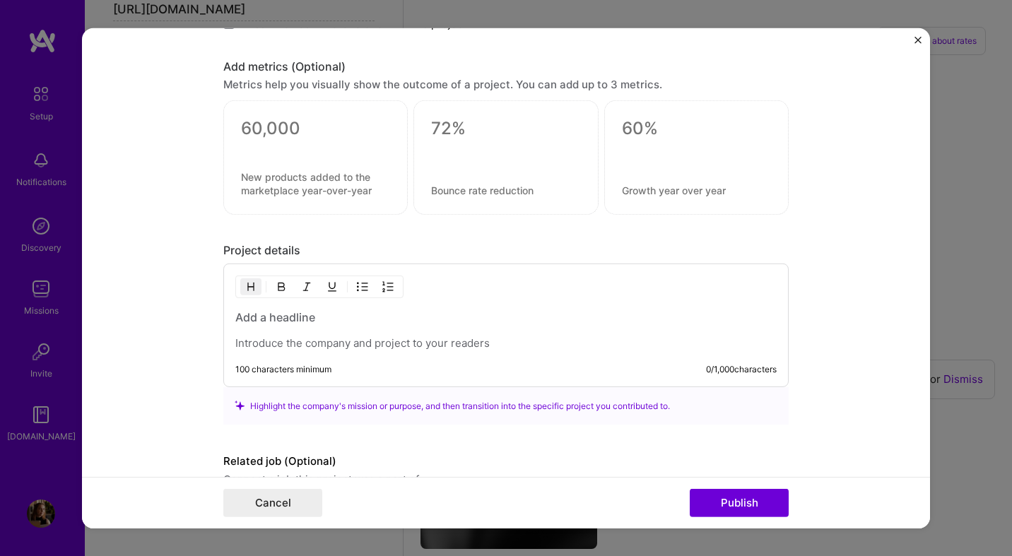
scroll to position [713, 0]
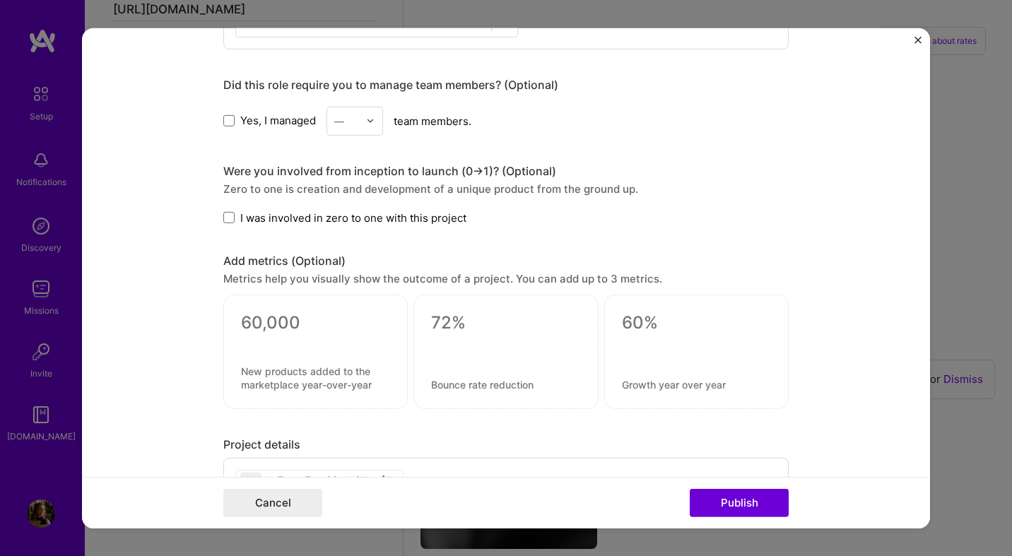
click at [283, 325] on textarea at bounding box center [315, 323] width 149 height 21
click at [151, 322] on form "Project title Company Project industry Industry Project Link (Optional) Drag an…" at bounding box center [506, 278] width 848 height 501
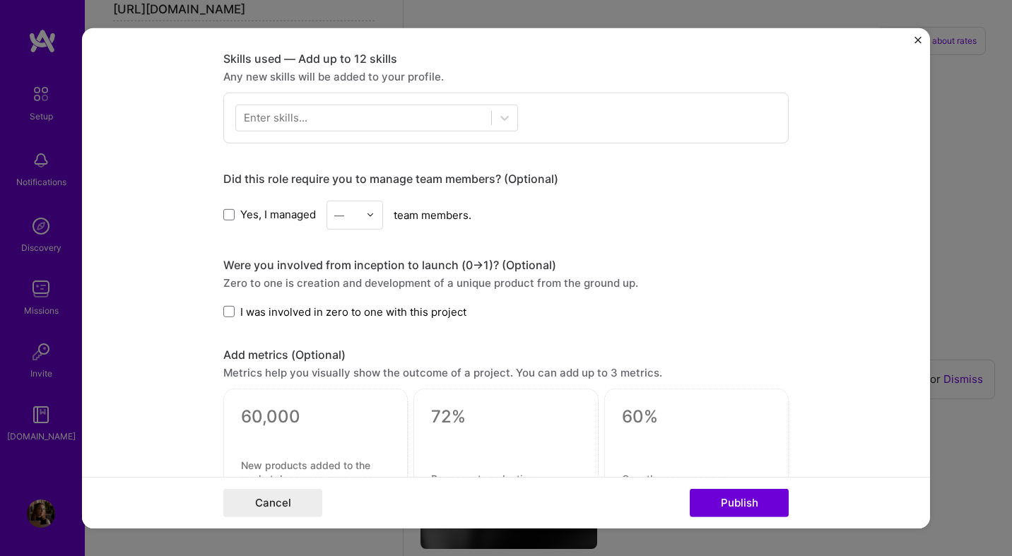
scroll to position [984, 0]
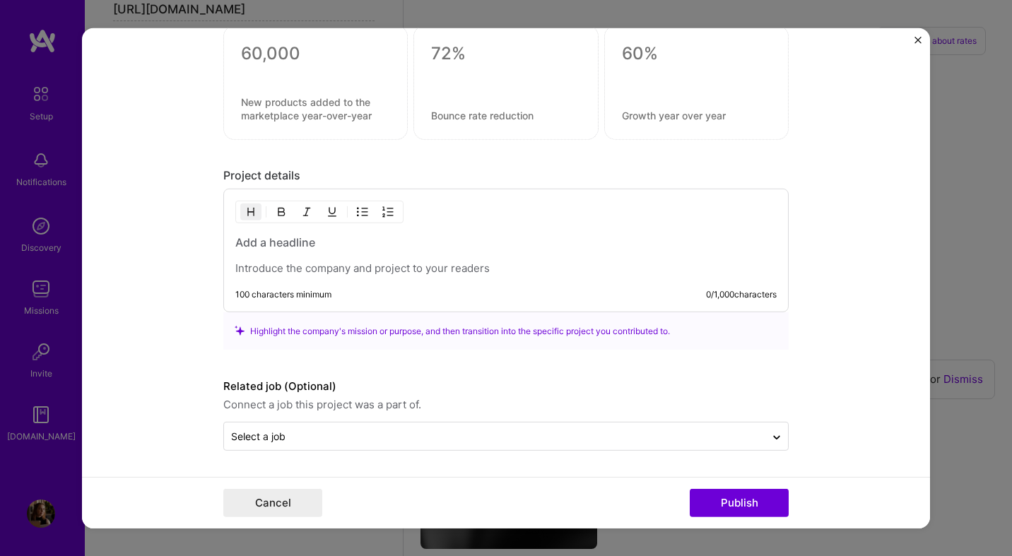
click at [919, 34] on form "Project title Company Project industry Industry Project Link (Optional) Drag an…" at bounding box center [506, 278] width 848 height 501
click at [921, 40] on img "Close" at bounding box center [918, 39] width 7 height 7
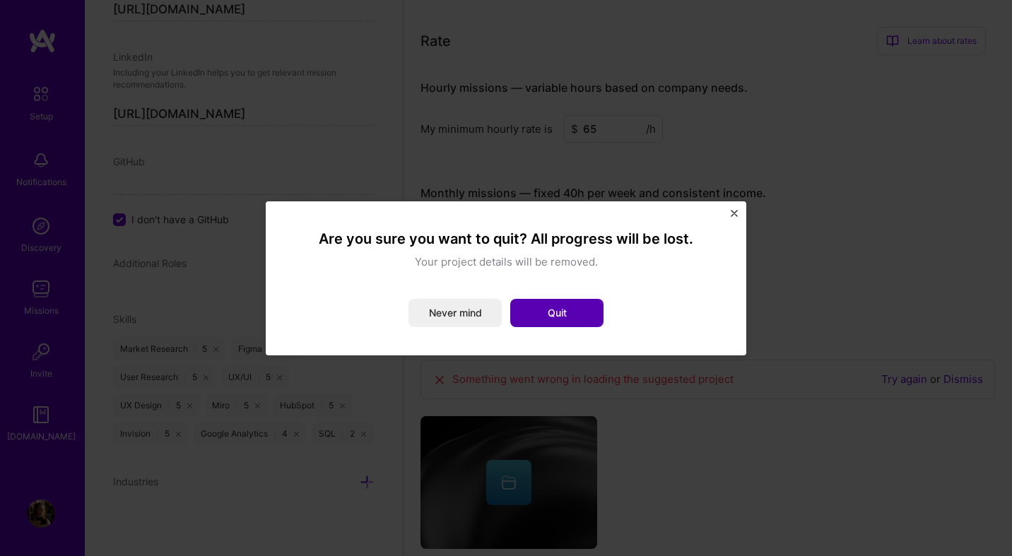
click at [569, 303] on button "Quit" at bounding box center [556, 313] width 93 height 28
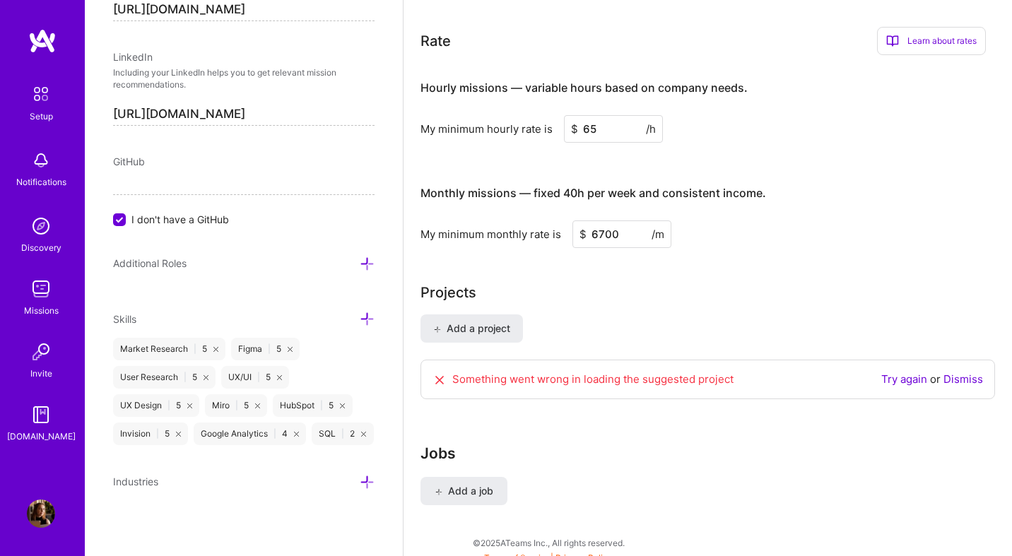
click at [474, 458] on div "Jobs Add a job" at bounding box center [694, 489] width 546 height 89
click at [469, 484] on span "Add a job" at bounding box center [464, 491] width 59 height 14
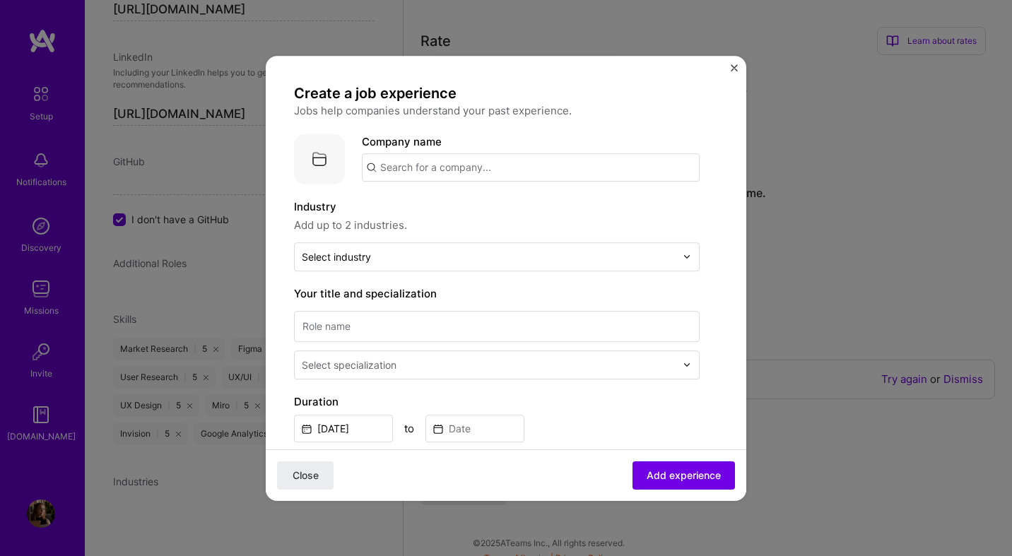
click at [491, 168] on input "text" at bounding box center [531, 167] width 338 height 28
click at [483, 168] on input "text" at bounding box center [531, 167] width 338 height 28
click at [497, 212] on div "AUX Studio" at bounding box center [475, 206] width 69 height 25
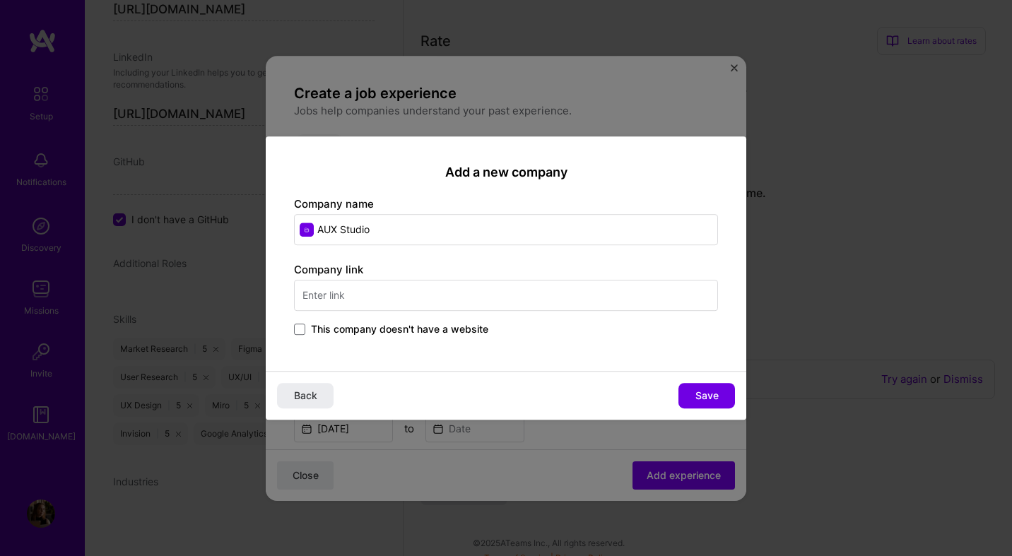
click at [422, 307] on input "text" at bounding box center [506, 295] width 424 height 31
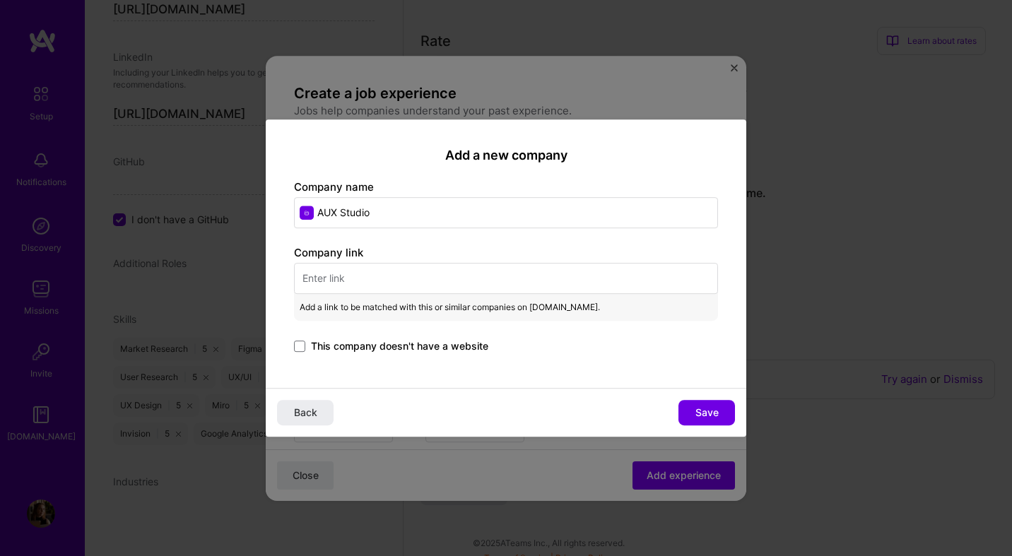
click at [421, 282] on input "text" at bounding box center [506, 278] width 424 height 31
click at [680, 108] on div "Add a new company Company name AUX Studio Company link Add a link to be matched…" at bounding box center [506, 278] width 1012 height 556
click at [385, 268] on input "text" at bounding box center [506, 278] width 424 height 31
paste input "[URL][DOMAIN_NAME]"
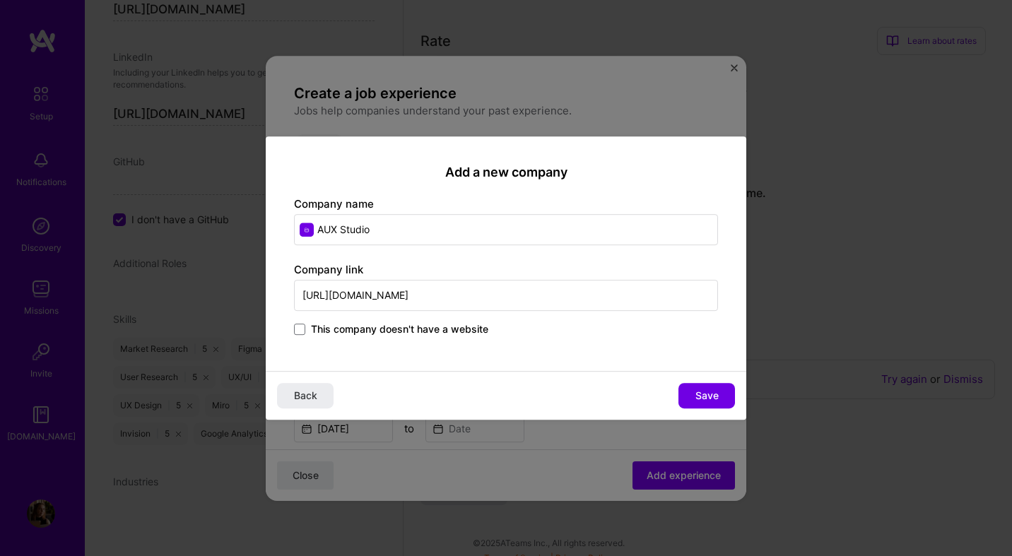
click at [511, 344] on div "Add a new company Company name AUX Studio Company link [URL][DOMAIN_NAME] This …" at bounding box center [506, 253] width 481 height 235
click at [689, 397] on button "Save" at bounding box center [707, 395] width 57 height 25
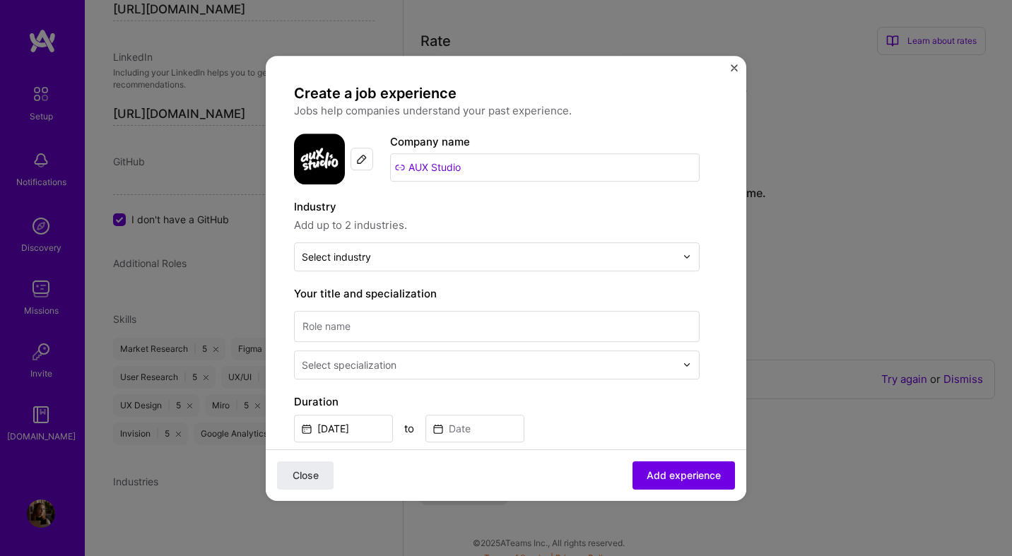
scroll to position [57, 0]
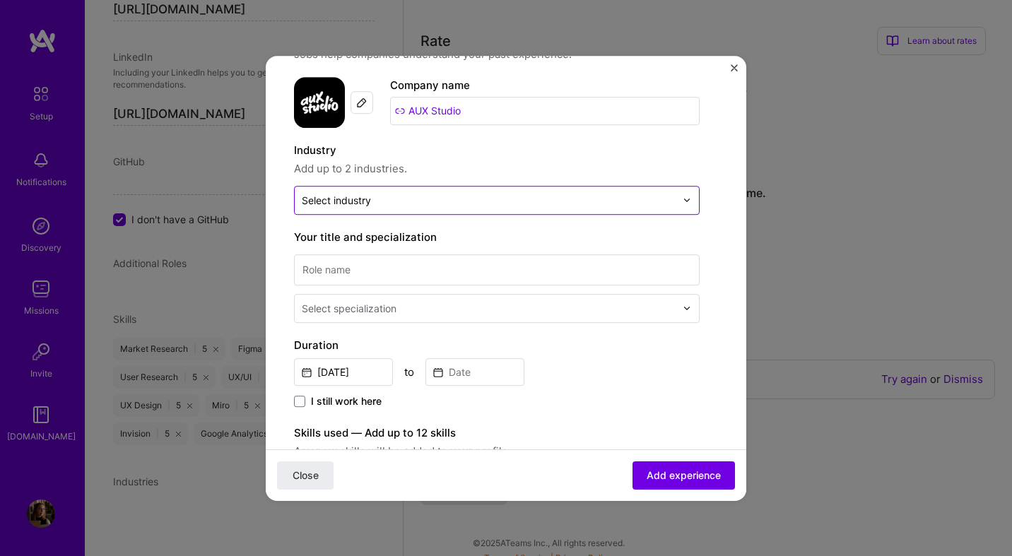
click at [450, 210] on div "Select industry 0" at bounding box center [489, 201] width 388 height 28
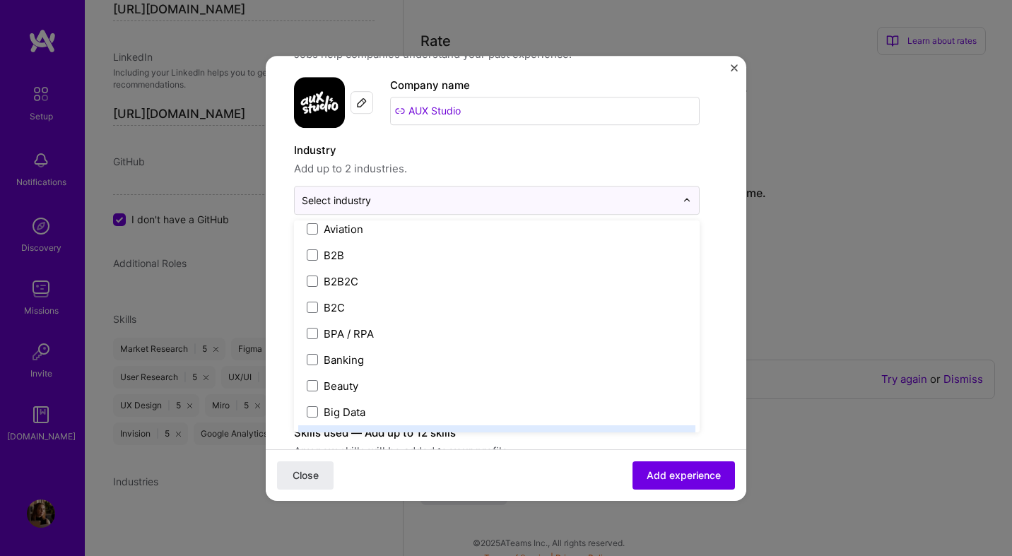
scroll to position [372, 0]
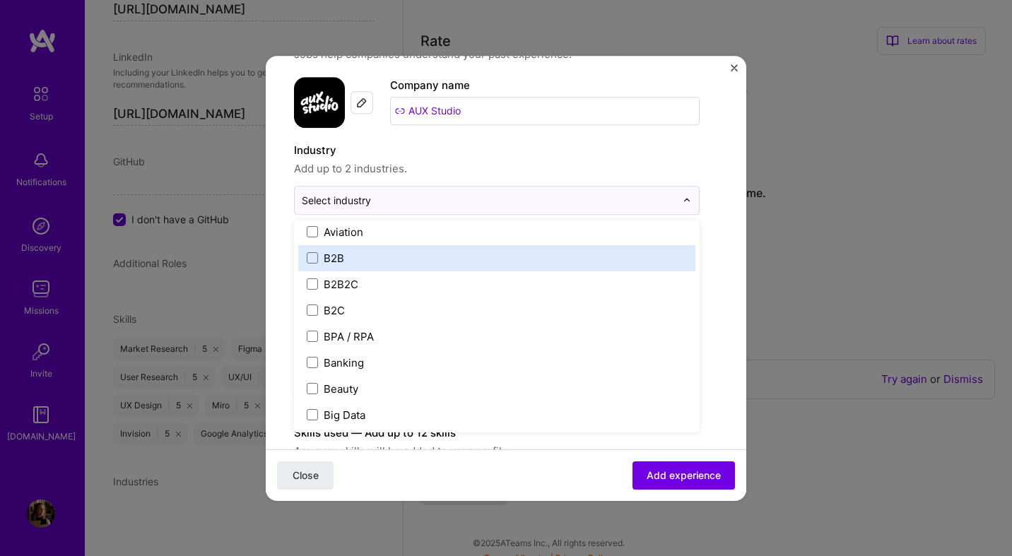
click at [455, 258] on label "B2B" at bounding box center [497, 258] width 380 height 15
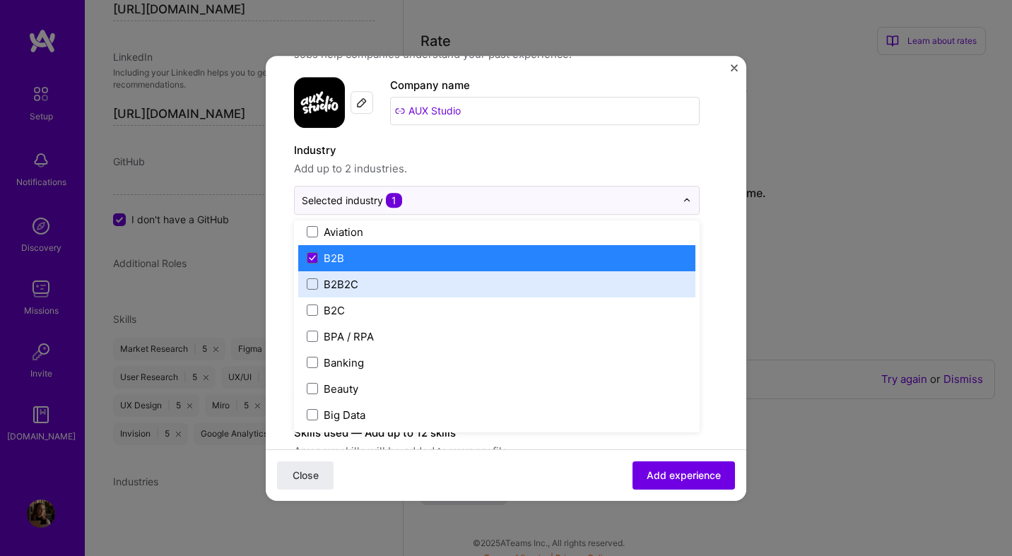
click at [448, 281] on label "B2B2C" at bounding box center [497, 284] width 380 height 15
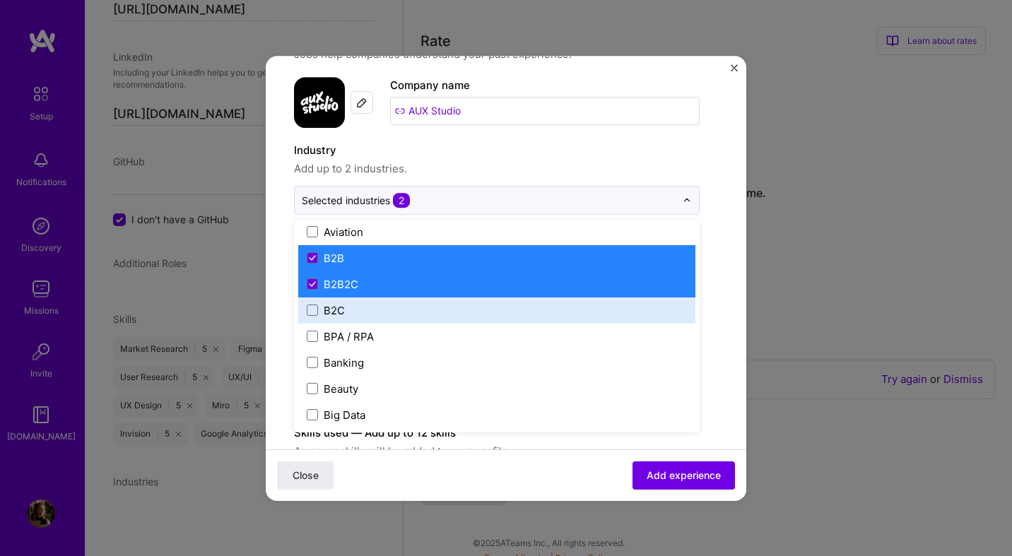
click at [440, 303] on label "B2C" at bounding box center [497, 310] width 380 height 15
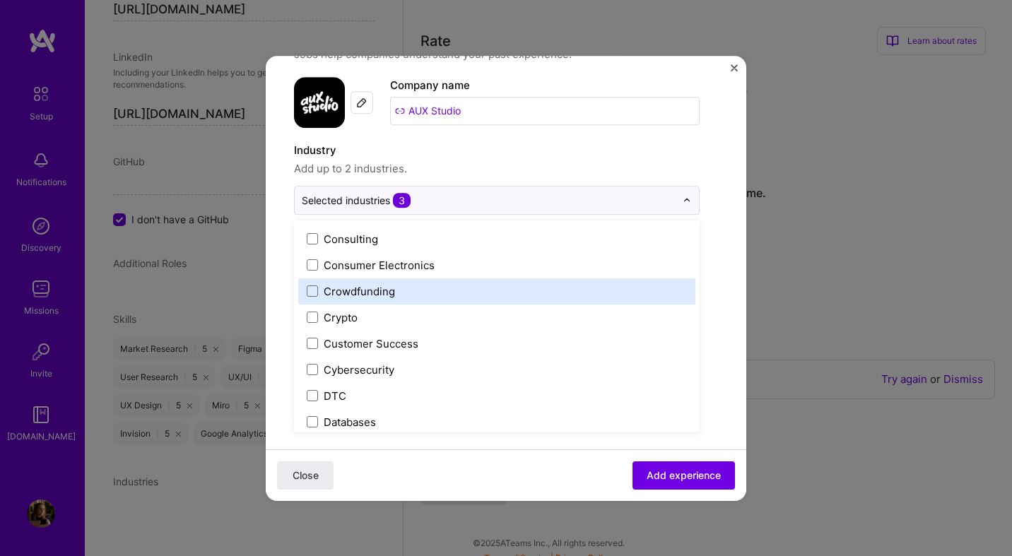
scroll to position [904, 0]
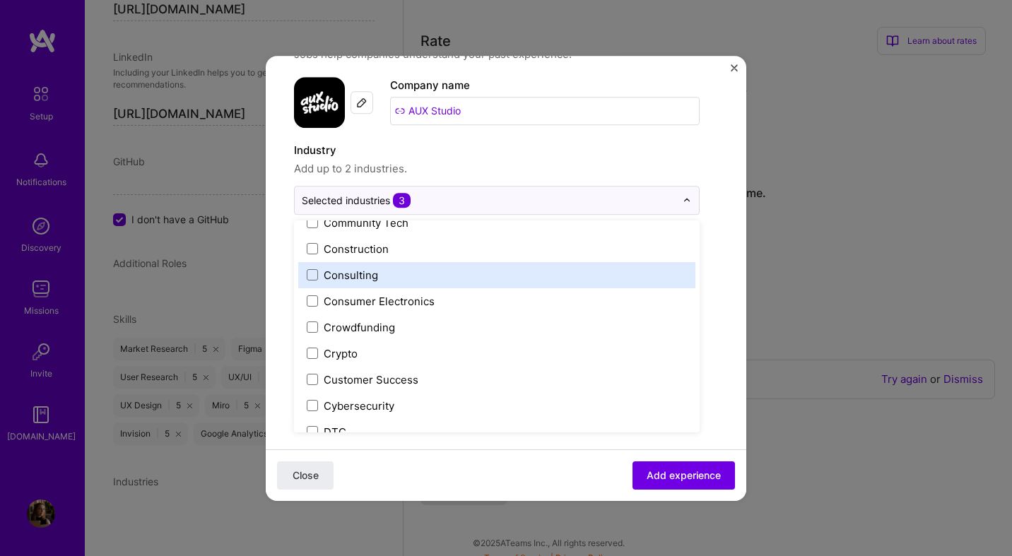
click at [443, 278] on label "Consulting" at bounding box center [497, 275] width 380 height 15
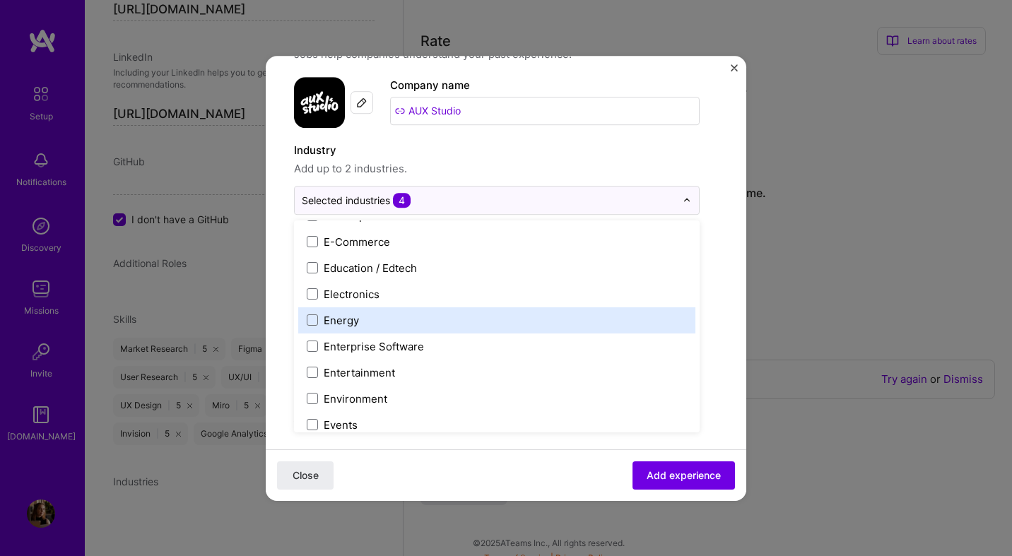
scroll to position [1250, 0]
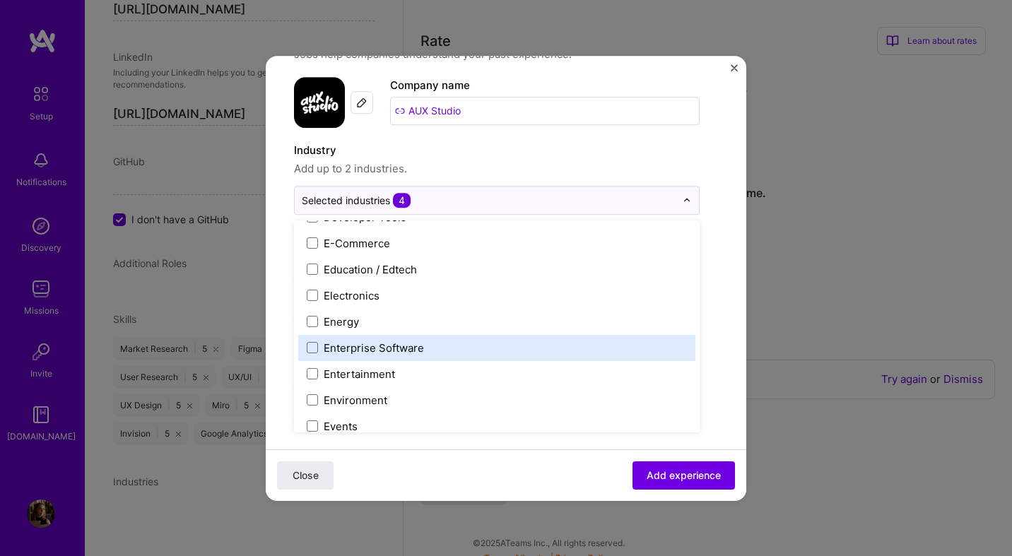
click at [399, 356] on div "Enterprise Software" at bounding box center [496, 348] width 397 height 26
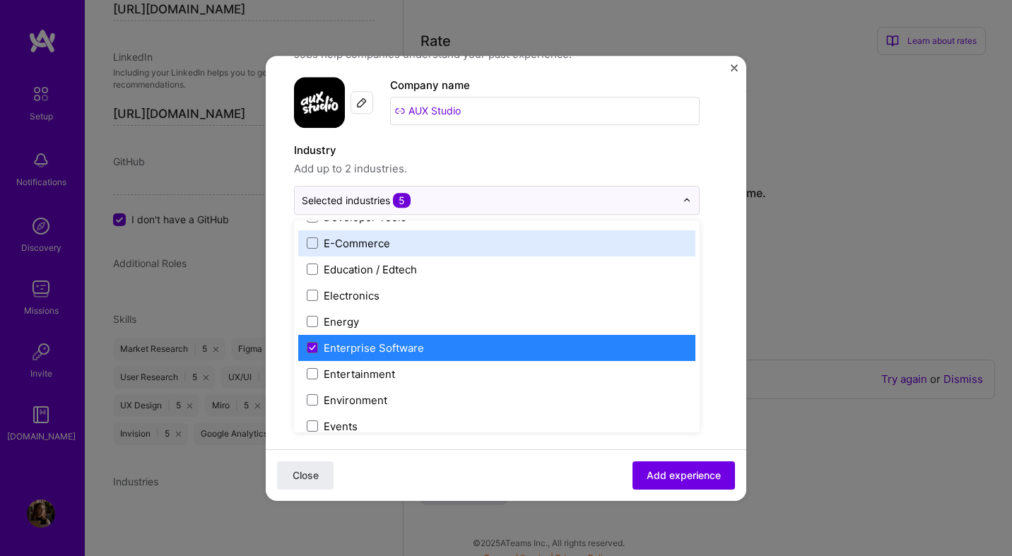
click at [416, 238] on label "E-Commerce" at bounding box center [497, 243] width 380 height 15
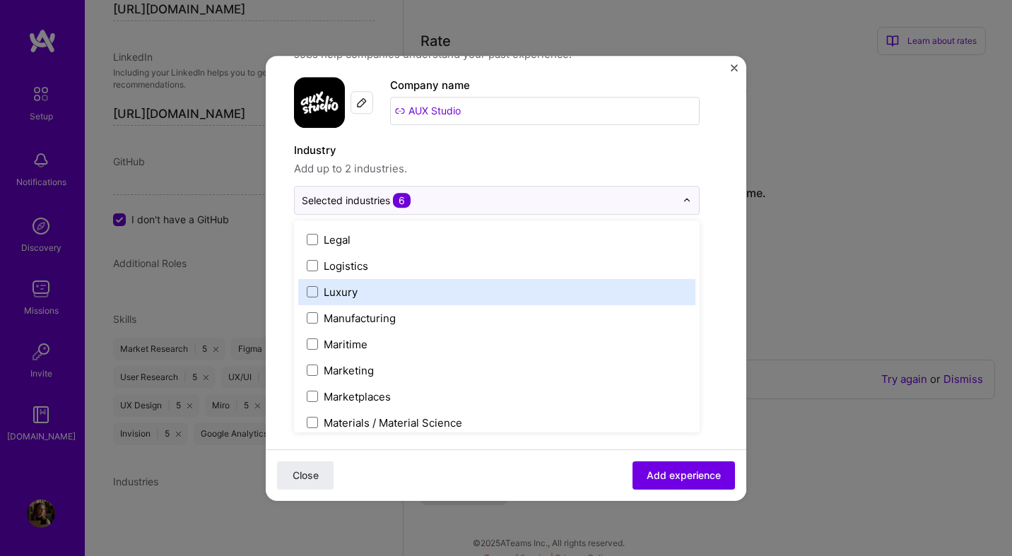
scroll to position [1993, 0]
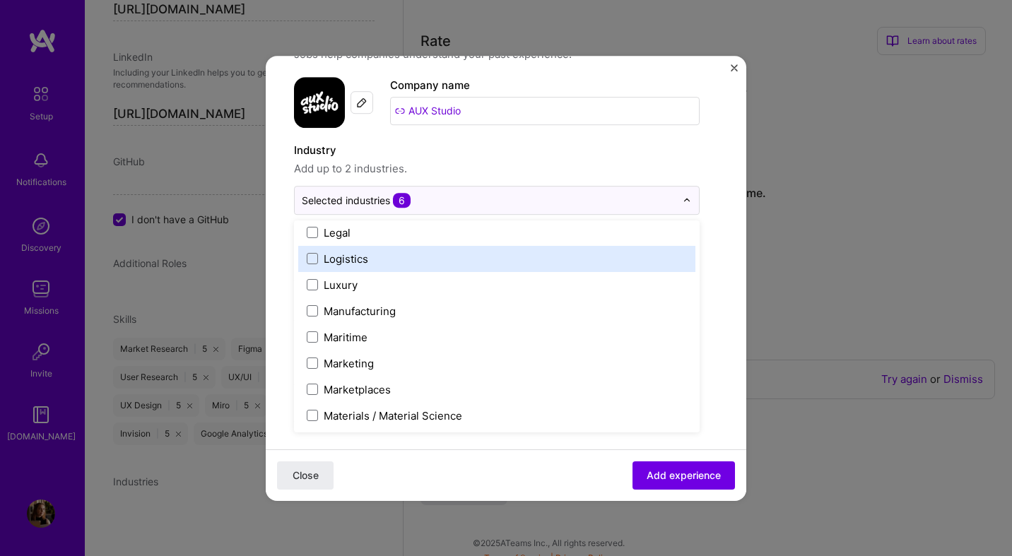
click at [412, 264] on label "Logistics" at bounding box center [497, 259] width 380 height 15
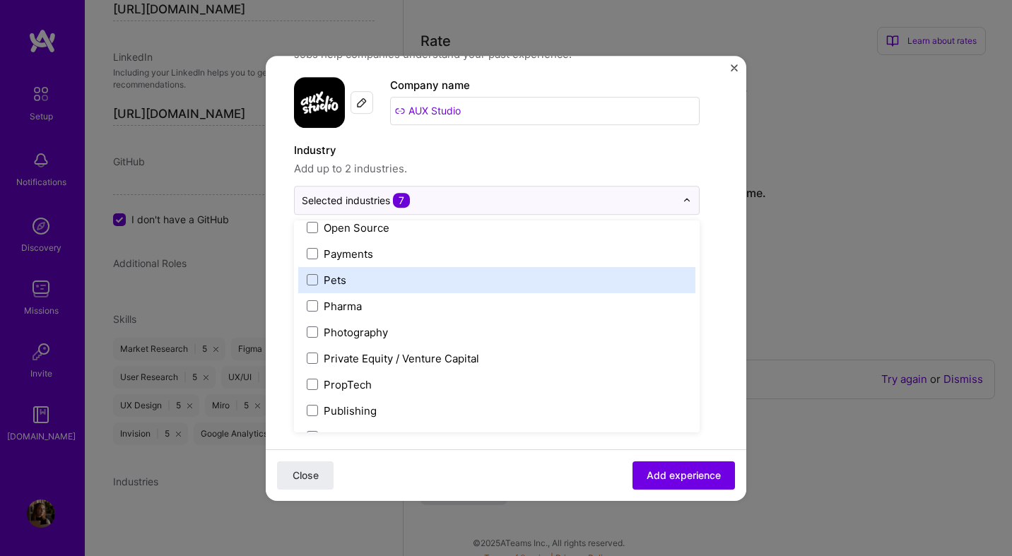
scroll to position [2446, 0]
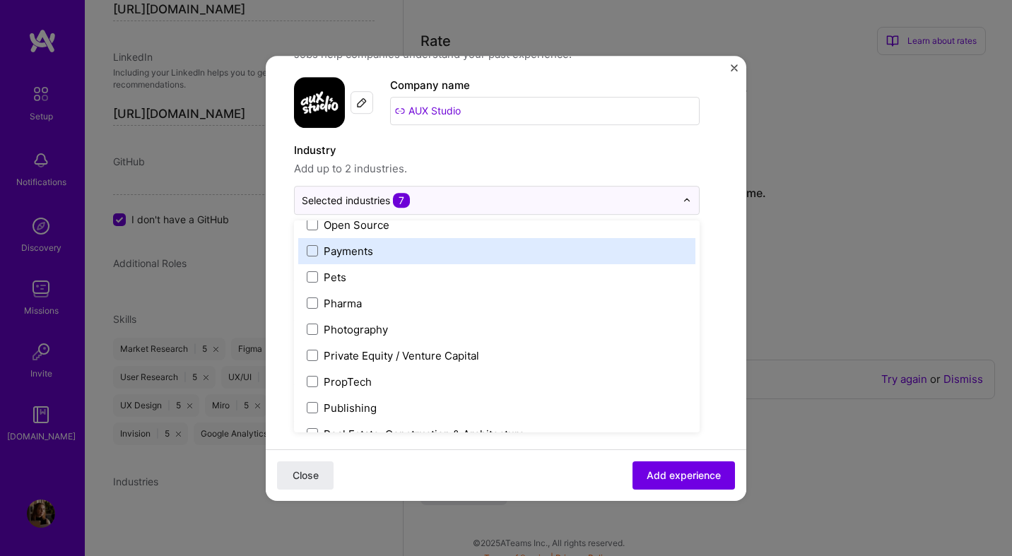
click at [435, 251] on label "Payments" at bounding box center [497, 251] width 380 height 15
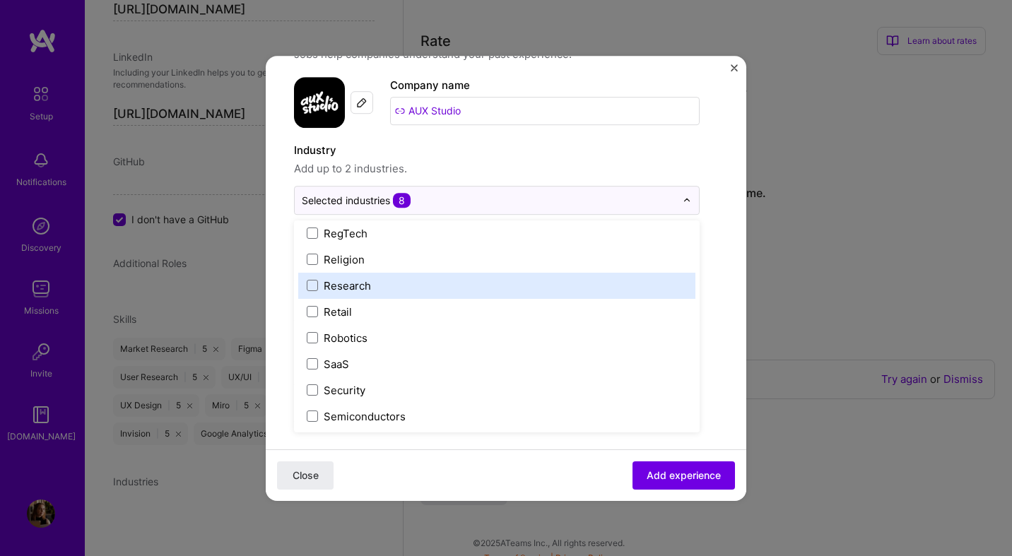
scroll to position [2708, 0]
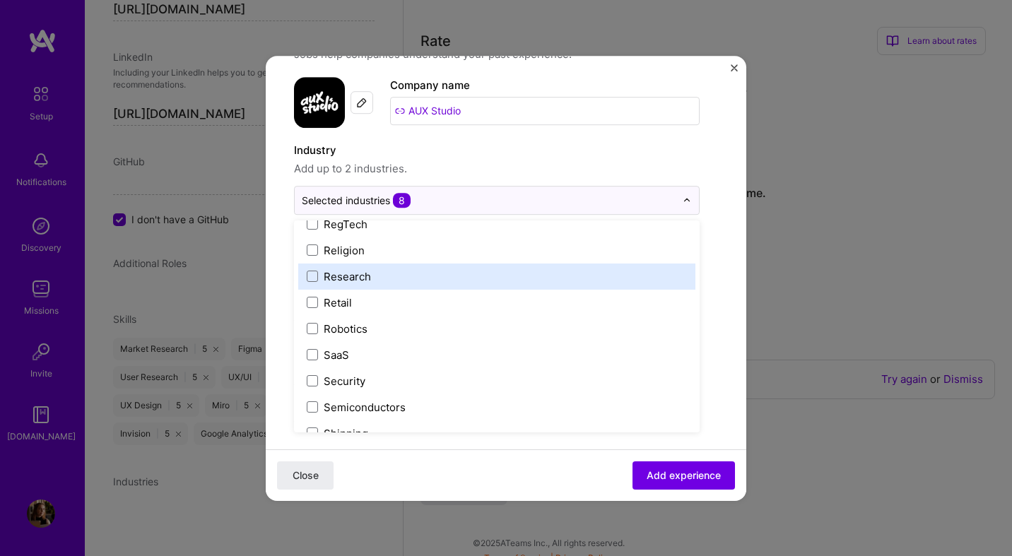
click at [434, 279] on label "Research" at bounding box center [497, 276] width 380 height 15
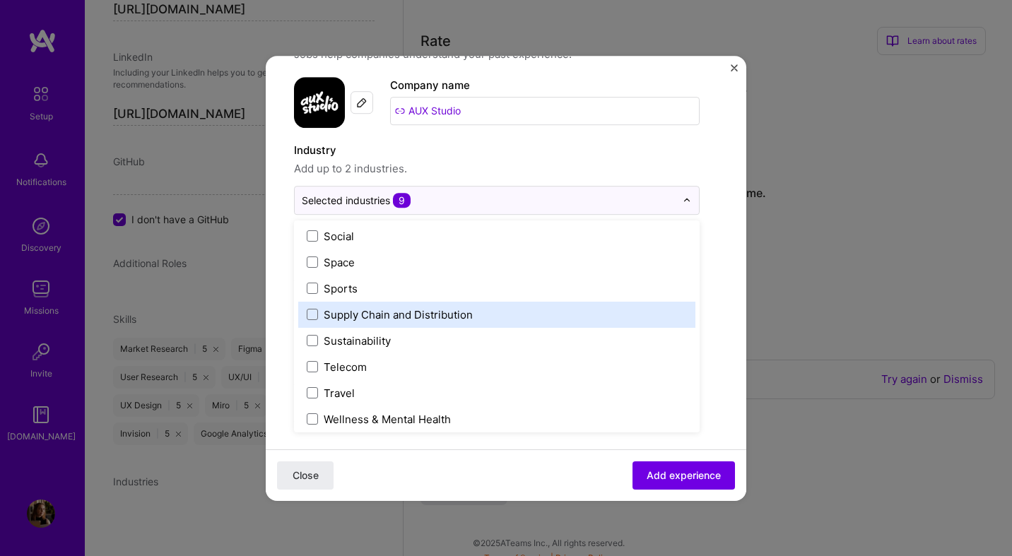
scroll to position [2936, 0]
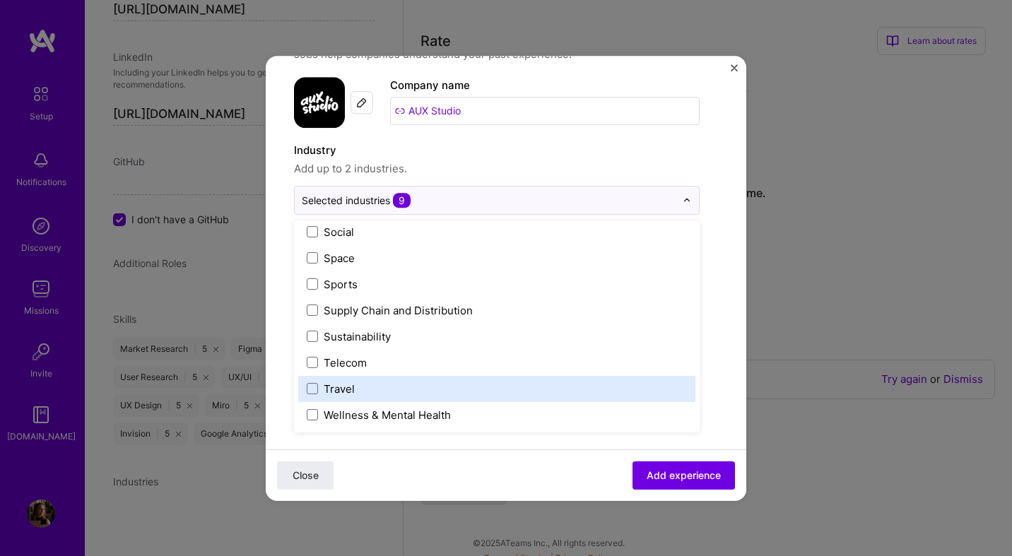
click at [737, 340] on form "Create a job experience Jobs help companies understand your past experience. Co…" at bounding box center [506, 505] width 481 height 955
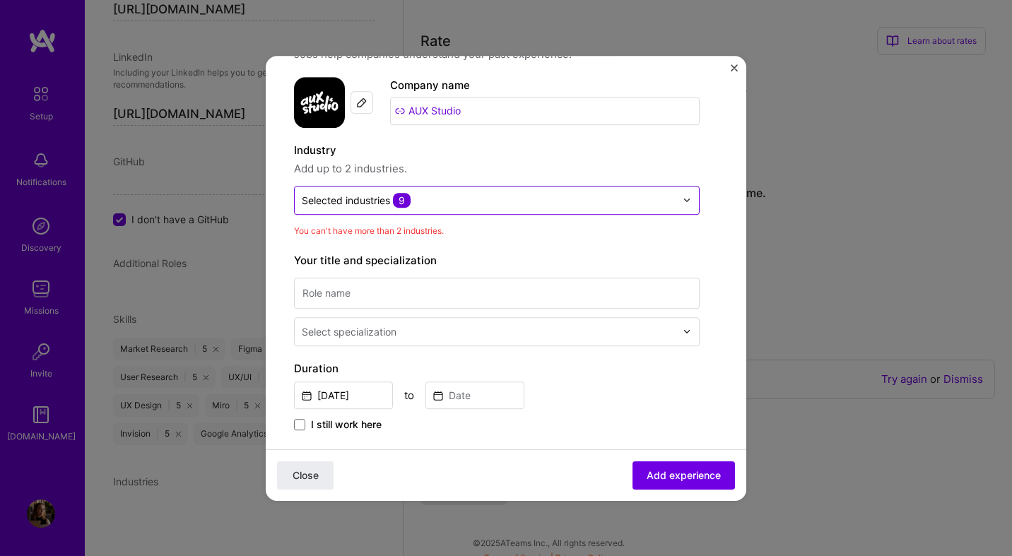
click at [443, 207] on input "text" at bounding box center [489, 200] width 374 height 15
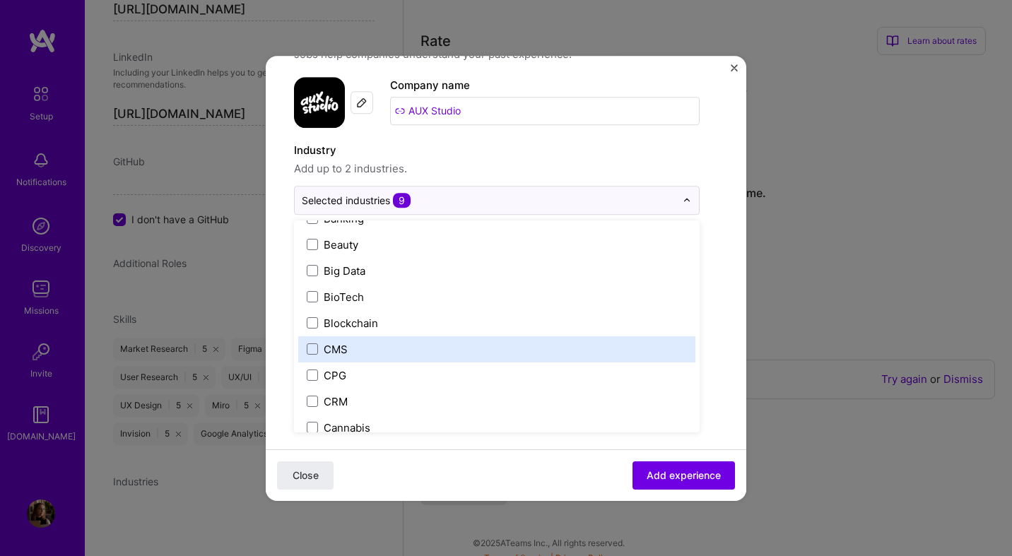
scroll to position [518, 0]
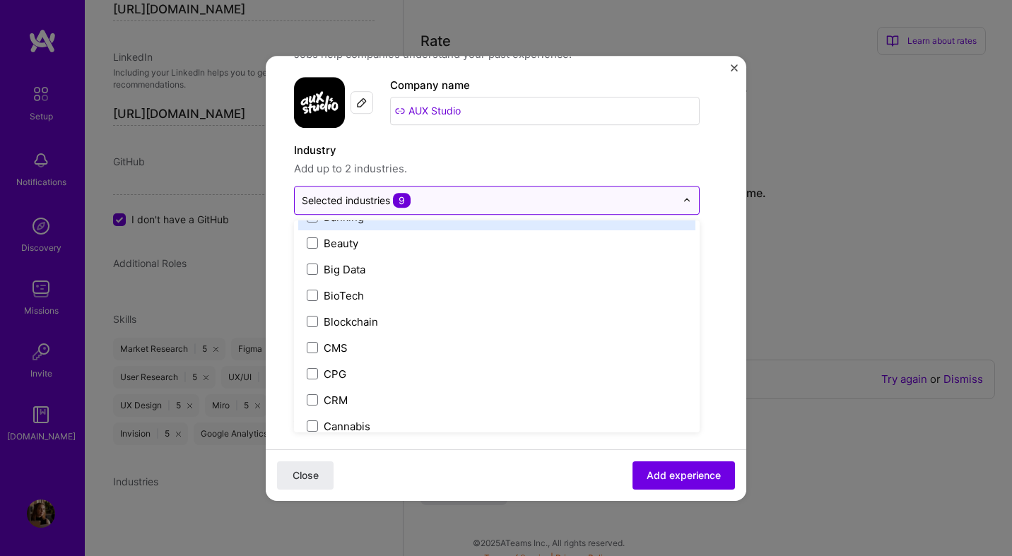
click at [407, 203] on span "9" at bounding box center [402, 200] width 18 height 15
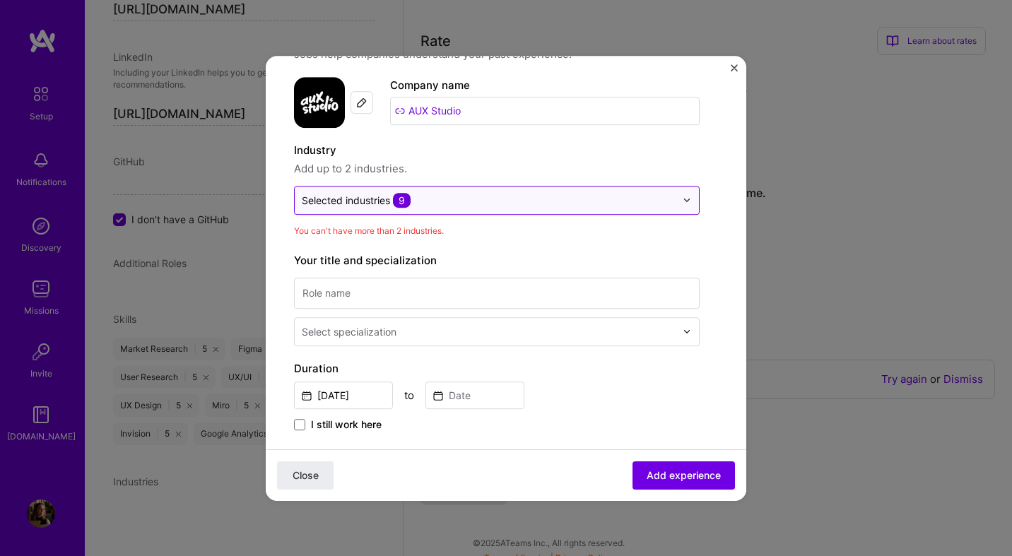
click at [407, 203] on span "9" at bounding box center [402, 200] width 18 height 15
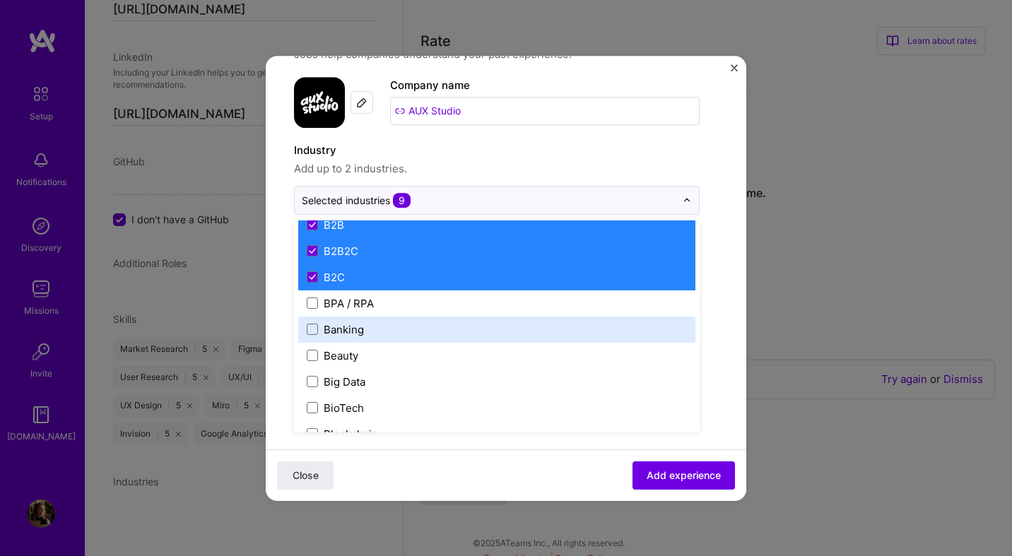
scroll to position [397, 0]
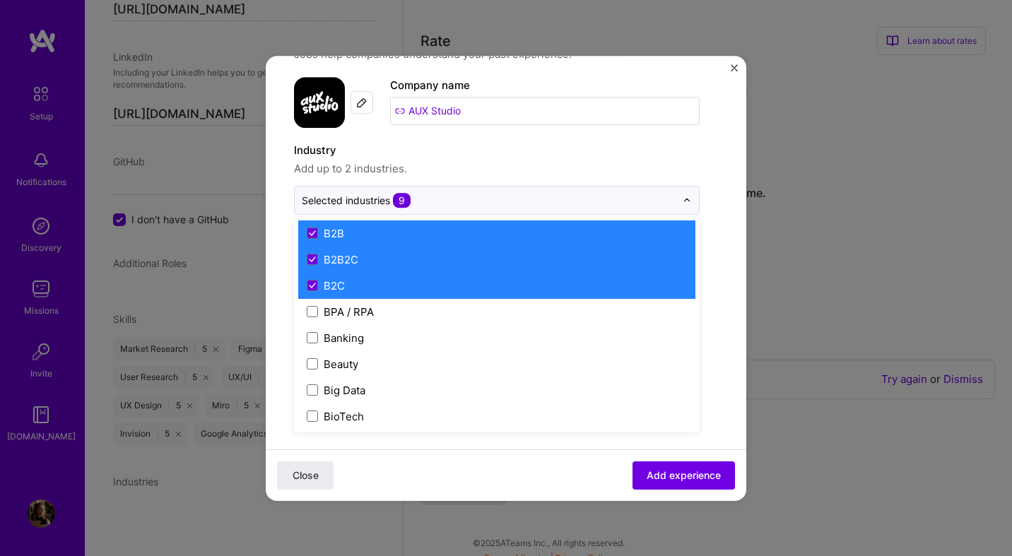
click at [399, 261] on label "B2B2C" at bounding box center [497, 259] width 380 height 15
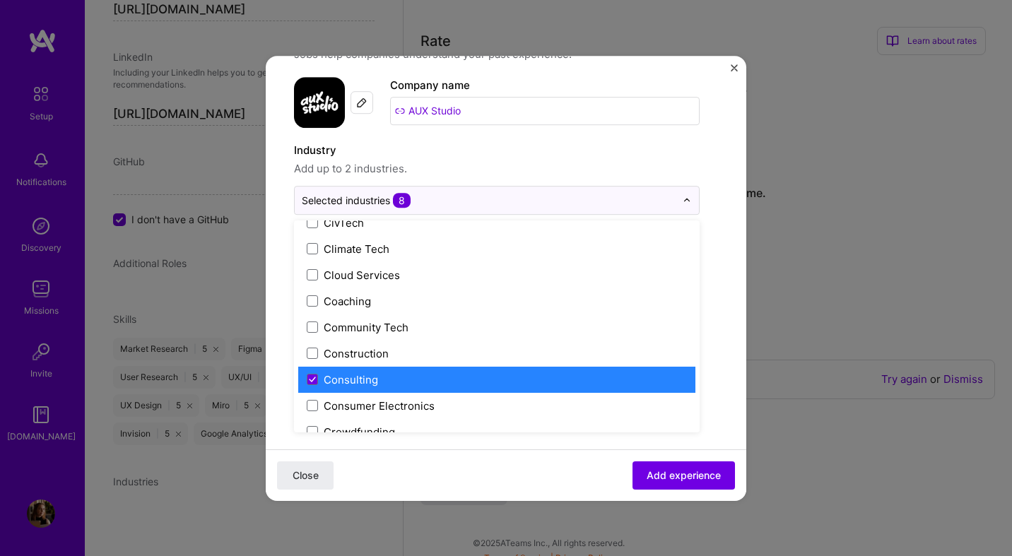
click at [354, 376] on div "Consulting" at bounding box center [351, 380] width 54 height 15
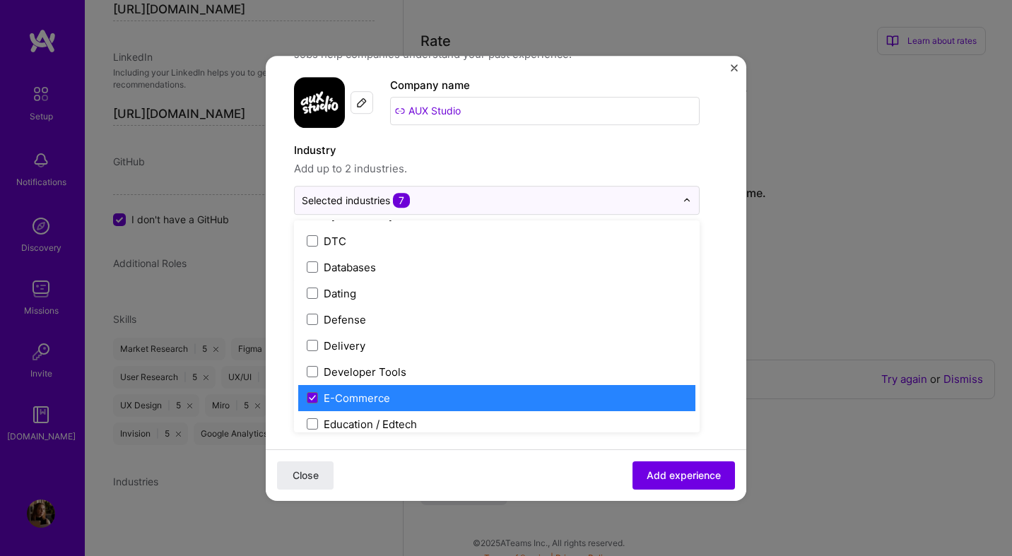
click at [345, 401] on div "E-Commerce" at bounding box center [357, 398] width 66 height 15
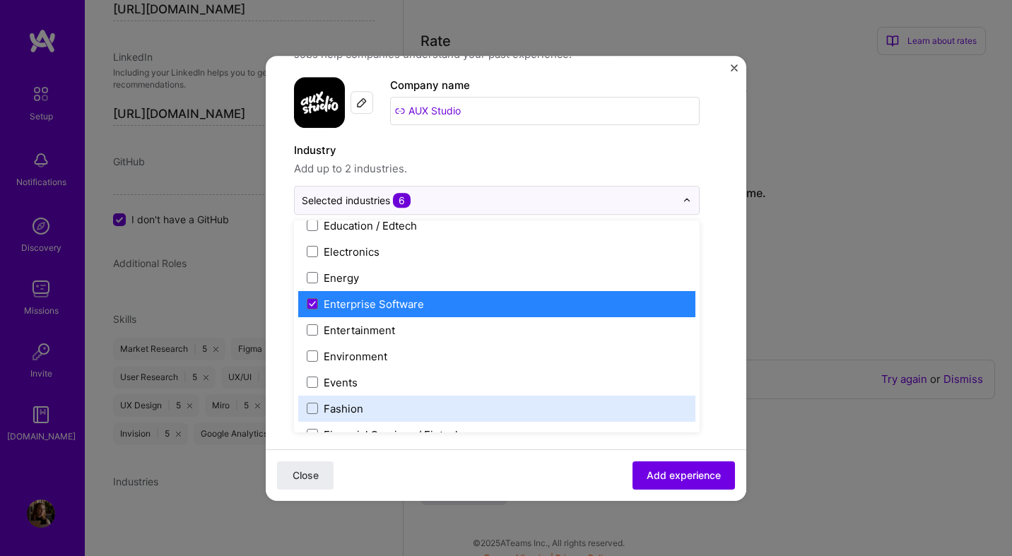
scroll to position [1317, 0]
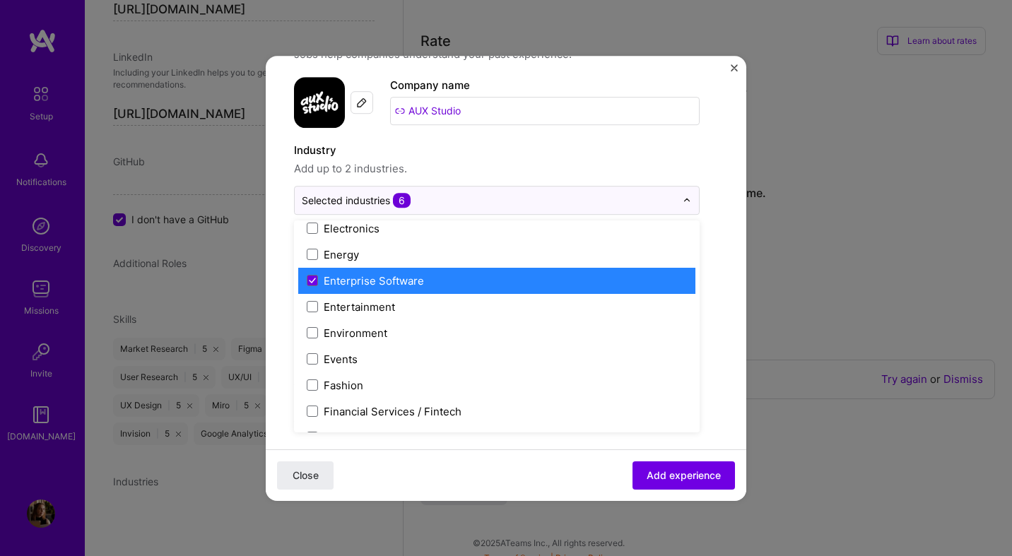
click at [378, 281] on div "Enterprise Software" at bounding box center [374, 281] width 100 height 15
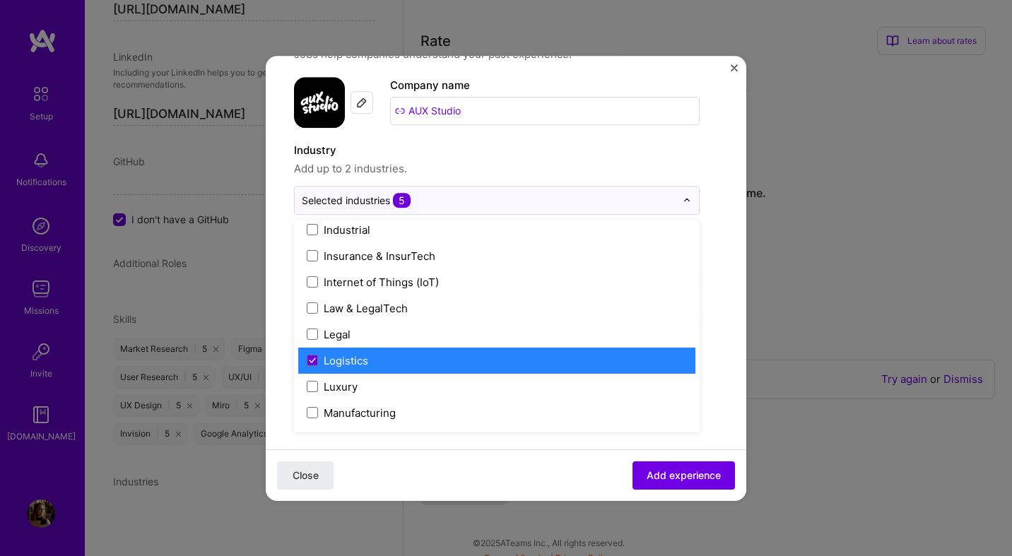
click at [363, 370] on div "Logistics" at bounding box center [496, 361] width 397 height 26
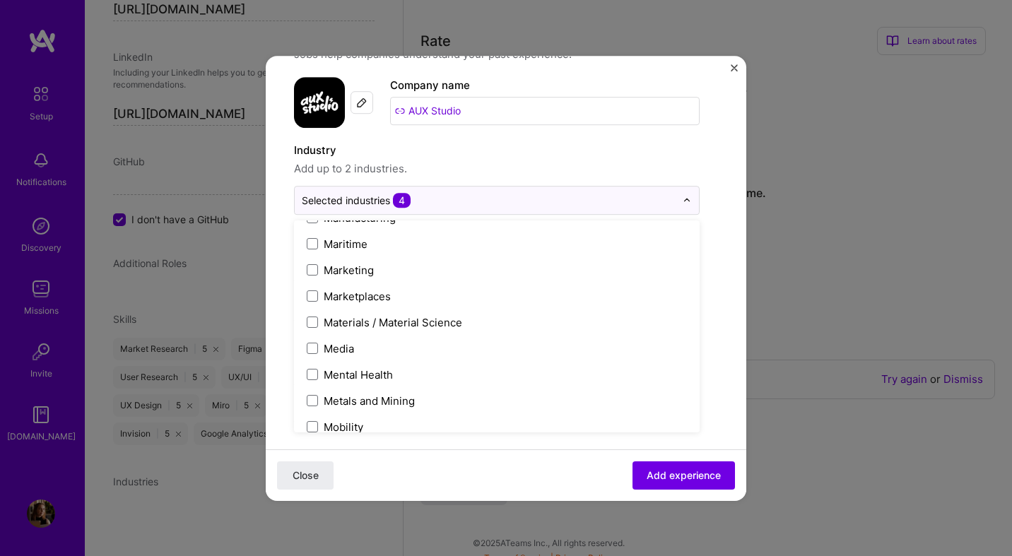
scroll to position [2101, 0]
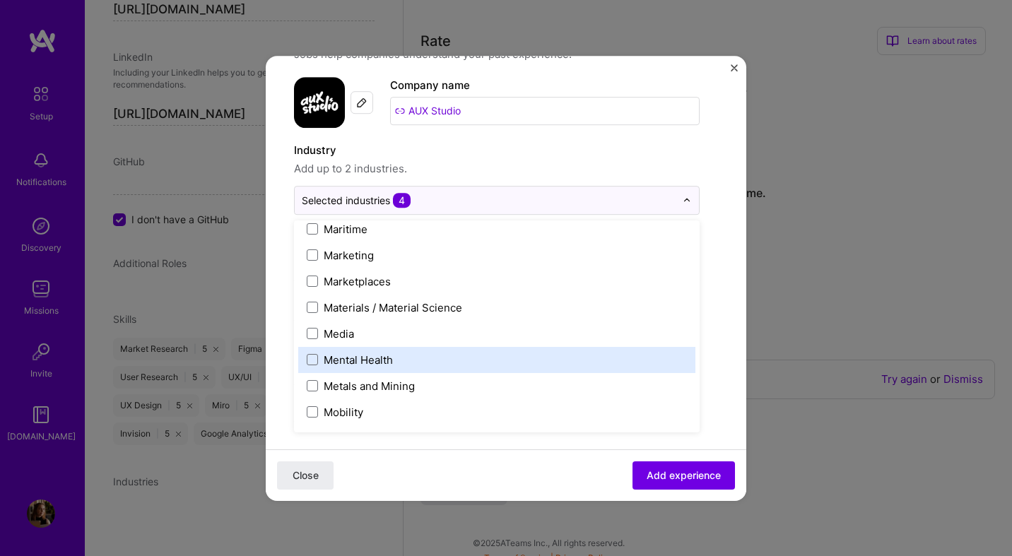
click at [363, 370] on div "Mental Health" at bounding box center [496, 360] width 397 height 26
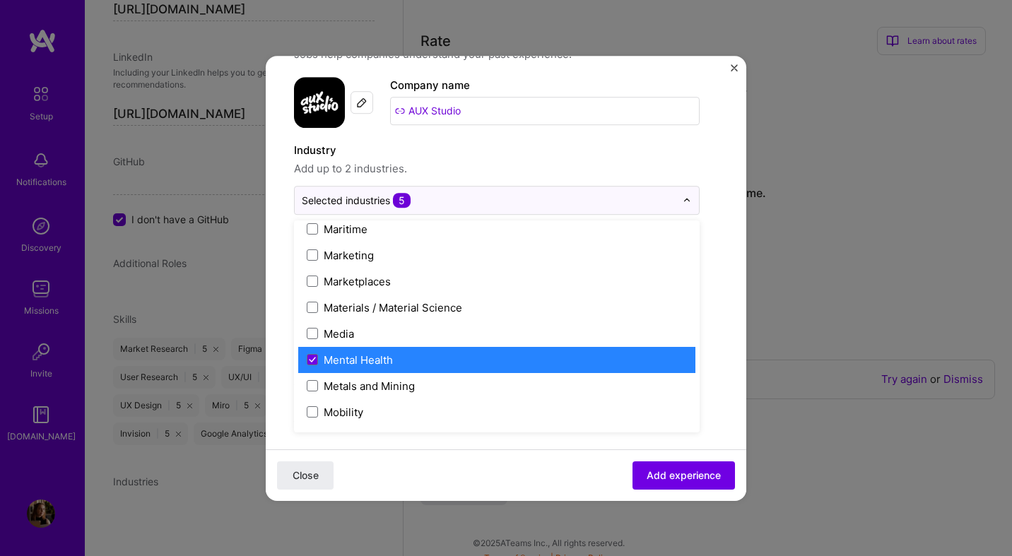
click at [363, 370] on div "Mental Health" at bounding box center [496, 360] width 397 height 26
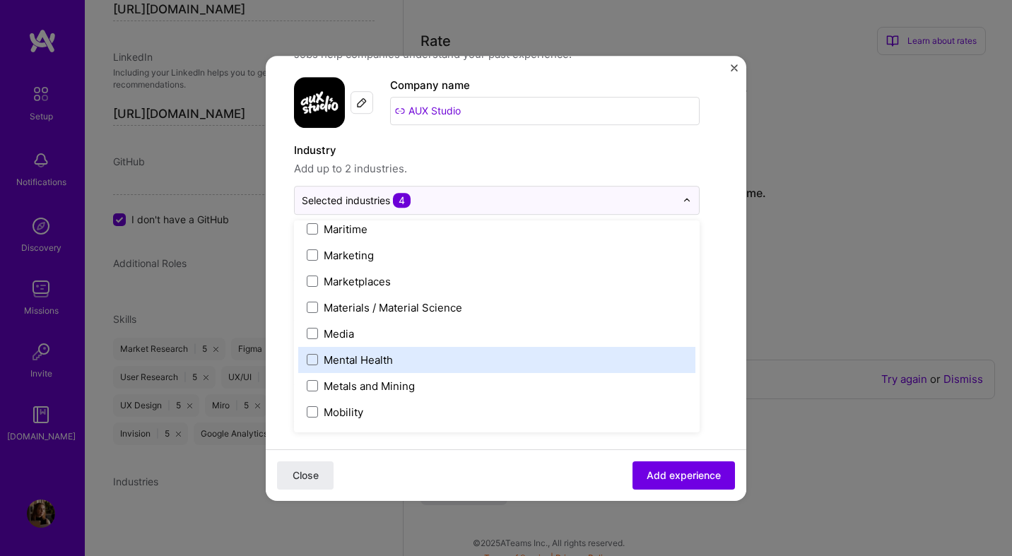
scroll to position [2269, 0]
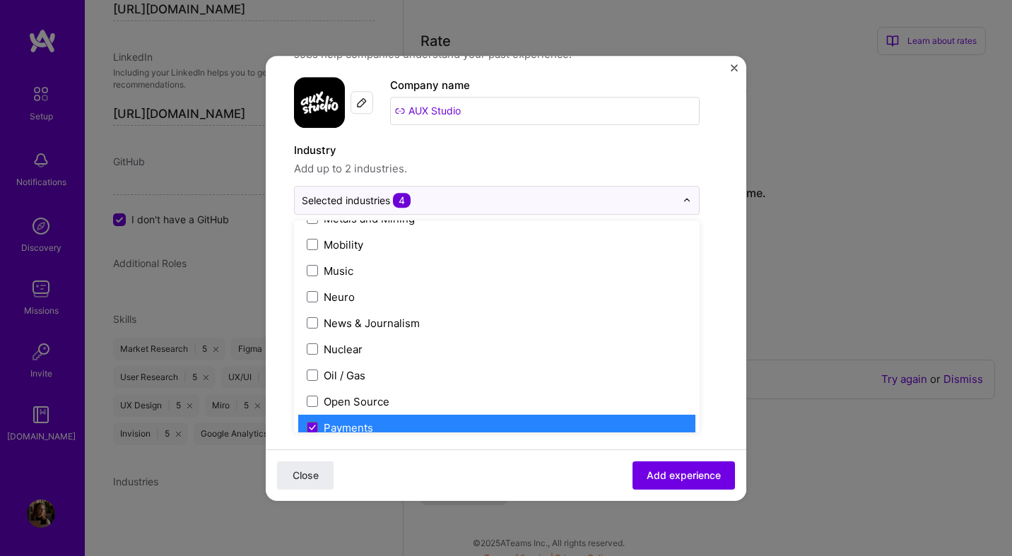
click at [342, 425] on div "Payments" at bounding box center [348, 428] width 49 height 15
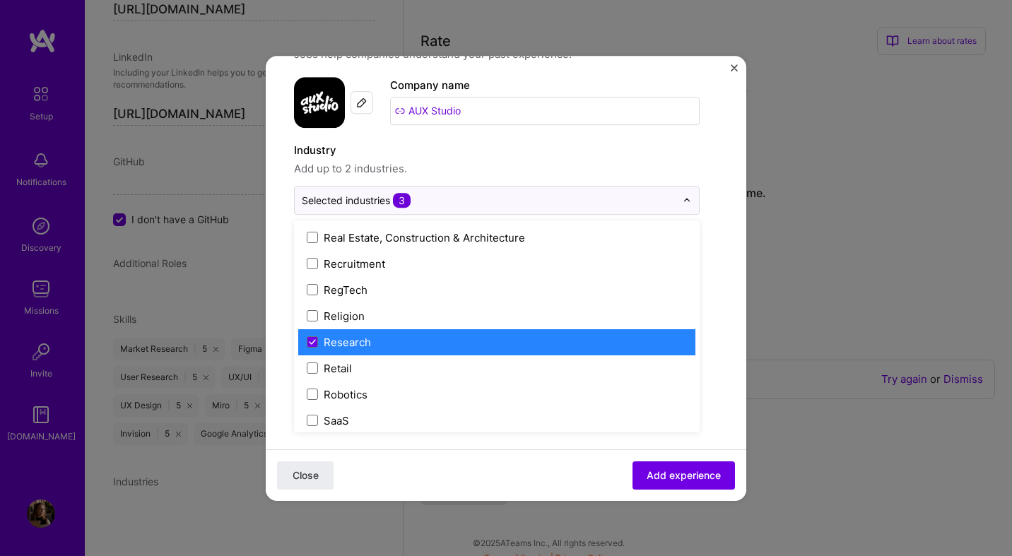
click at [379, 346] on label "Research" at bounding box center [497, 342] width 380 height 15
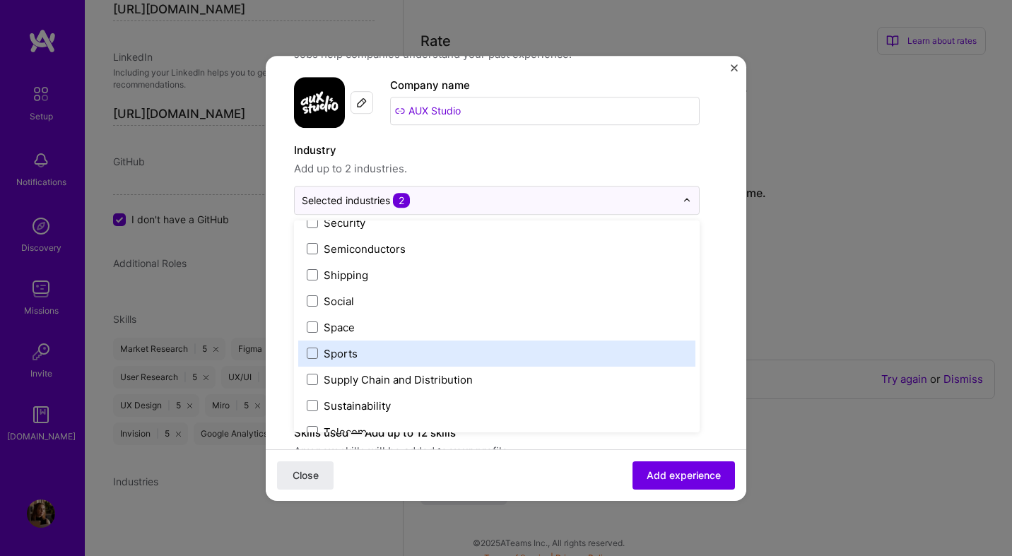
scroll to position [2936, 0]
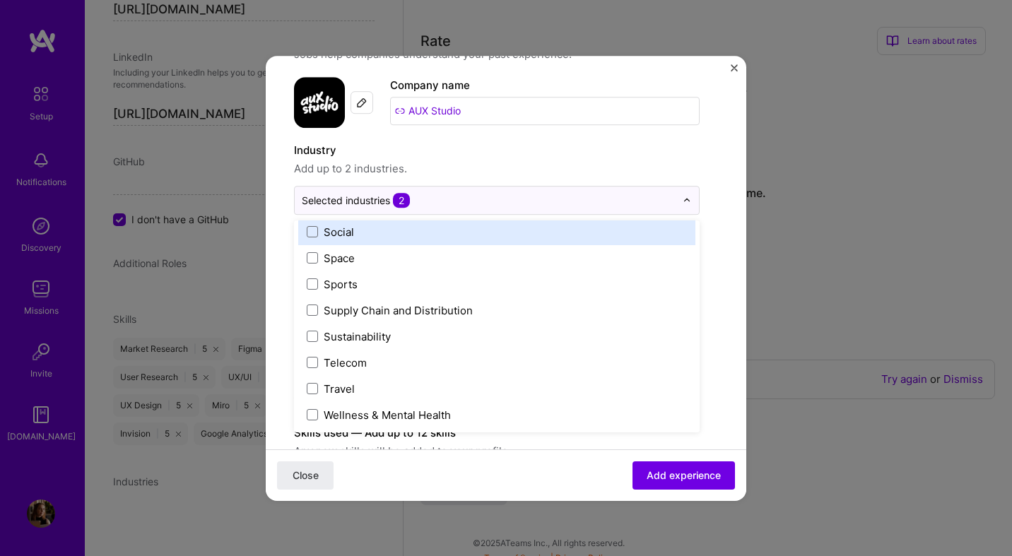
click at [565, 146] on label "Industry" at bounding box center [497, 150] width 406 height 17
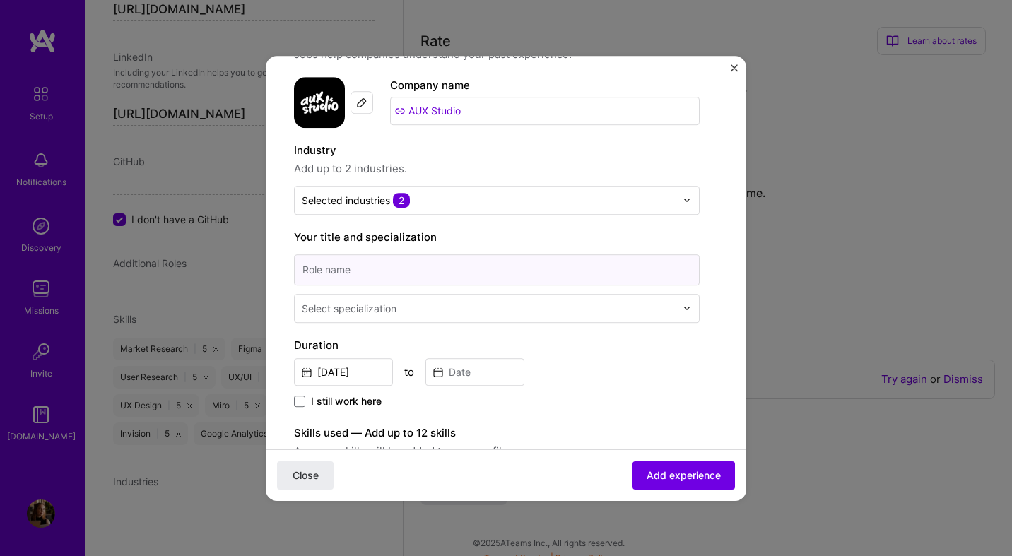
click at [397, 265] on input at bounding box center [497, 270] width 406 height 31
click at [492, 224] on div "Create a job experience Jobs help companies understand your past experience. Co…" at bounding box center [497, 453] width 406 height 851
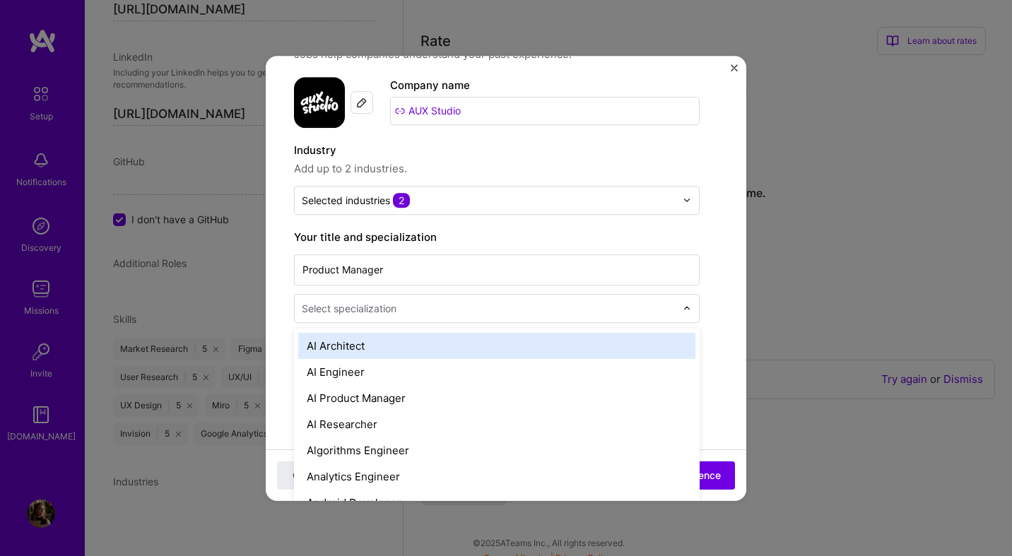
click at [399, 307] on input "text" at bounding box center [490, 308] width 377 height 15
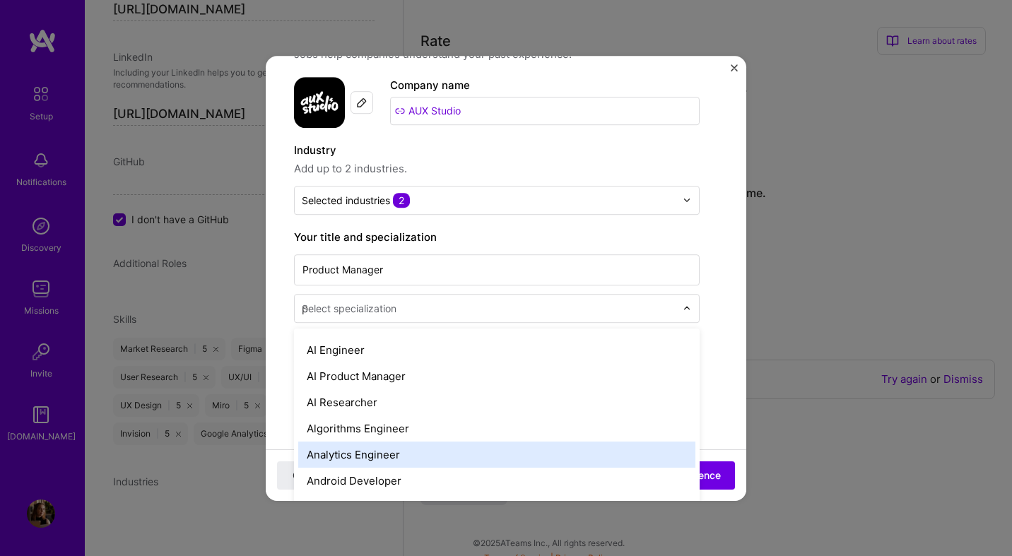
scroll to position [0, 0]
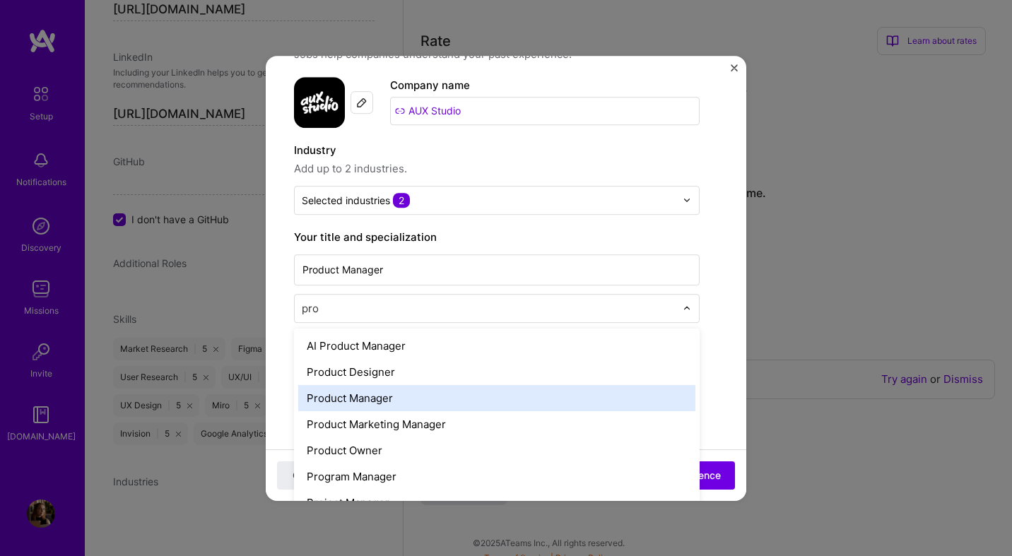
click at [373, 394] on div "Product Manager" at bounding box center [496, 398] width 397 height 26
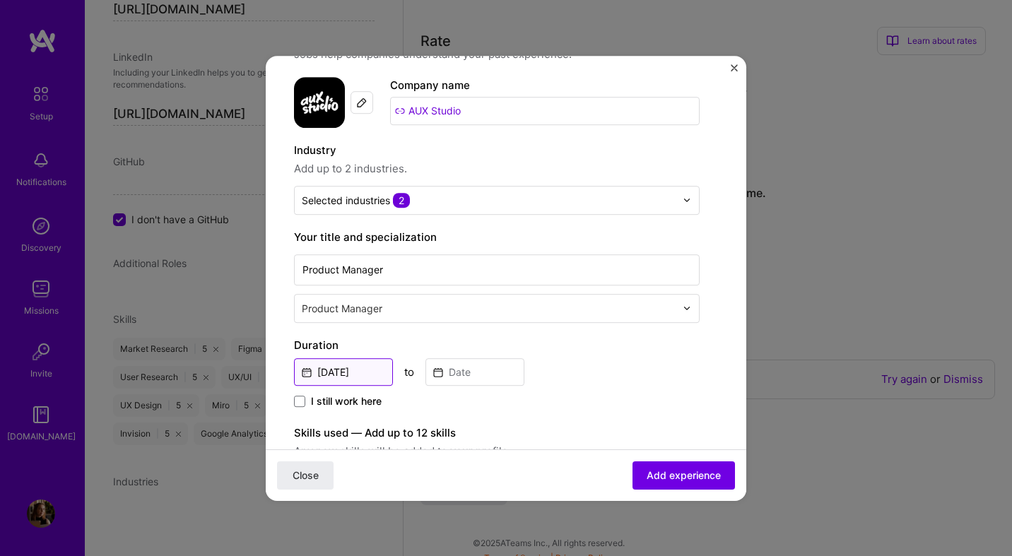
click at [358, 368] on input "[DATE]" at bounding box center [343, 372] width 99 height 28
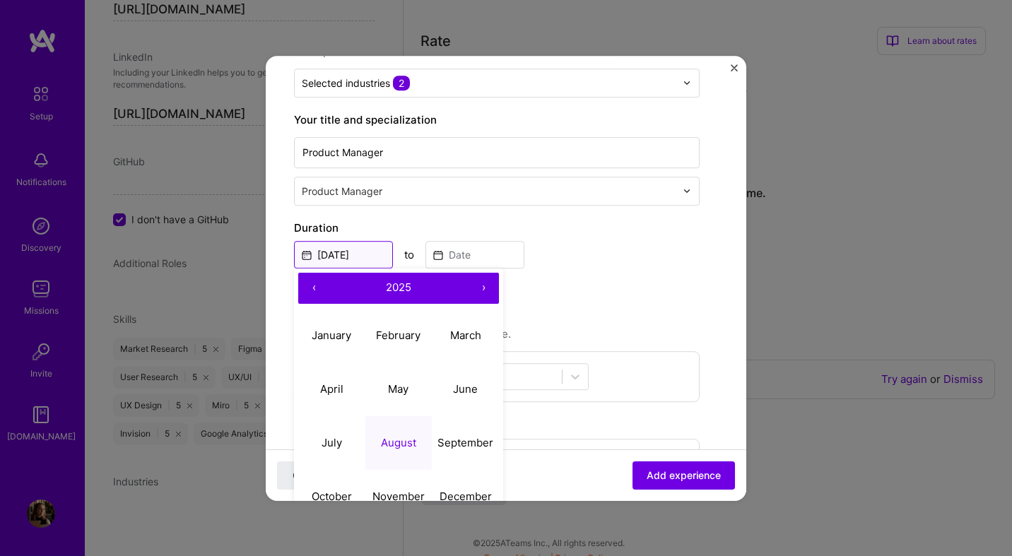
scroll to position [196, 0]
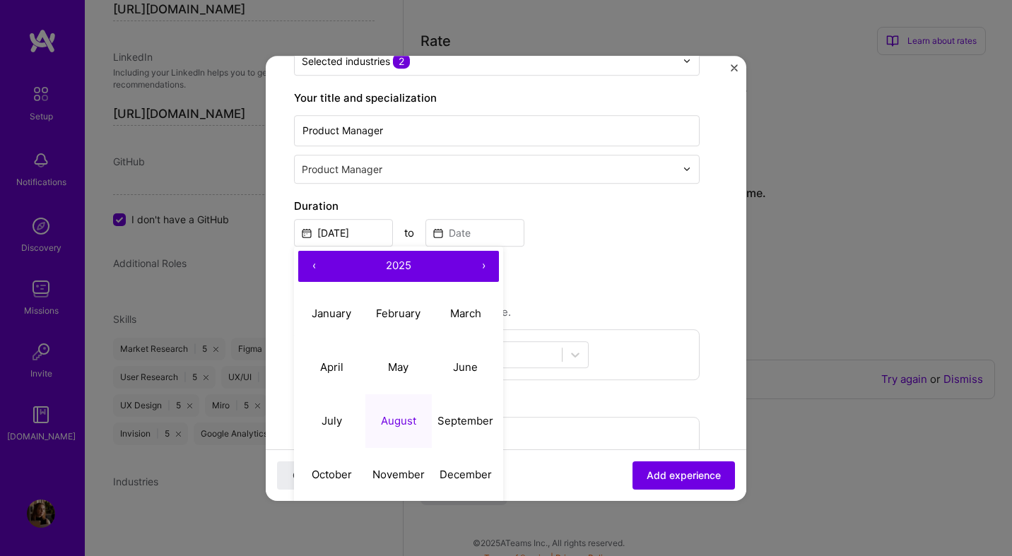
click at [313, 269] on button "‹" at bounding box center [313, 266] width 31 height 31
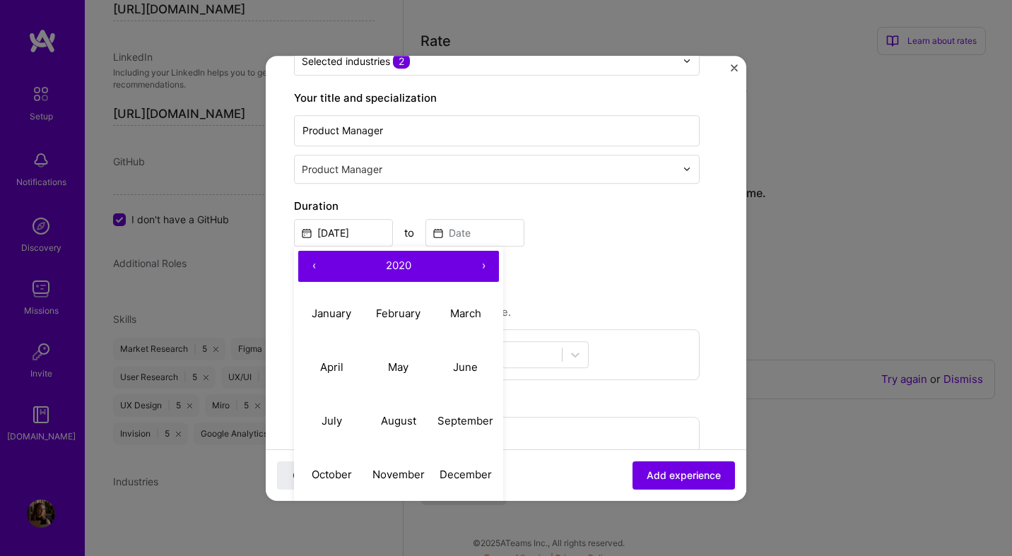
click at [484, 264] on button "›" at bounding box center [483, 266] width 31 height 31
click at [475, 309] on abbr "March" at bounding box center [465, 313] width 31 height 13
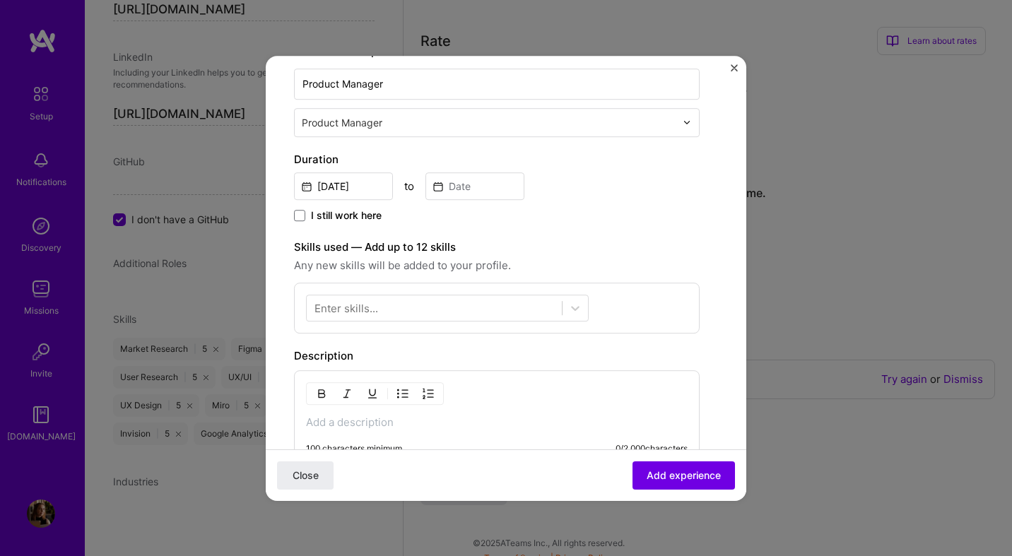
scroll to position [241, 0]
click at [363, 210] on span "I still work here" at bounding box center [346, 217] width 71 height 14
click at [0, 0] on input "I still work here" at bounding box center [0, 0] width 0 height 0
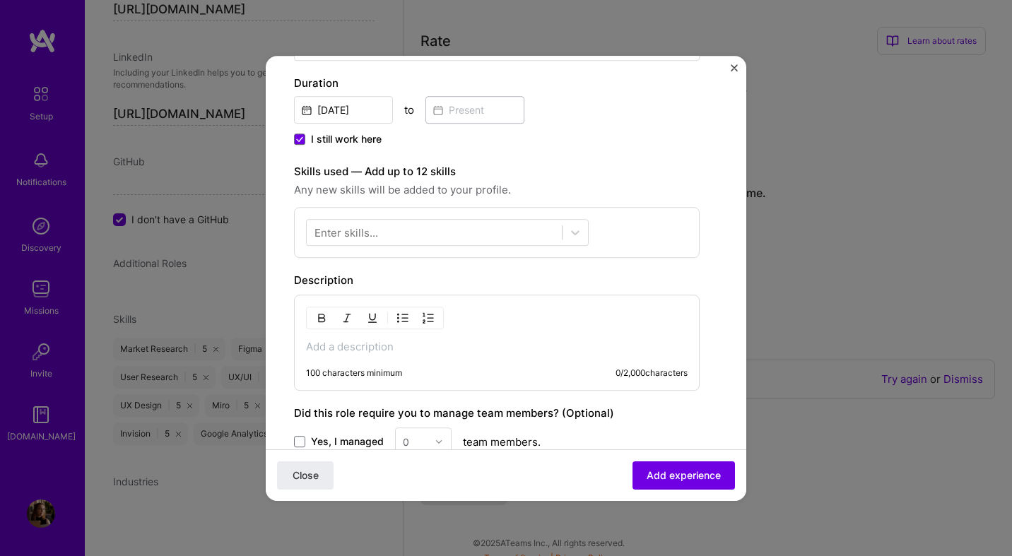
scroll to position [320, 0]
click at [356, 235] on div "Enter skills..." at bounding box center [347, 230] width 64 height 15
click at [585, 169] on label "Skills used — Add up to 12 skills" at bounding box center [497, 170] width 406 height 17
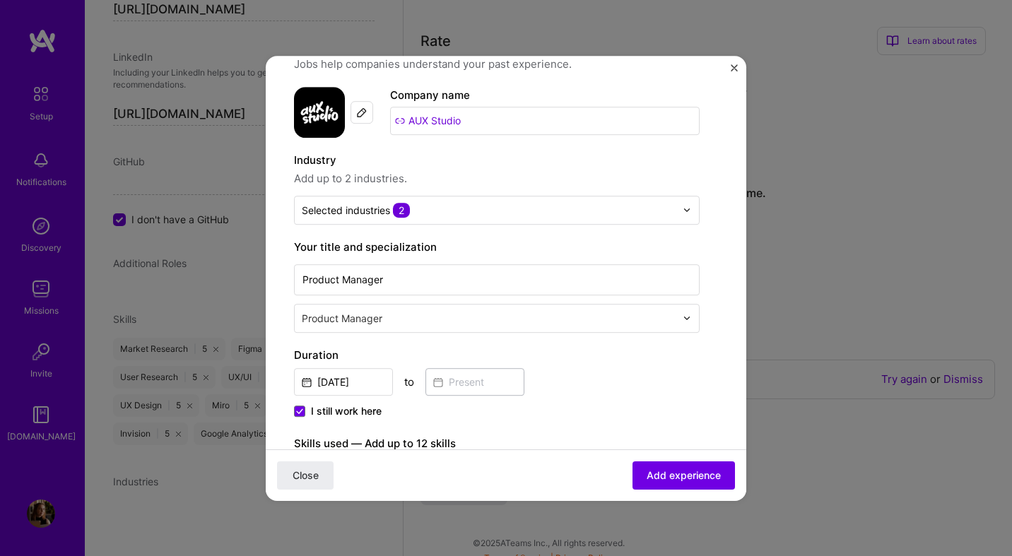
scroll to position [0, 0]
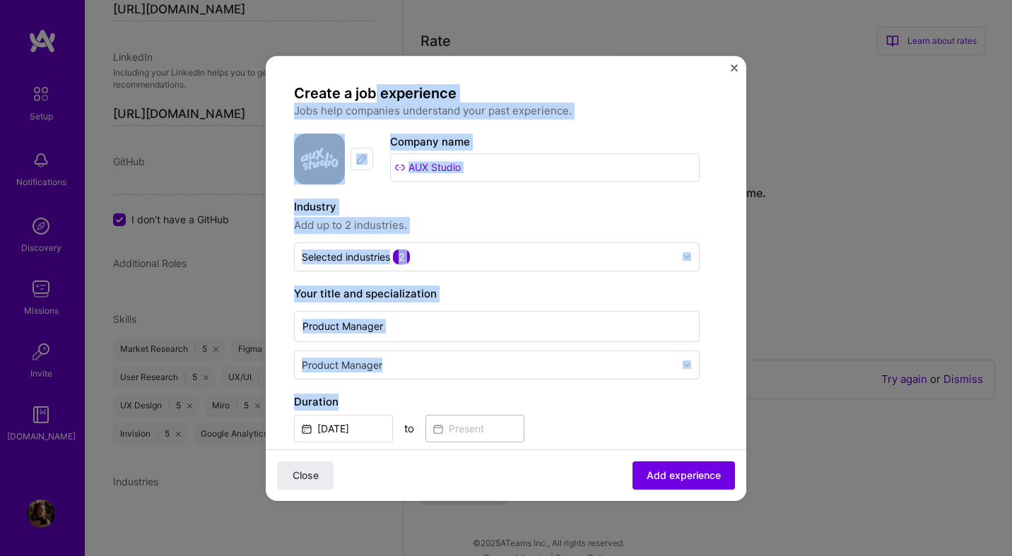
drag, startPoint x: 373, startPoint y: 94, endPoint x: 421, endPoint y: 395, distance: 305.1
click at [423, 398] on div "Create a job experience Jobs help companies understand your past experience. Co…" at bounding box center [497, 510] width 406 height 852
click at [532, 184] on div "Company name AUX Studio" at bounding box center [545, 159] width 310 height 51
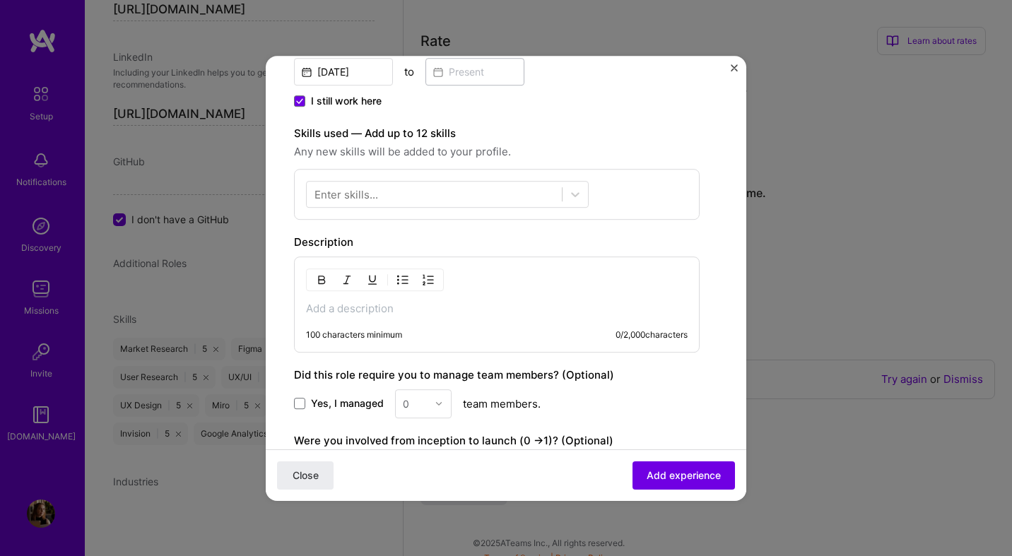
scroll to position [515, 0]
